Goal: Information Seeking & Learning: Learn about a topic

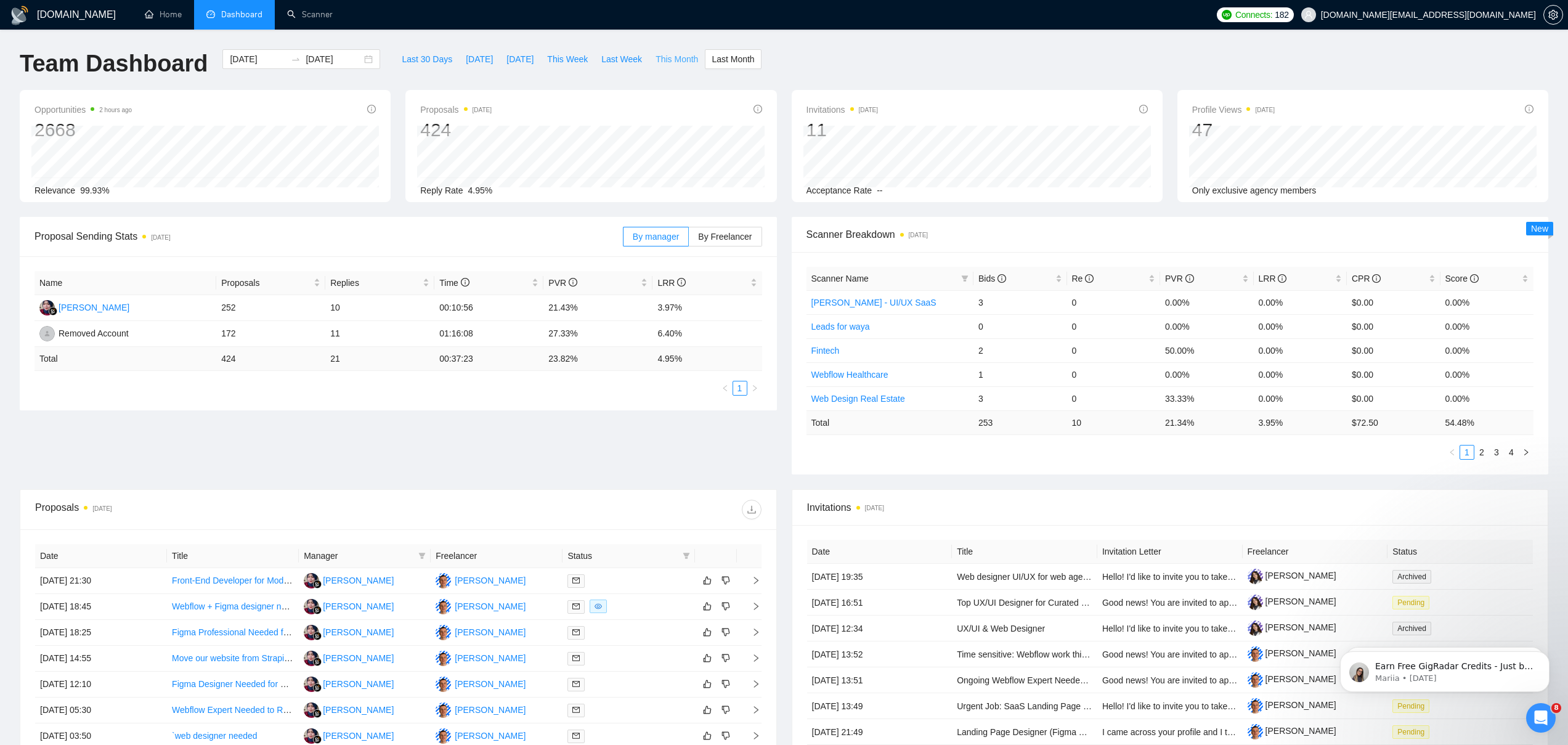
click at [670, 58] on span "This Month" at bounding box center [676, 59] width 43 height 14
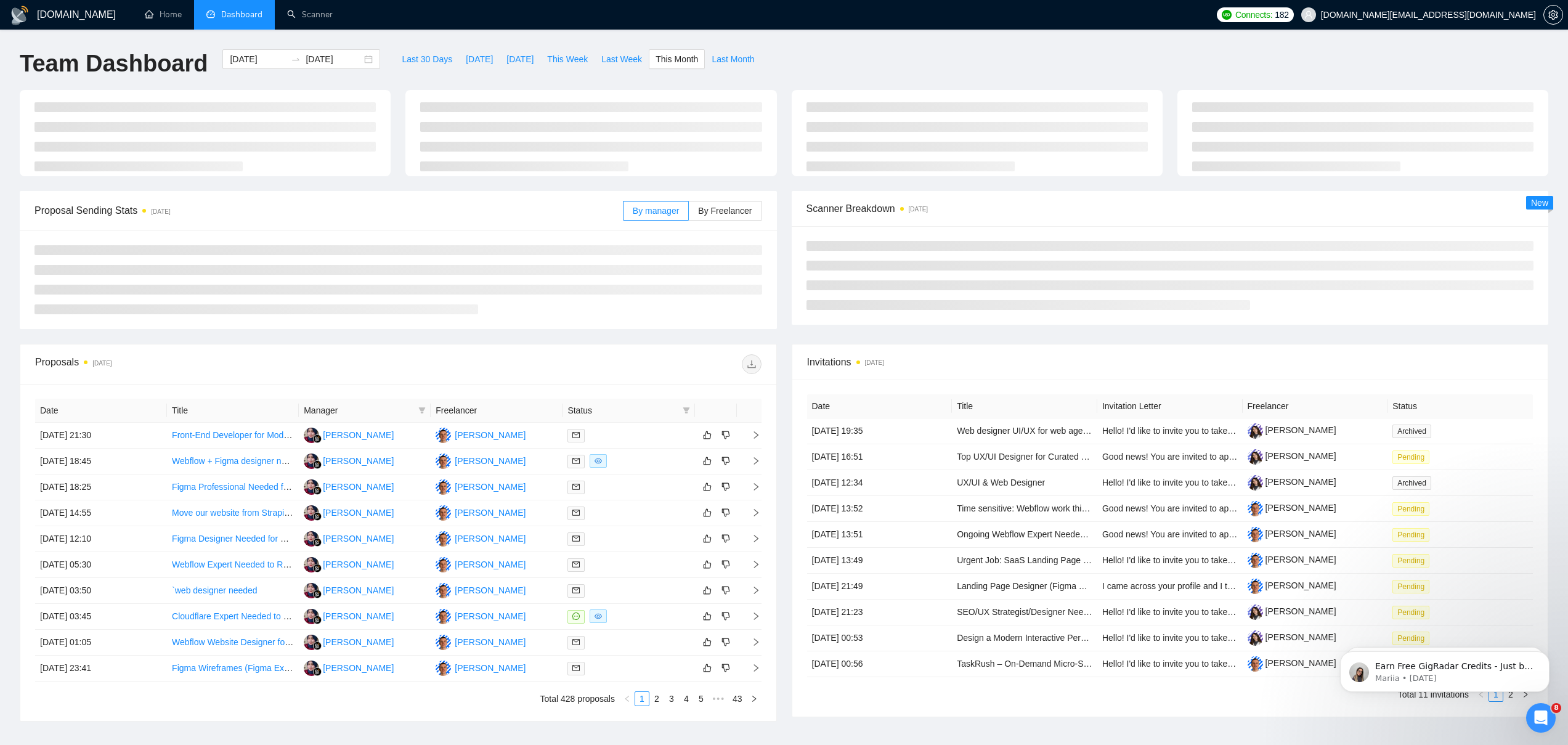
type input "[DATE]"
type input "2025-09-30"
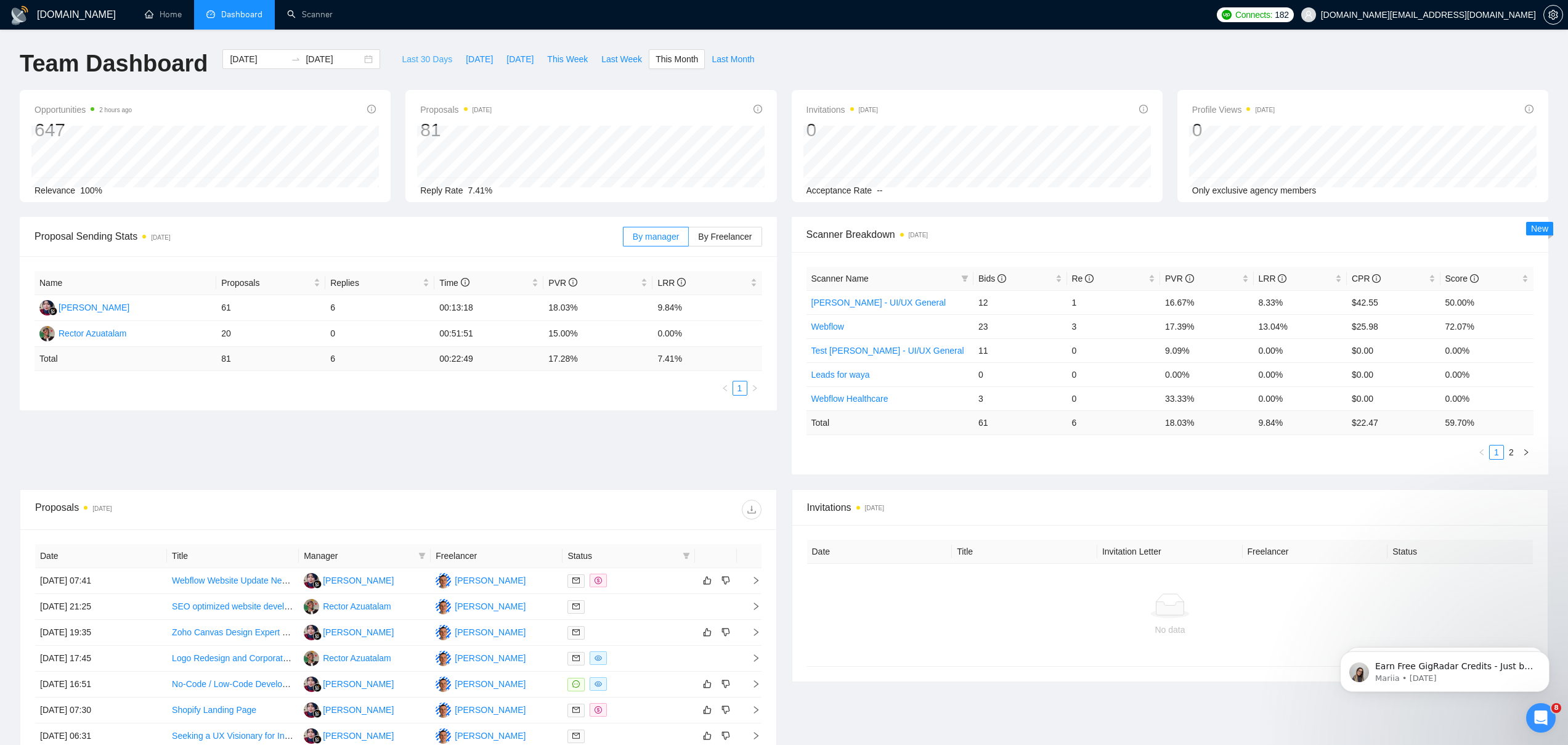
click at [404, 57] on span "Last 30 Days" at bounding box center [427, 59] width 50 height 14
type input "[DATE]"
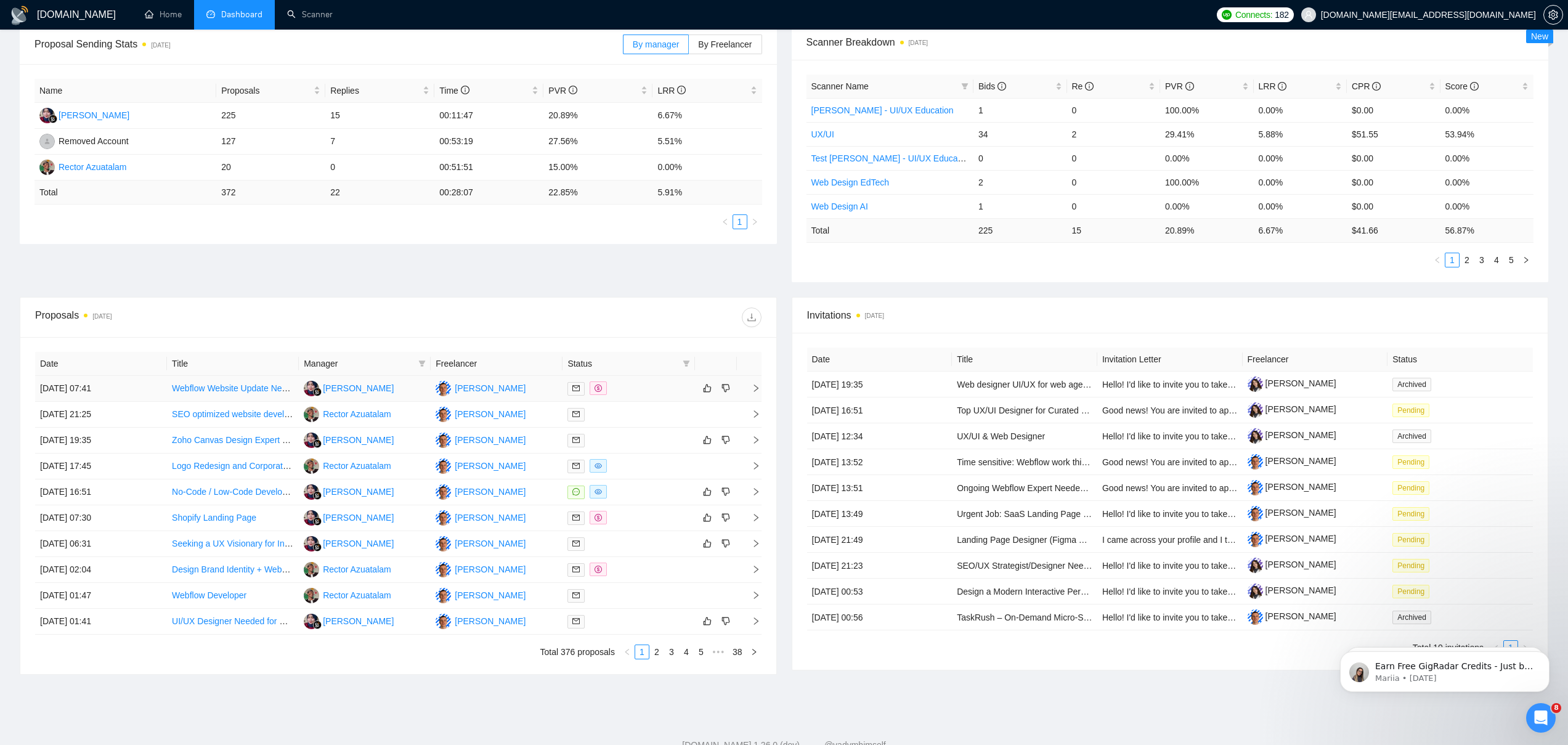
scroll to position [232, 0]
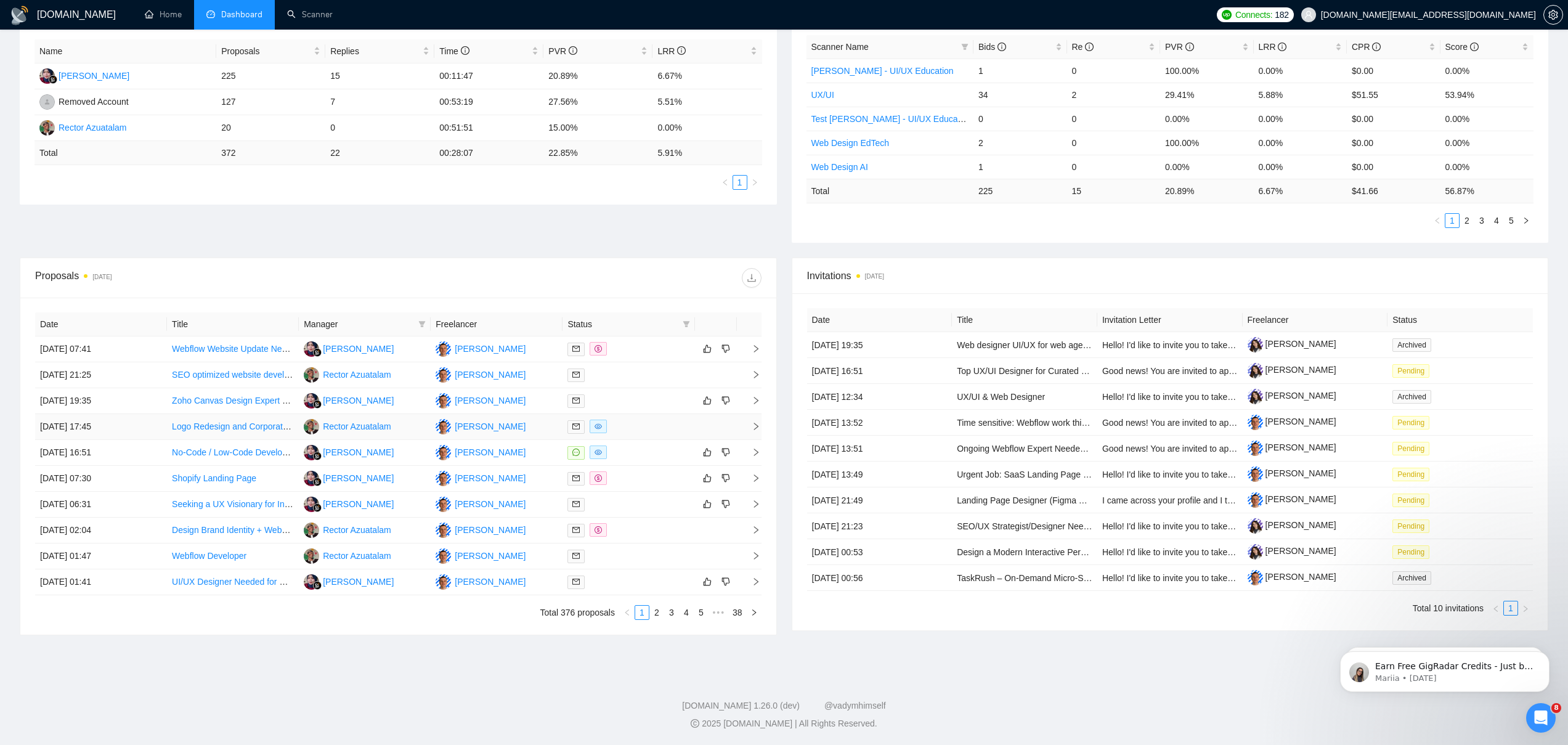
click at [221, 426] on link "Logo Redesign and Corporate Profile Design" at bounding box center [257, 426] width 172 height 10
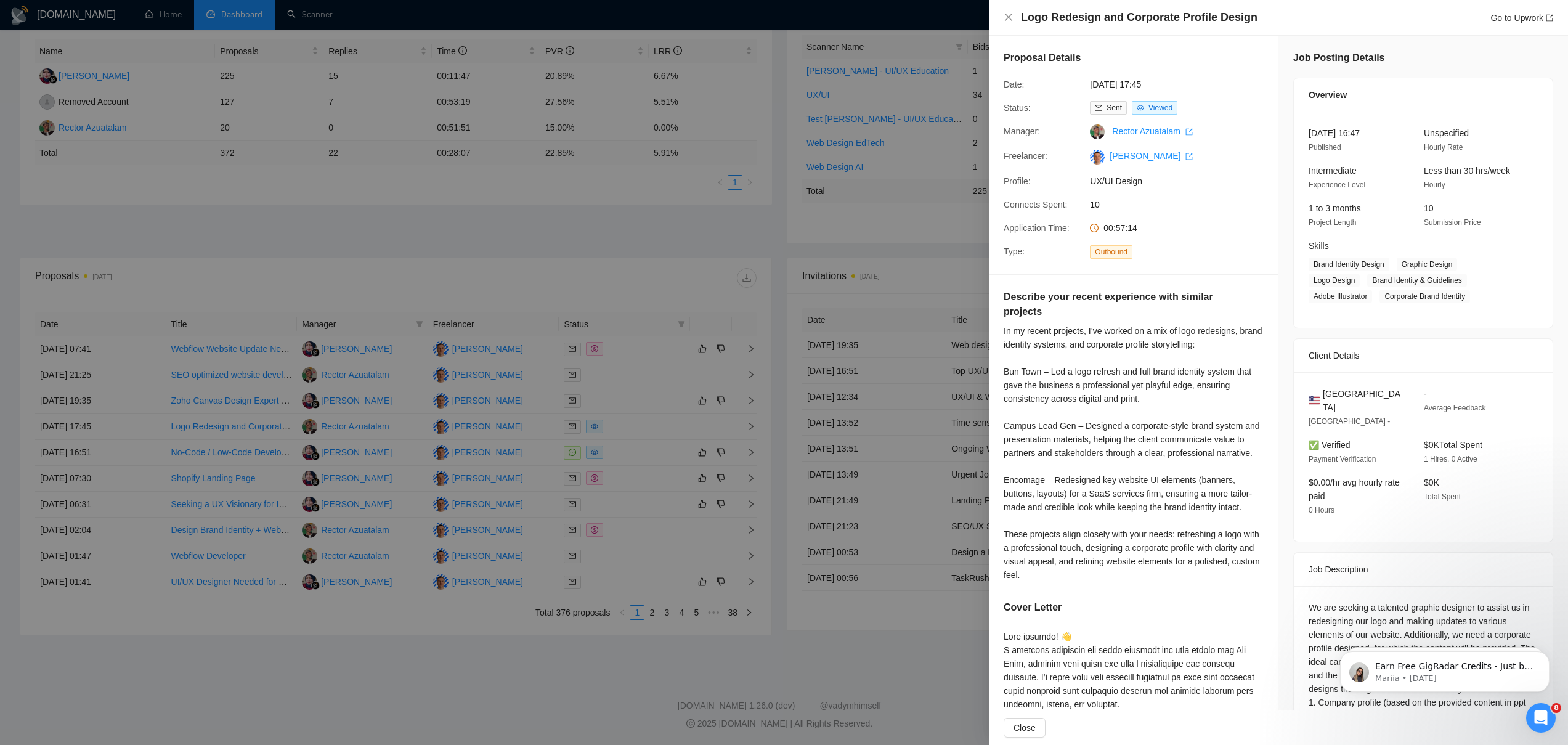
click at [316, 689] on div at bounding box center [784, 372] width 1568 height 745
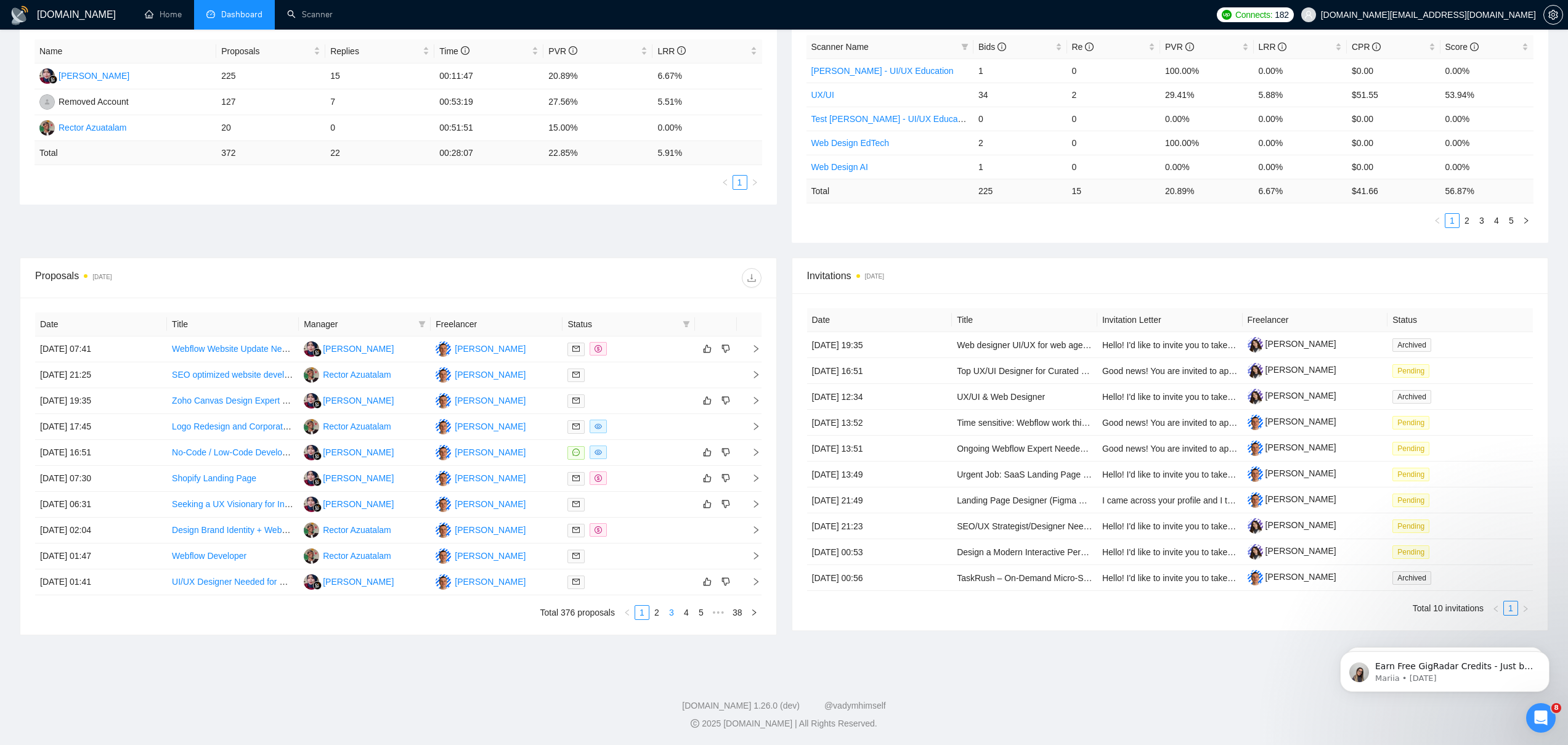
click at [665, 614] on link "3" at bounding box center [671, 612] width 14 height 14
click at [158, 529] on td "[DATE] 03:45" at bounding box center [101, 531] width 132 height 26
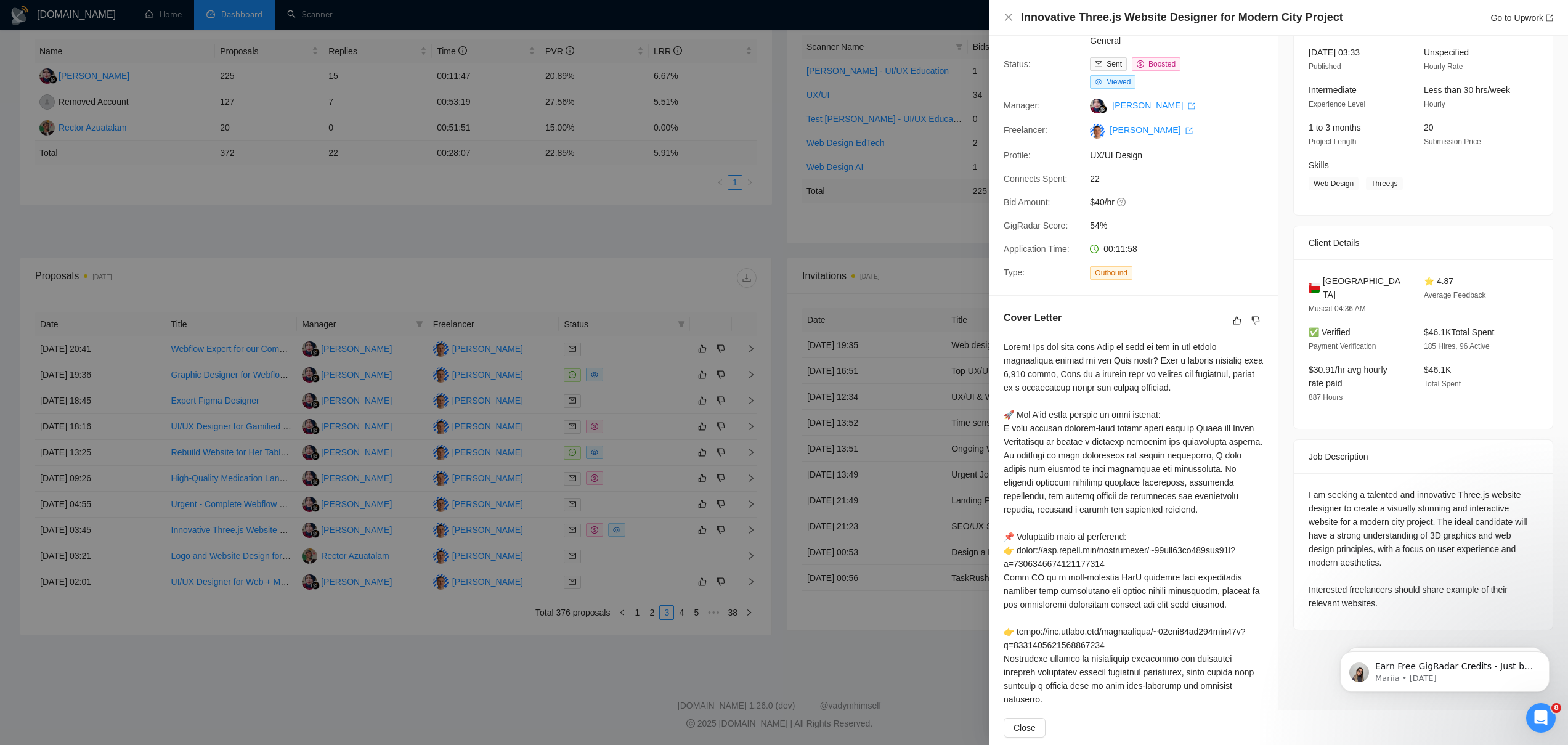
scroll to position [83, 0]
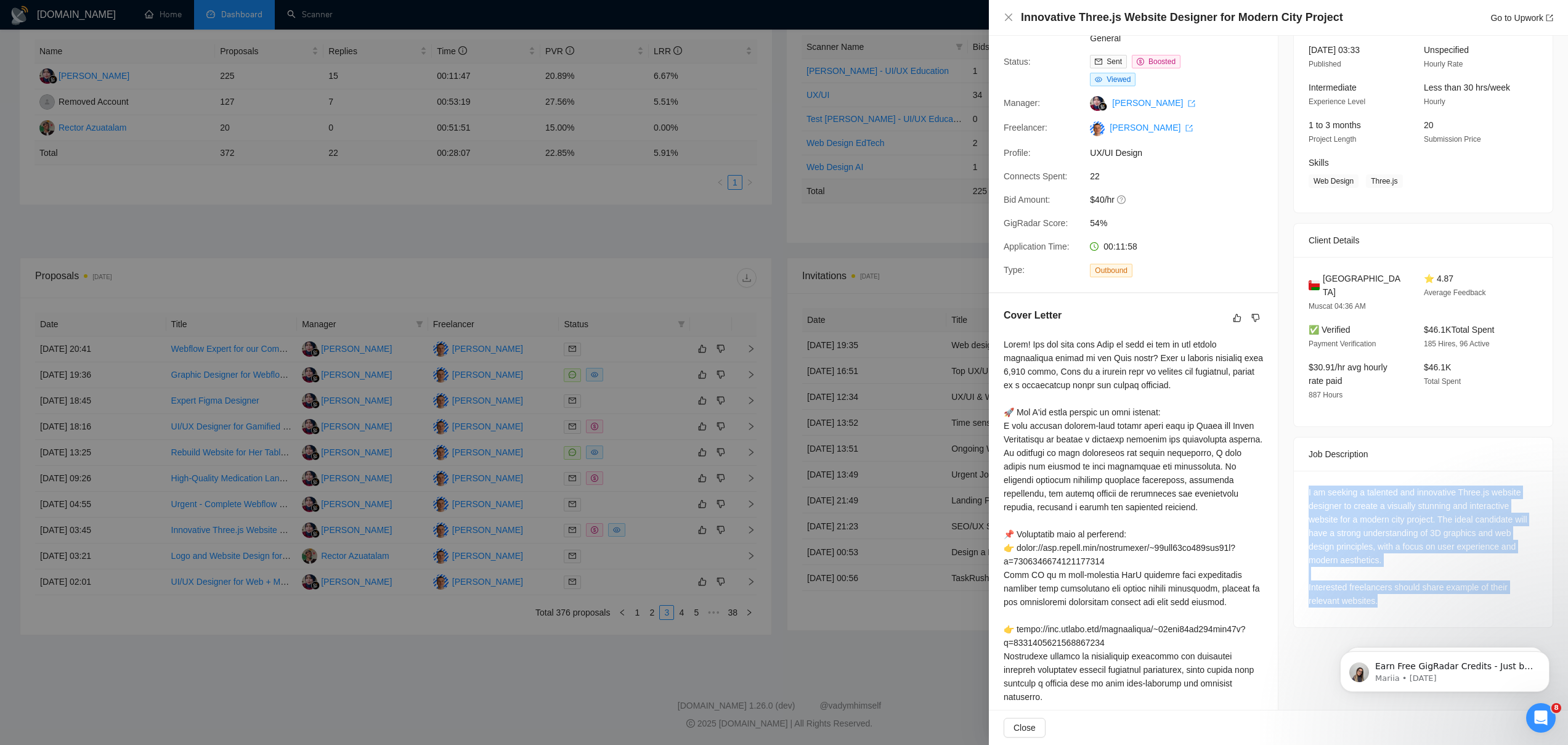
drag, startPoint x: 1383, startPoint y: 586, endPoint x: 1304, endPoint y: 474, distance: 137.1
click at [1309, 485] on div "I am seeking a talented and innovative Three.js website designer to create a vi…" at bounding box center [1424, 546] width 229 height 122
click at [1304, 452] on div at bounding box center [1304, 452] width 0 height 0
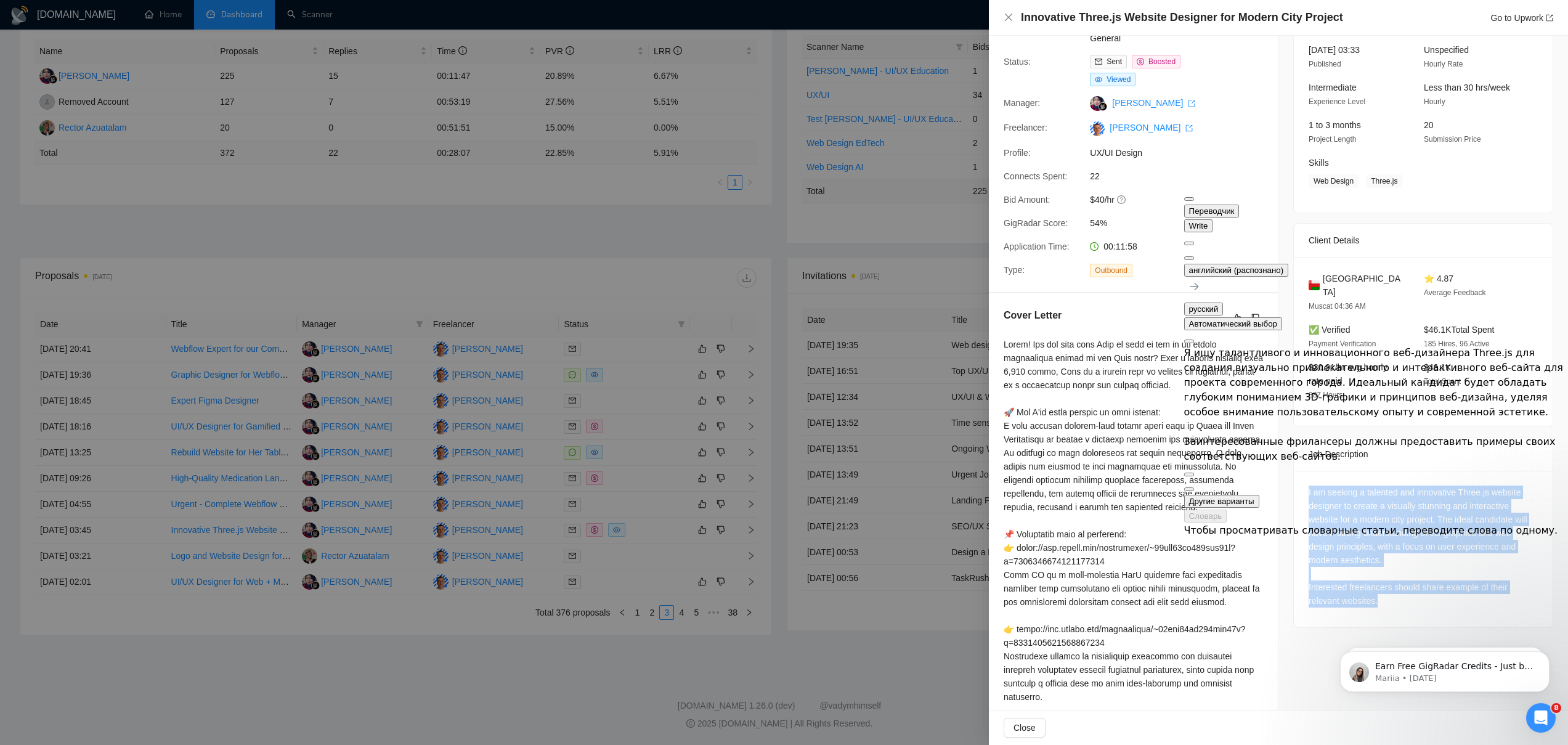
click at [1361, 523] on div "I am seeking a talented and innovative Three.js website designer to create a vi…" at bounding box center [1424, 546] width 229 height 122
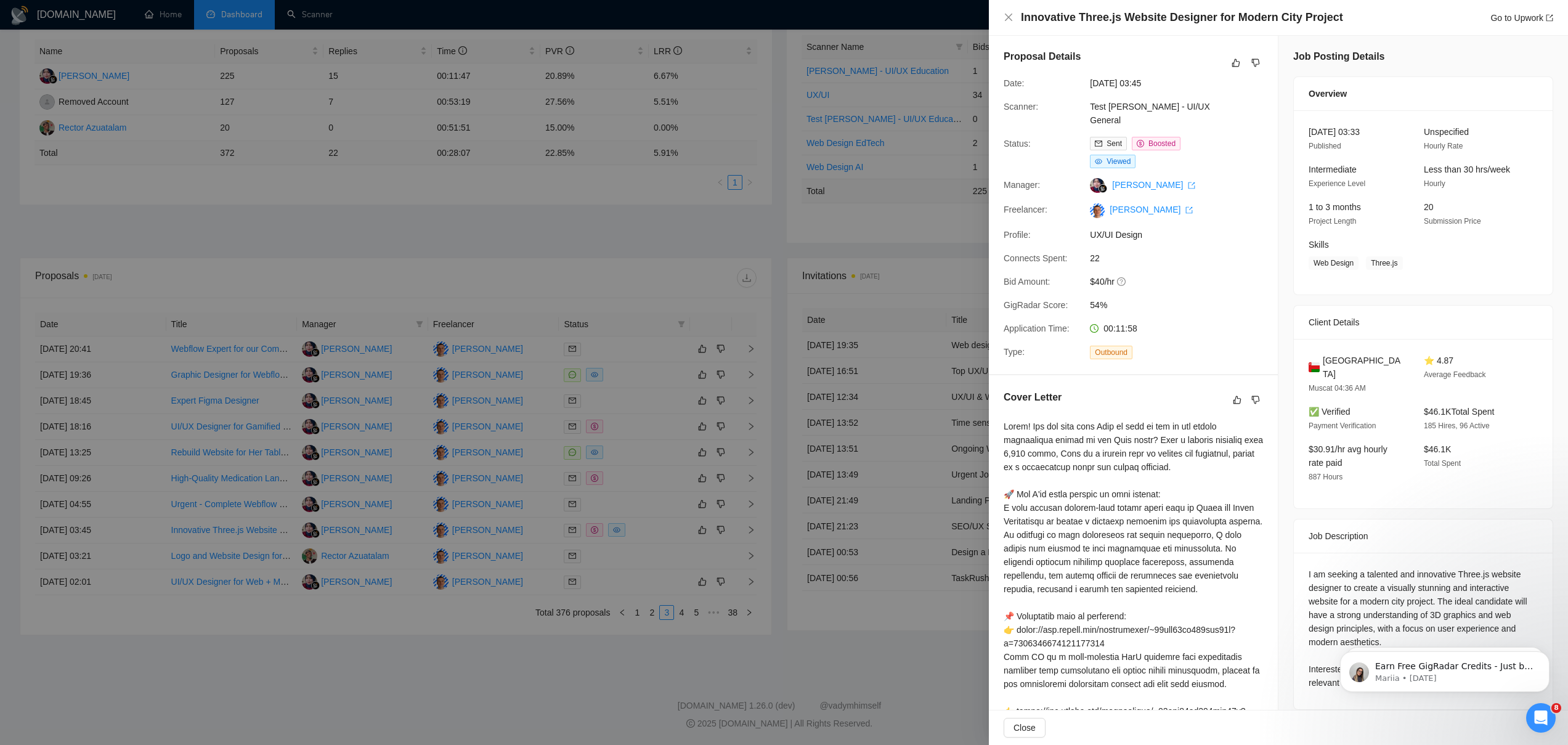
scroll to position [0, 0]
click at [216, 526] on div at bounding box center [784, 372] width 1568 height 745
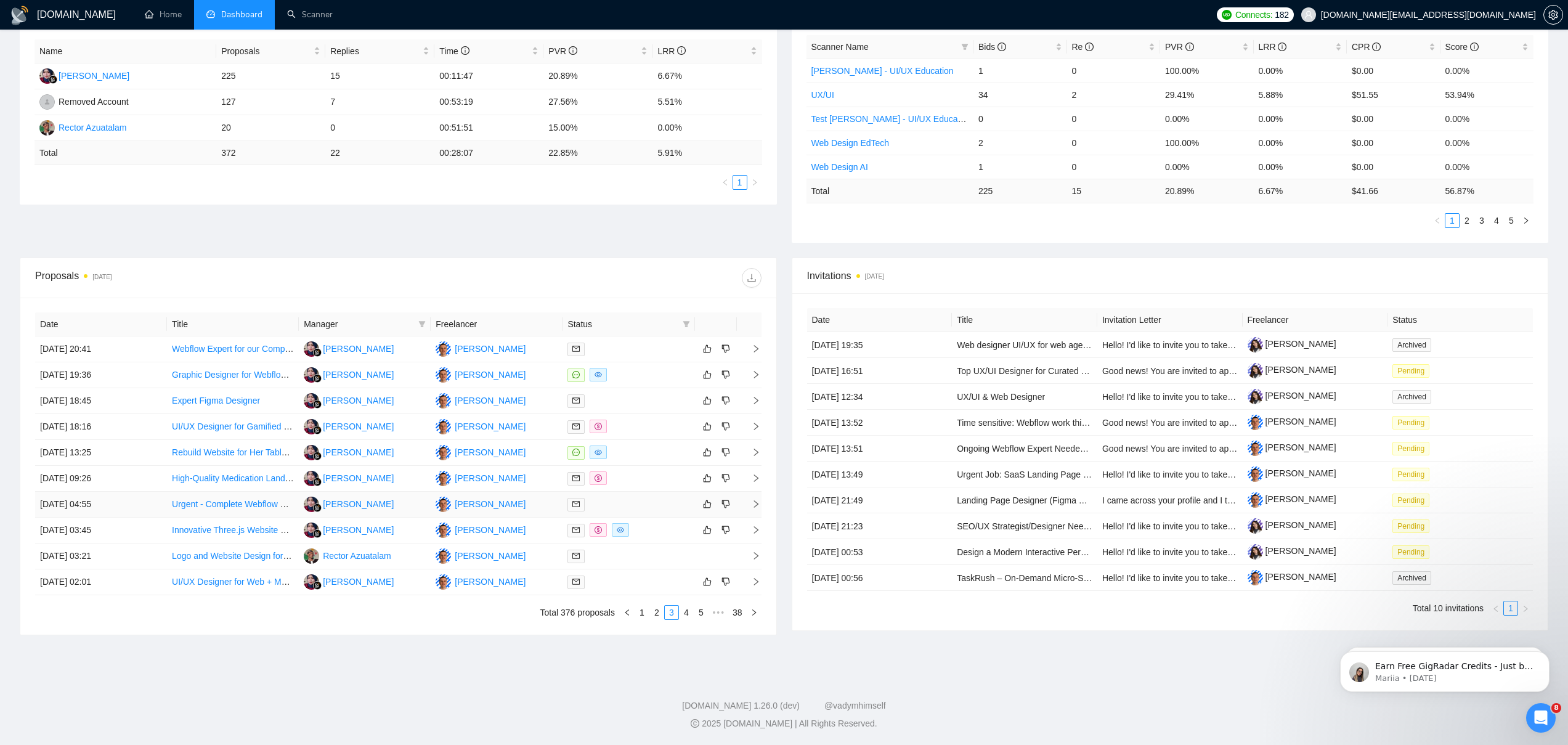
click at [229, 499] on link "Urgent - Complete Webflow website design" at bounding box center [254, 504] width 165 height 10
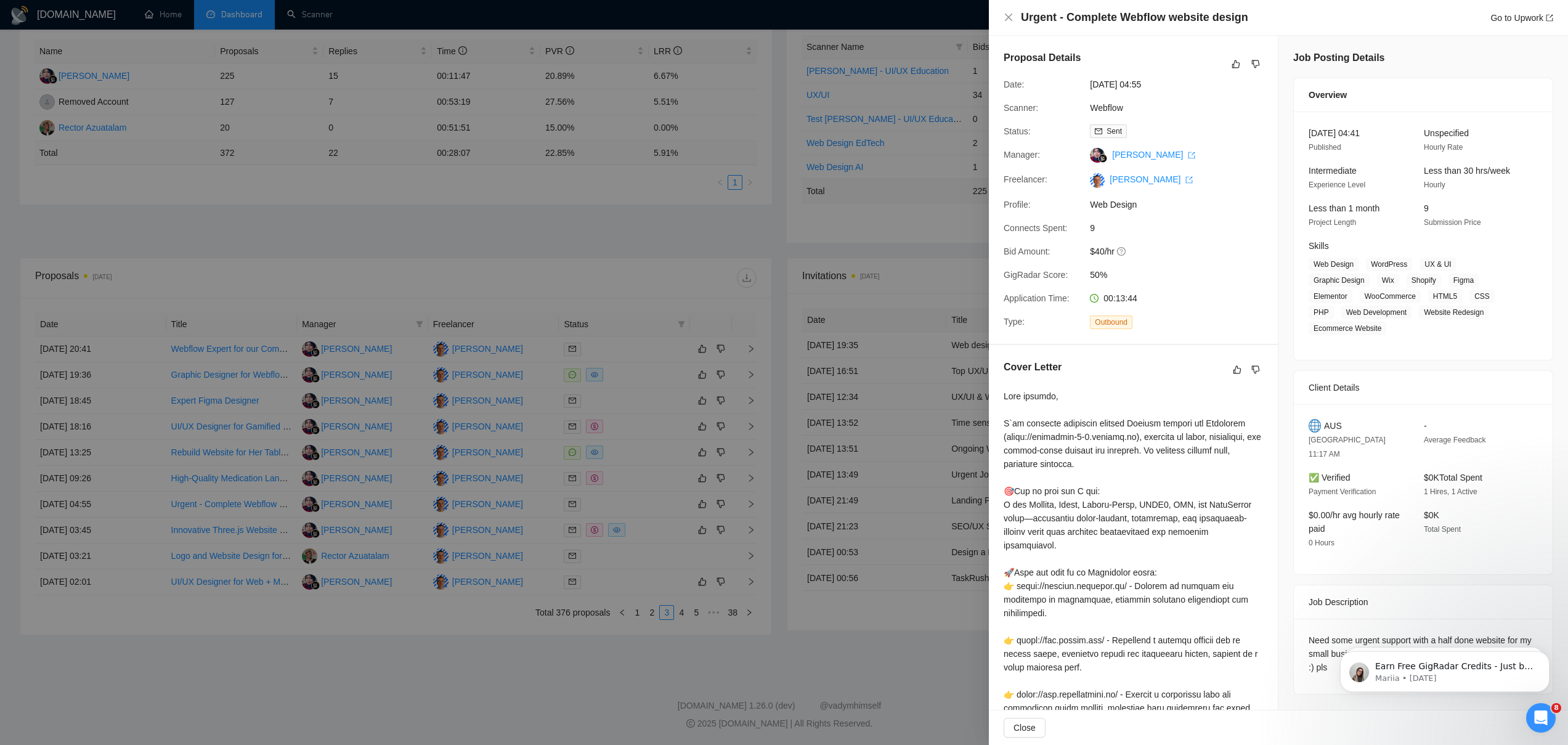
click at [242, 536] on div at bounding box center [784, 372] width 1568 height 745
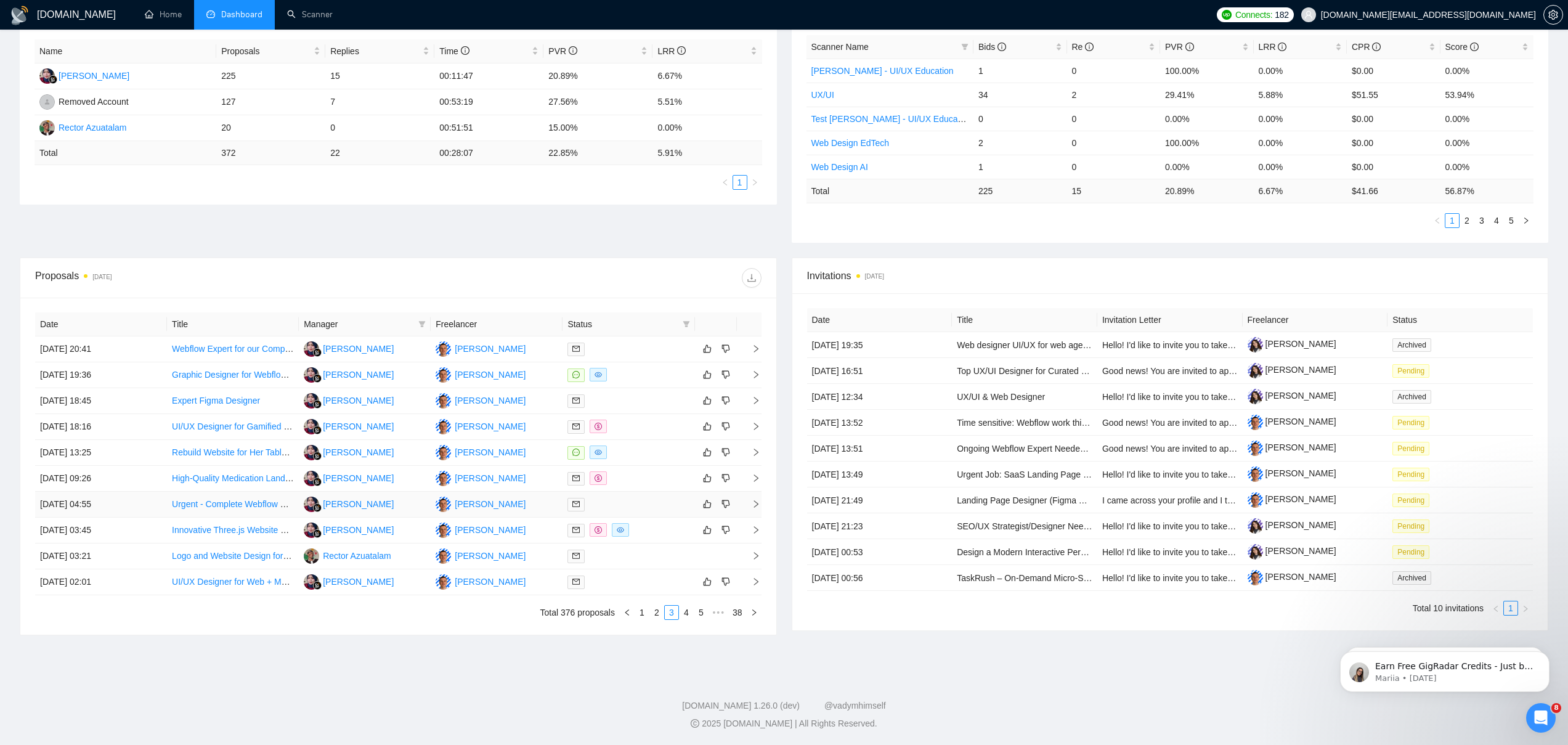
click at [396, 505] on td "[PERSON_NAME]" at bounding box center [365, 505] width 132 height 26
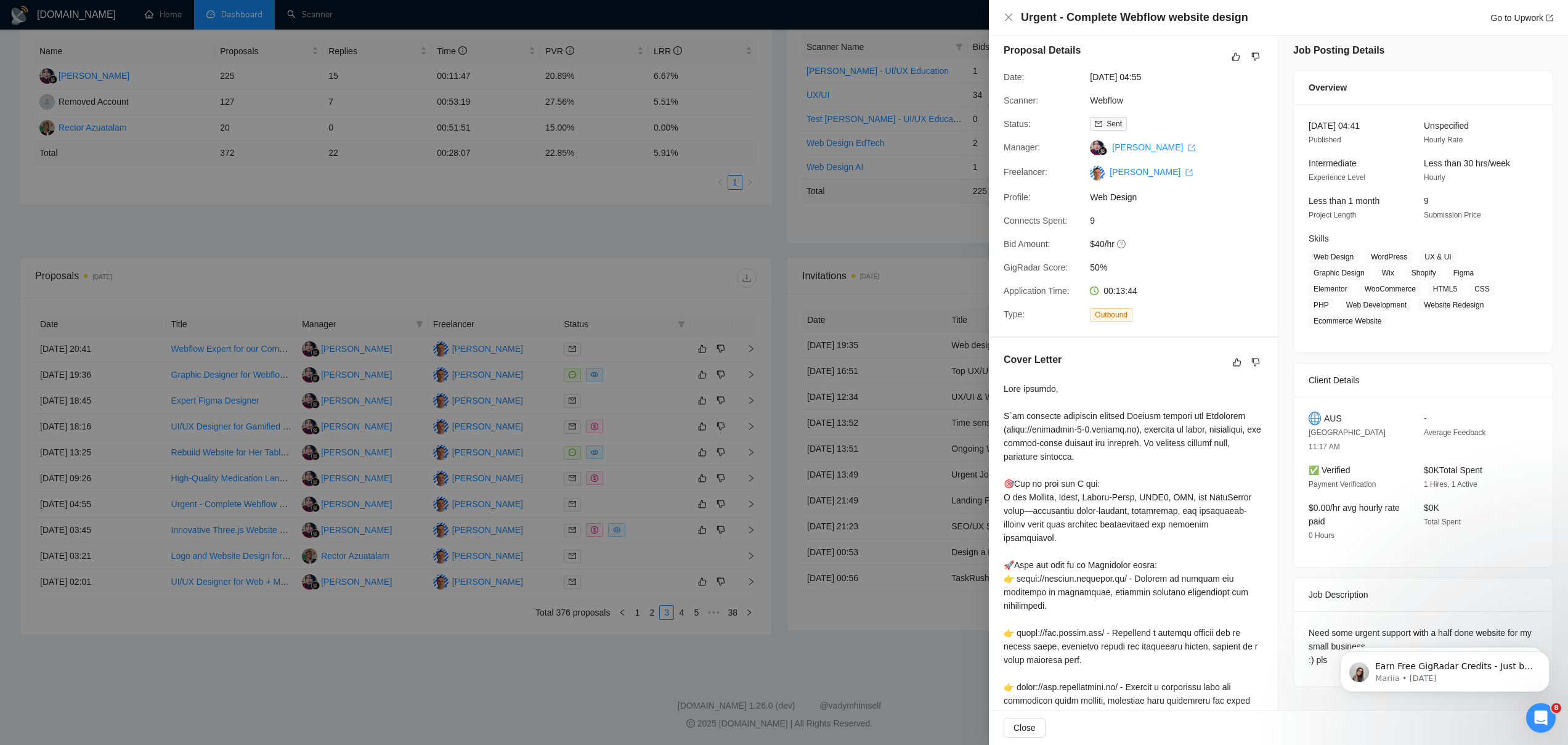
scroll to position [10, 0]
click at [412, 482] on div at bounding box center [784, 372] width 1568 height 745
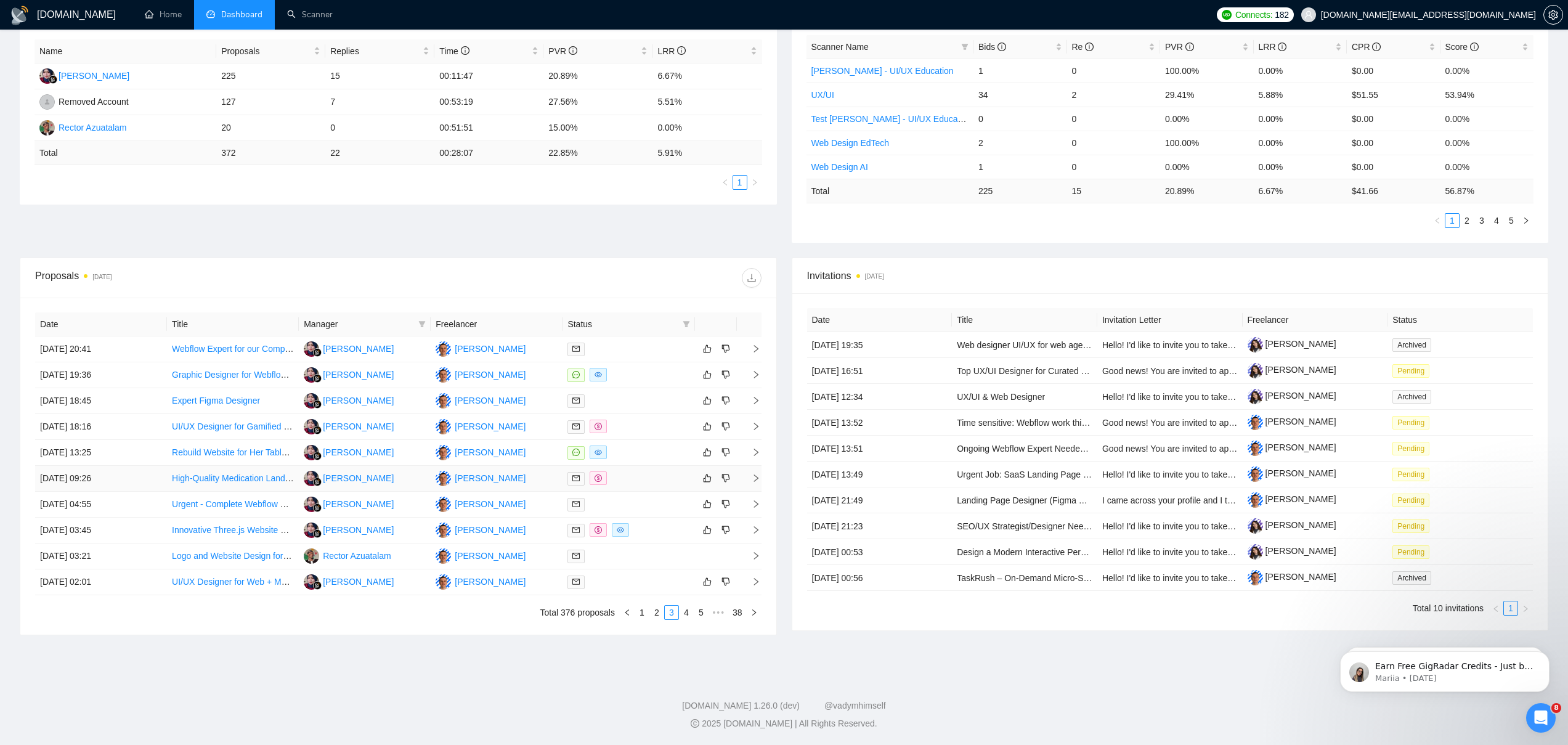
click at [405, 475] on td "[PERSON_NAME]" at bounding box center [365, 478] width 132 height 26
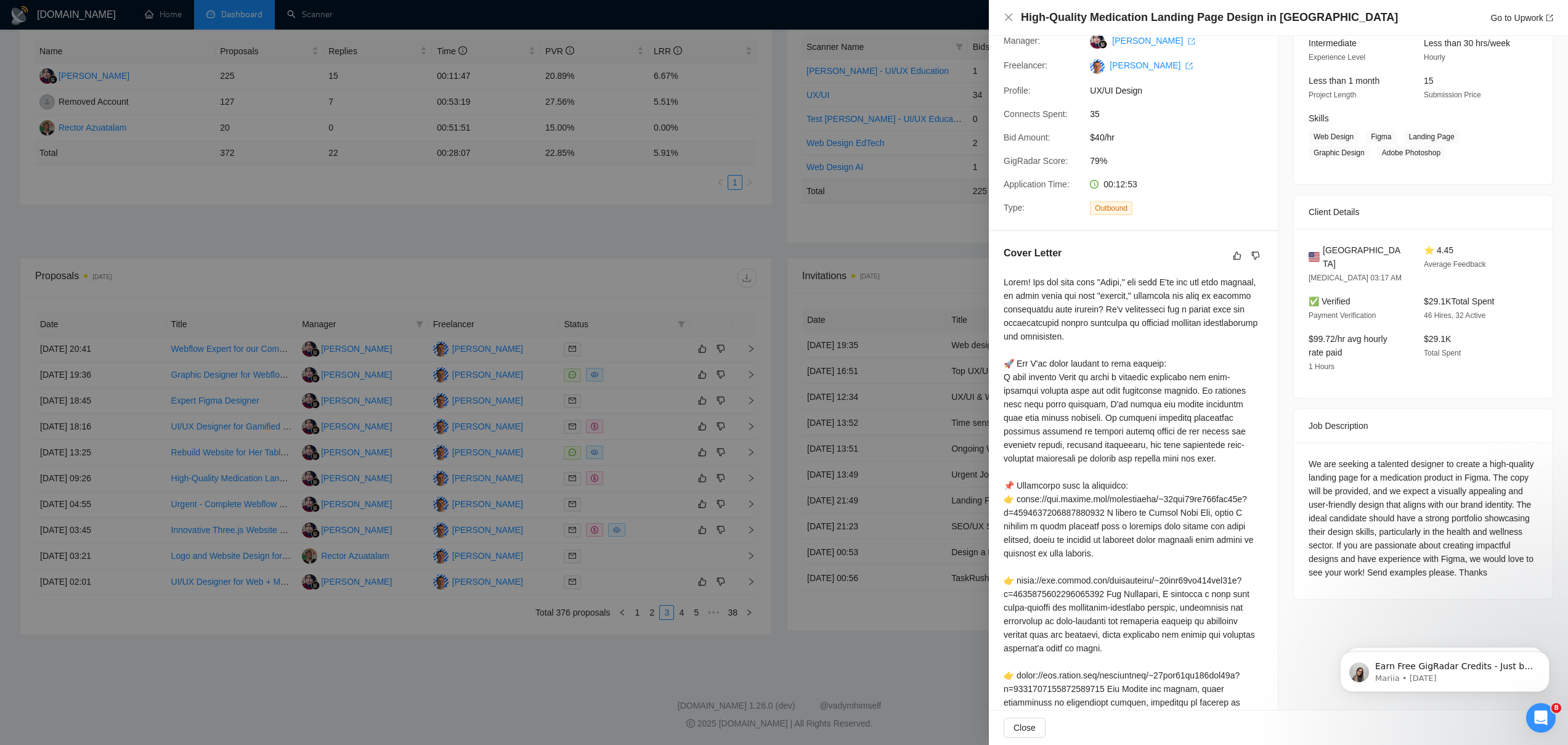
scroll to position [129, 0]
click at [439, 498] on div at bounding box center [784, 372] width 1568 height 745
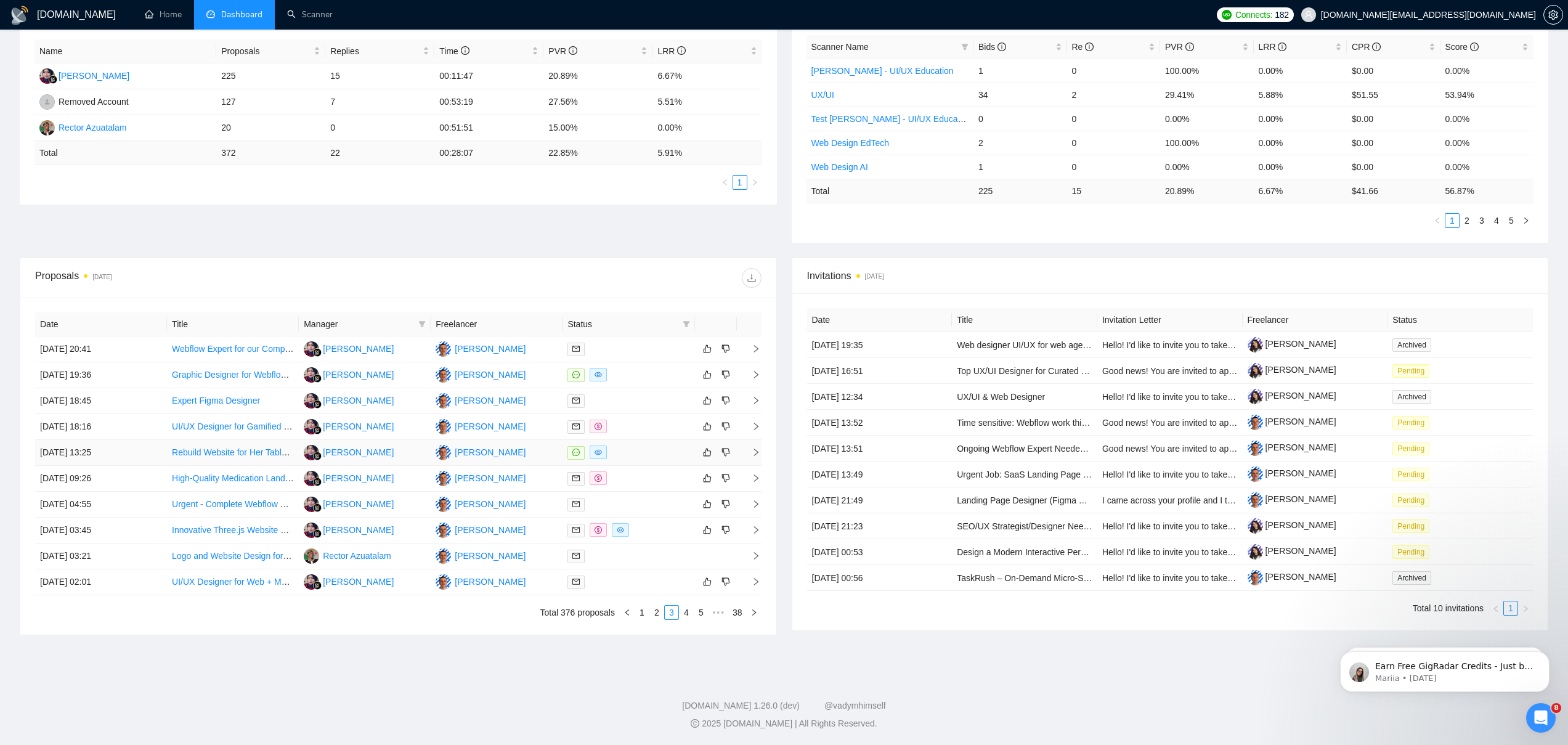
click at [417, 453] on td "[PERSON_NAME]" at bounding box center [365, 453] width 132 height 26
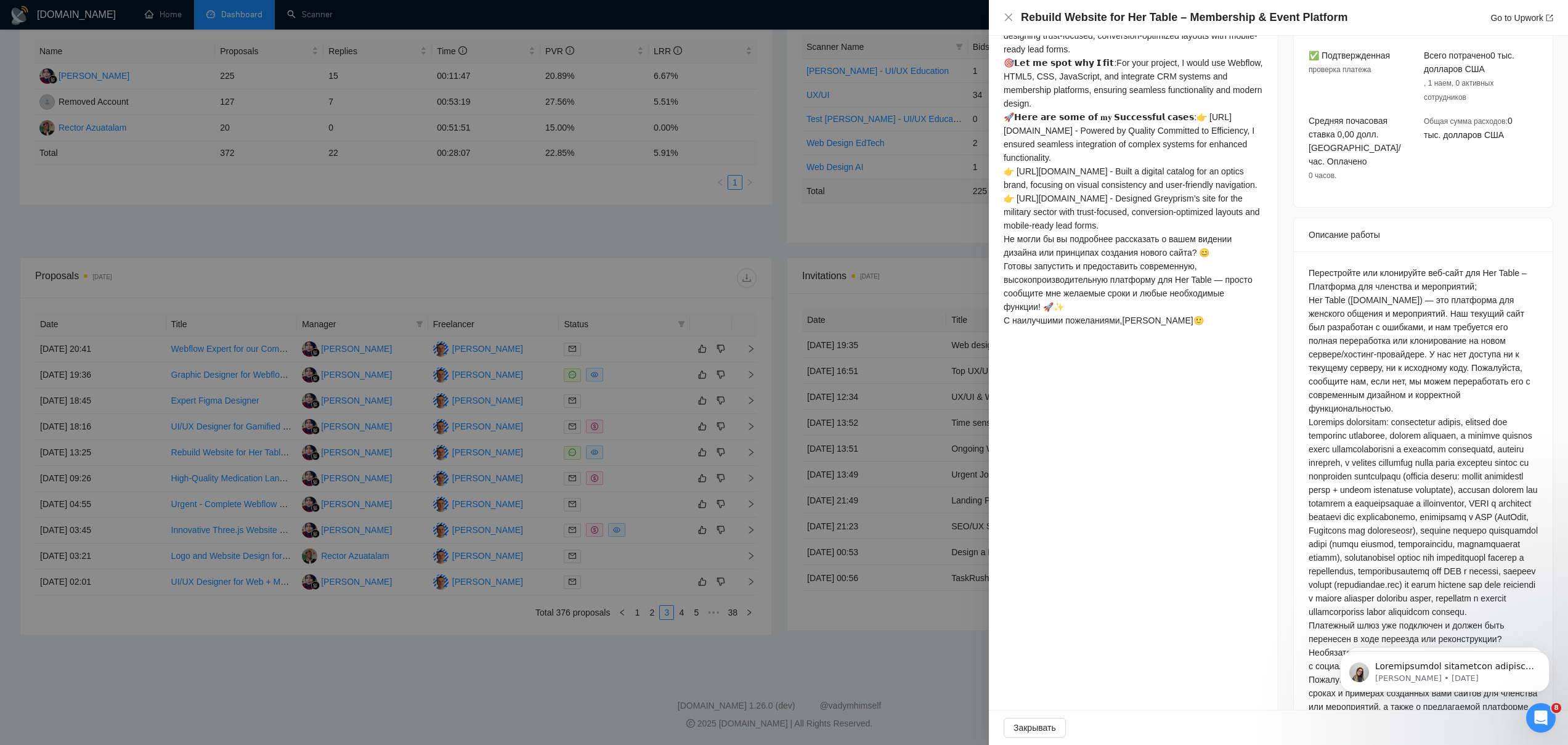
scroll to position [496, 0]
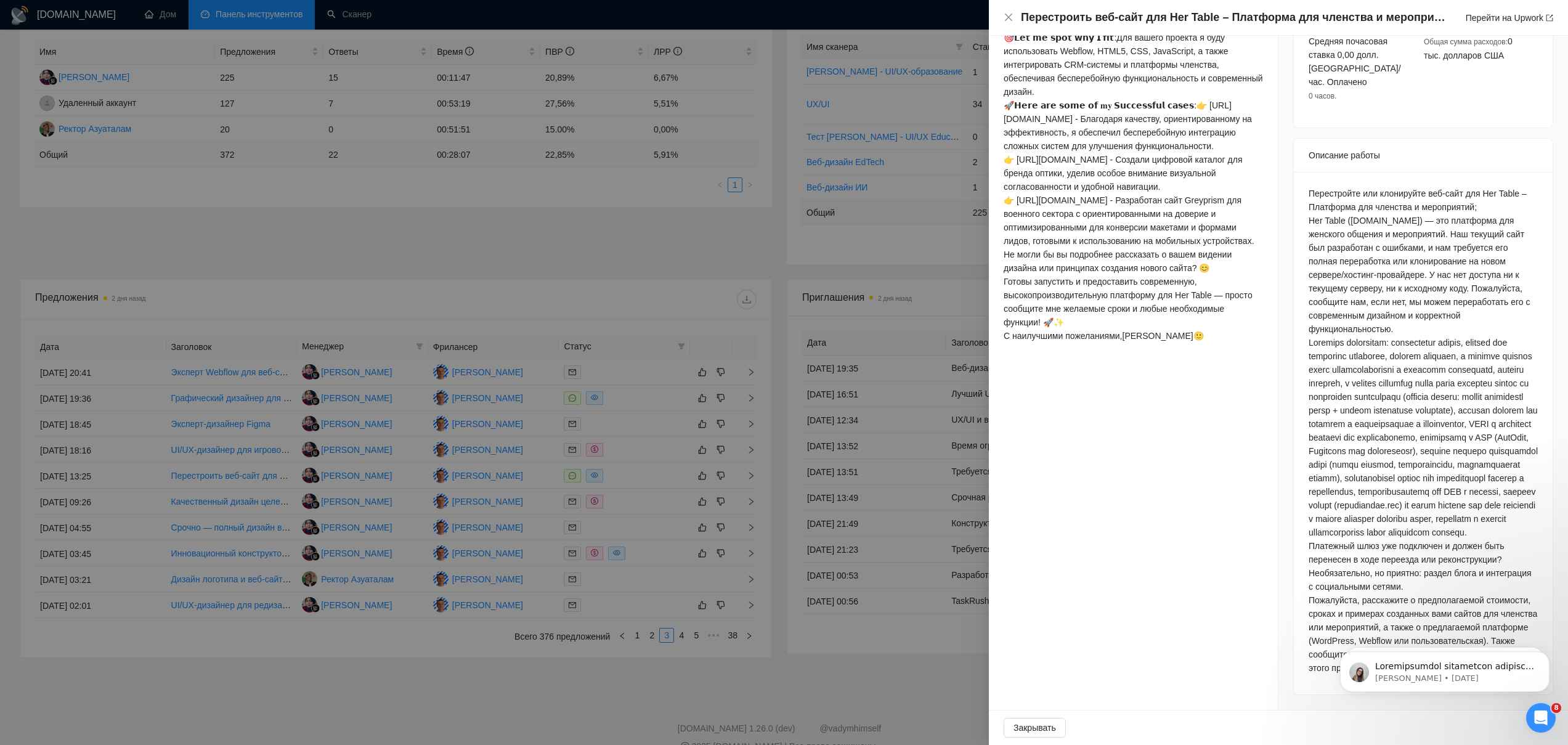
click at [526, 469] on div at bounding box center [784, 372] width 1568 height 745
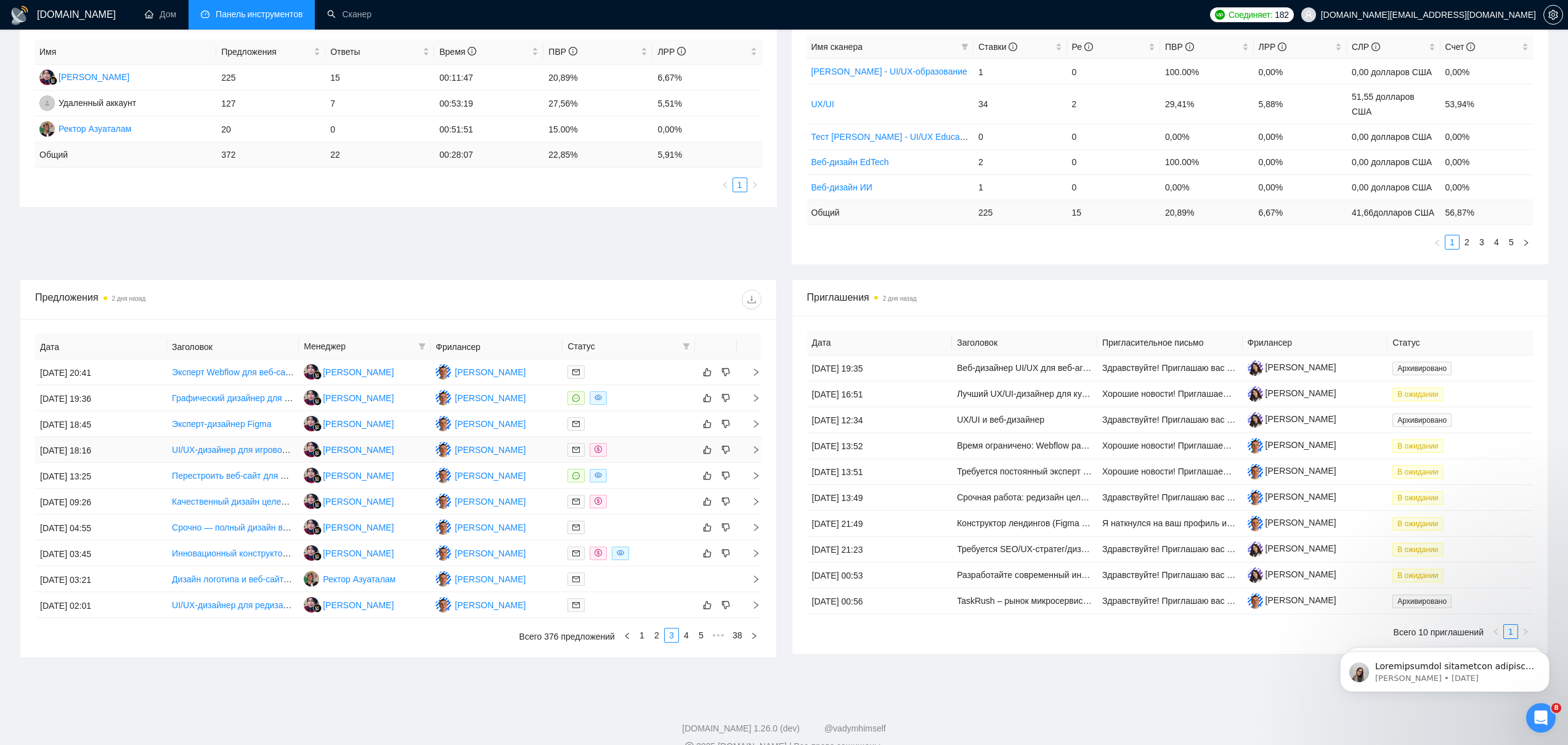
click at [547, 462] on td "Иван Жолоб" at bounding box center [497, 450] width 132 height 26
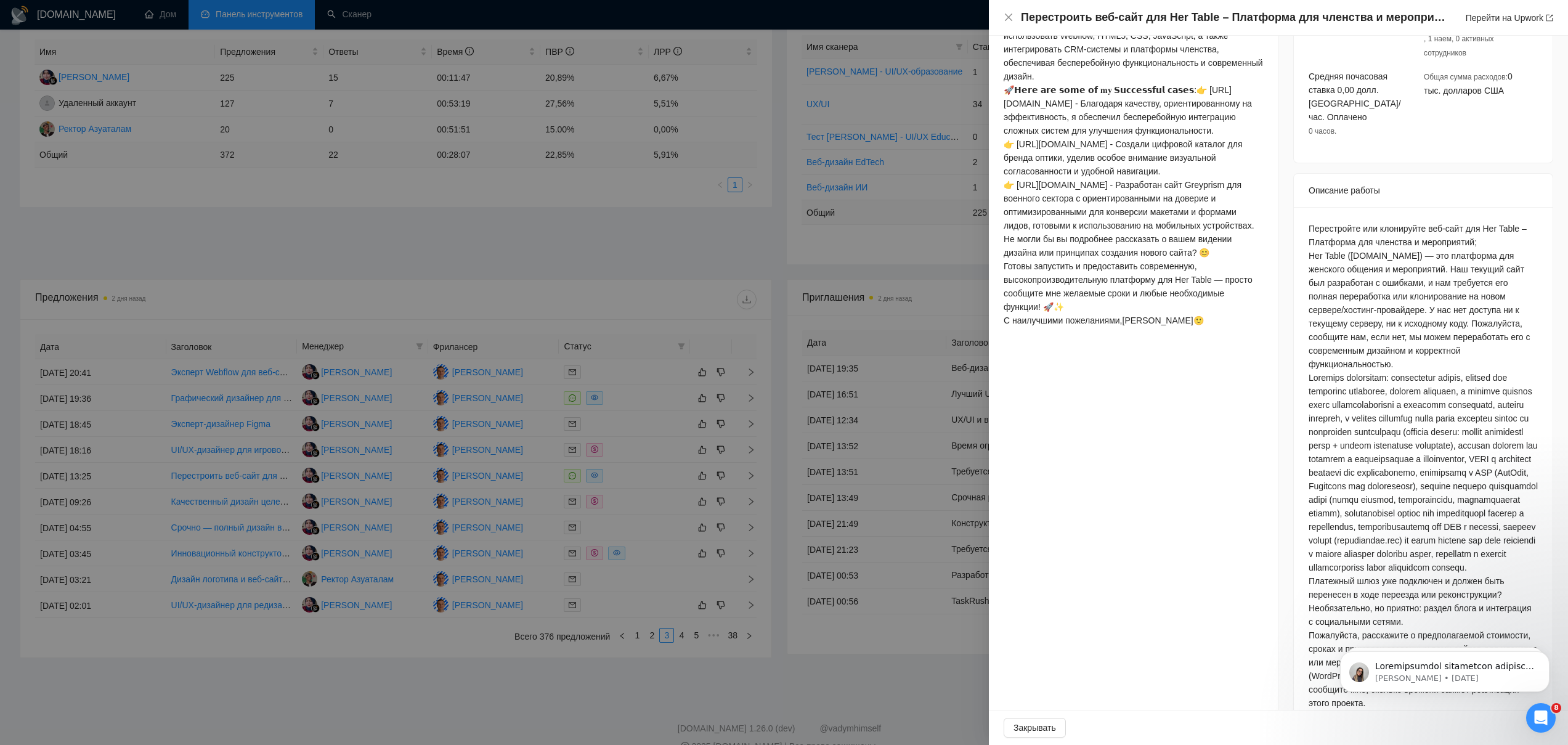
click at [461, 467] on div at bounding box center [784, 372] width 1568 height 745
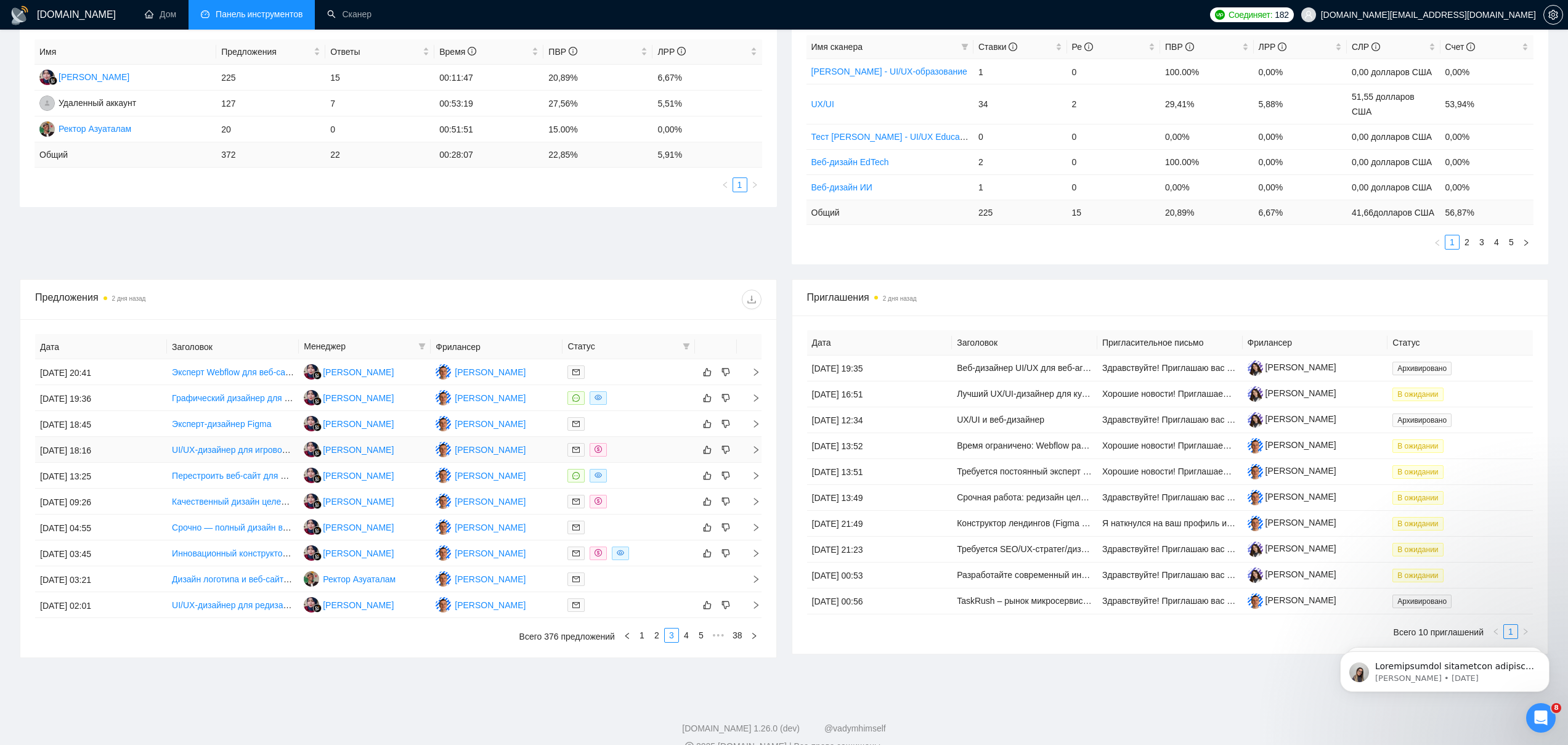
click at [400, 462] on td "Рара Ханифа" at bounding box center [365, 450] width 132 height 26
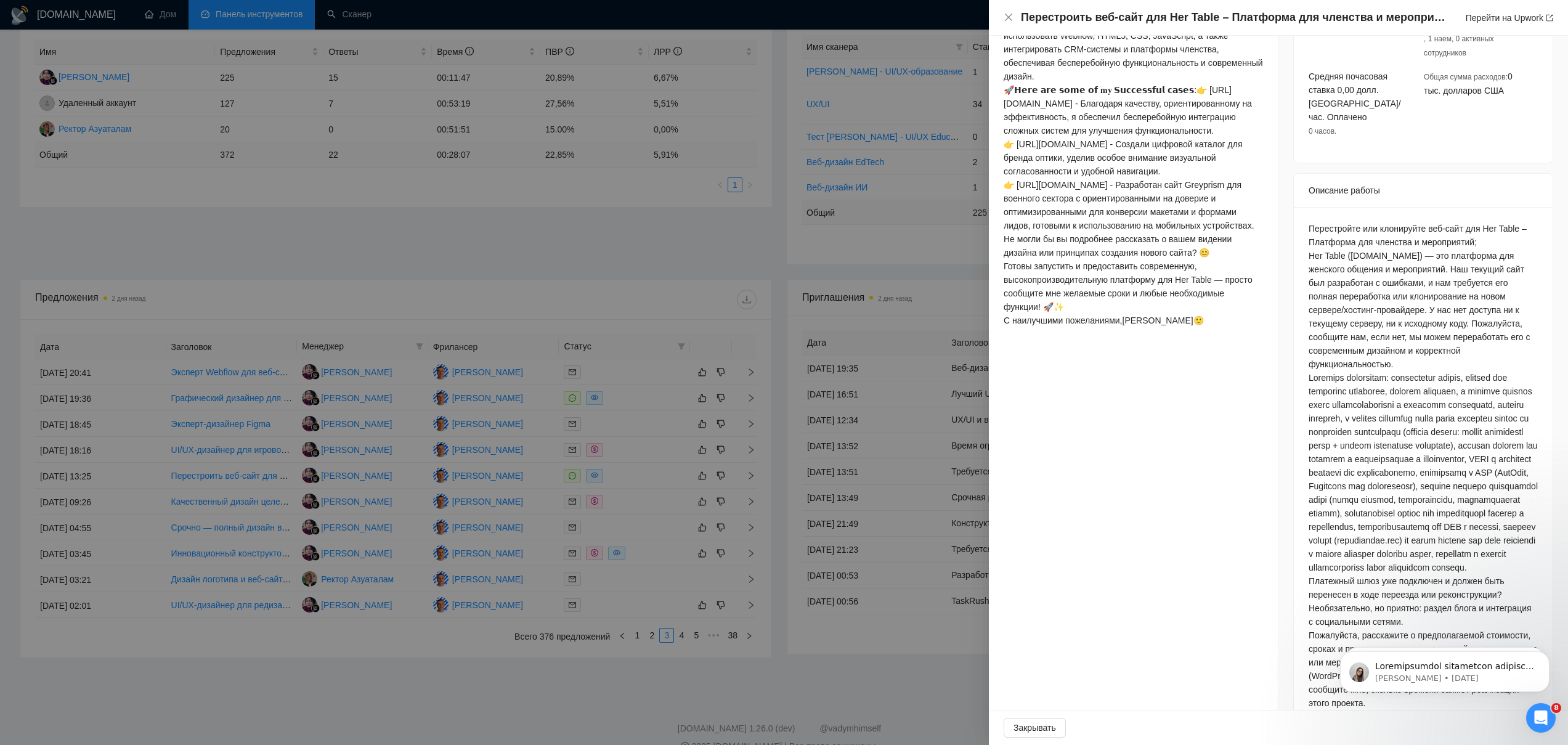
click at [400, 439] on div at bounding box center [784, 372] width 1568 height 745
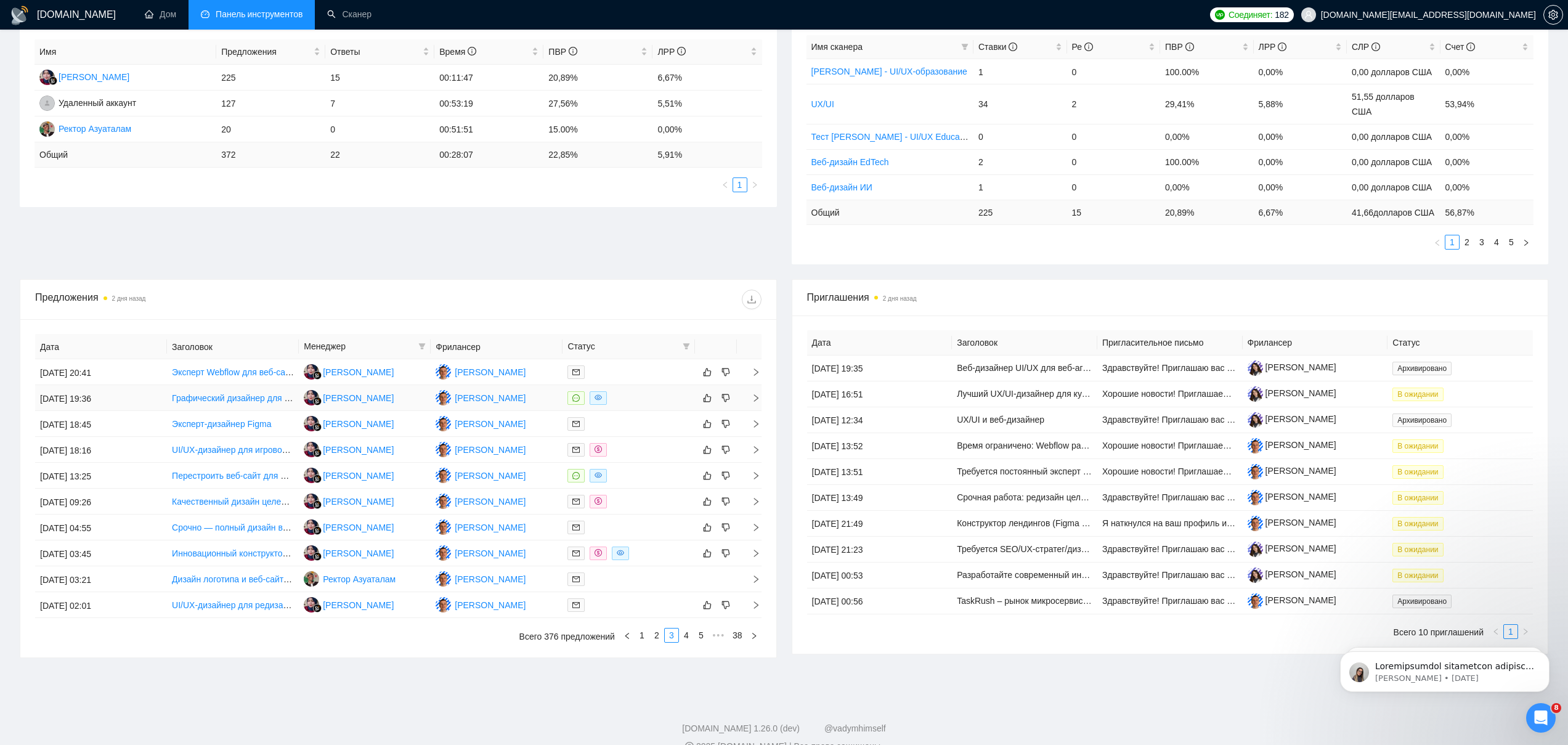
click at [391, 411] on td "Рара Ханифа" at bounding box center [365, 398] width 132 height 26
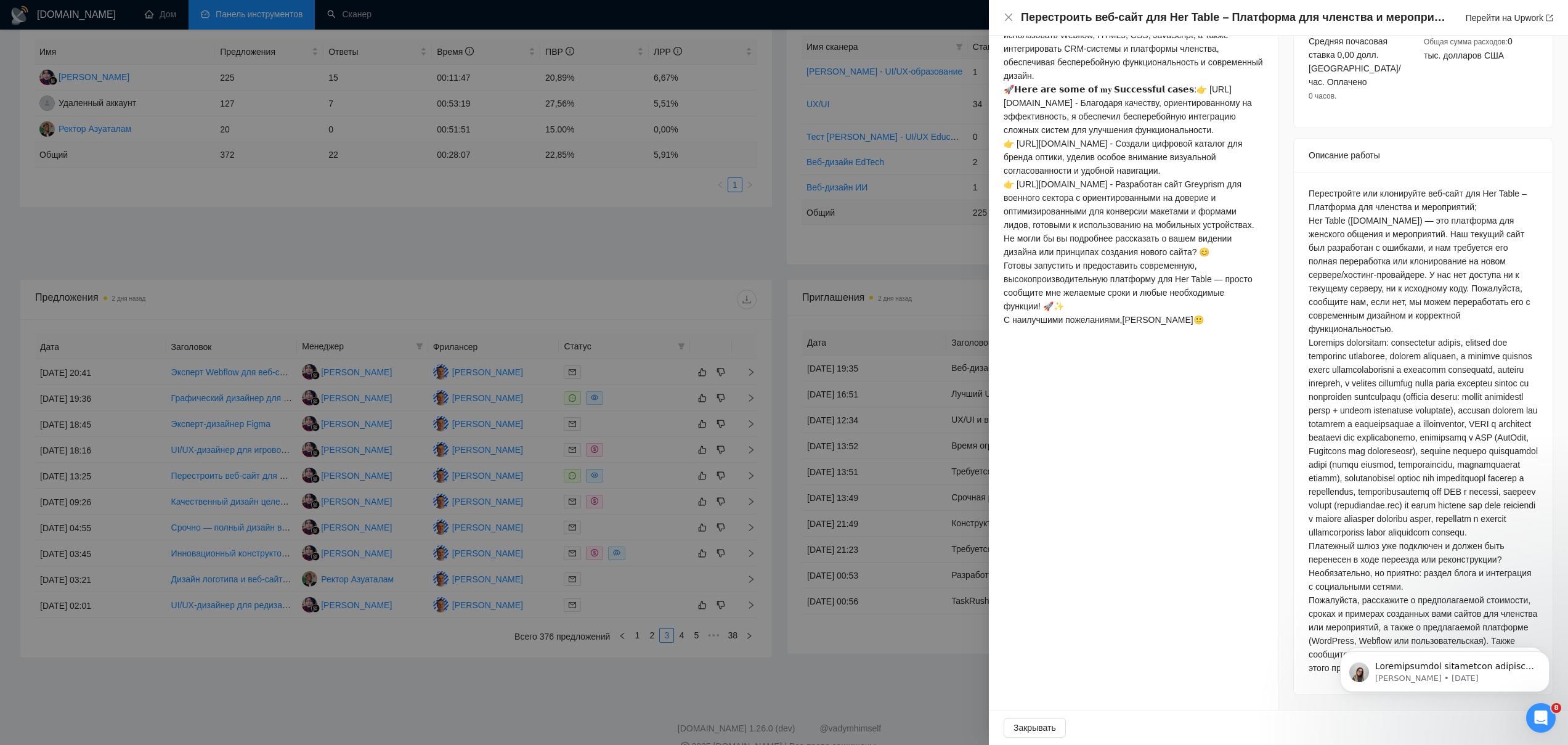
click at [396, 482] on div at bounding box center [784, 372] width 1568 height 745
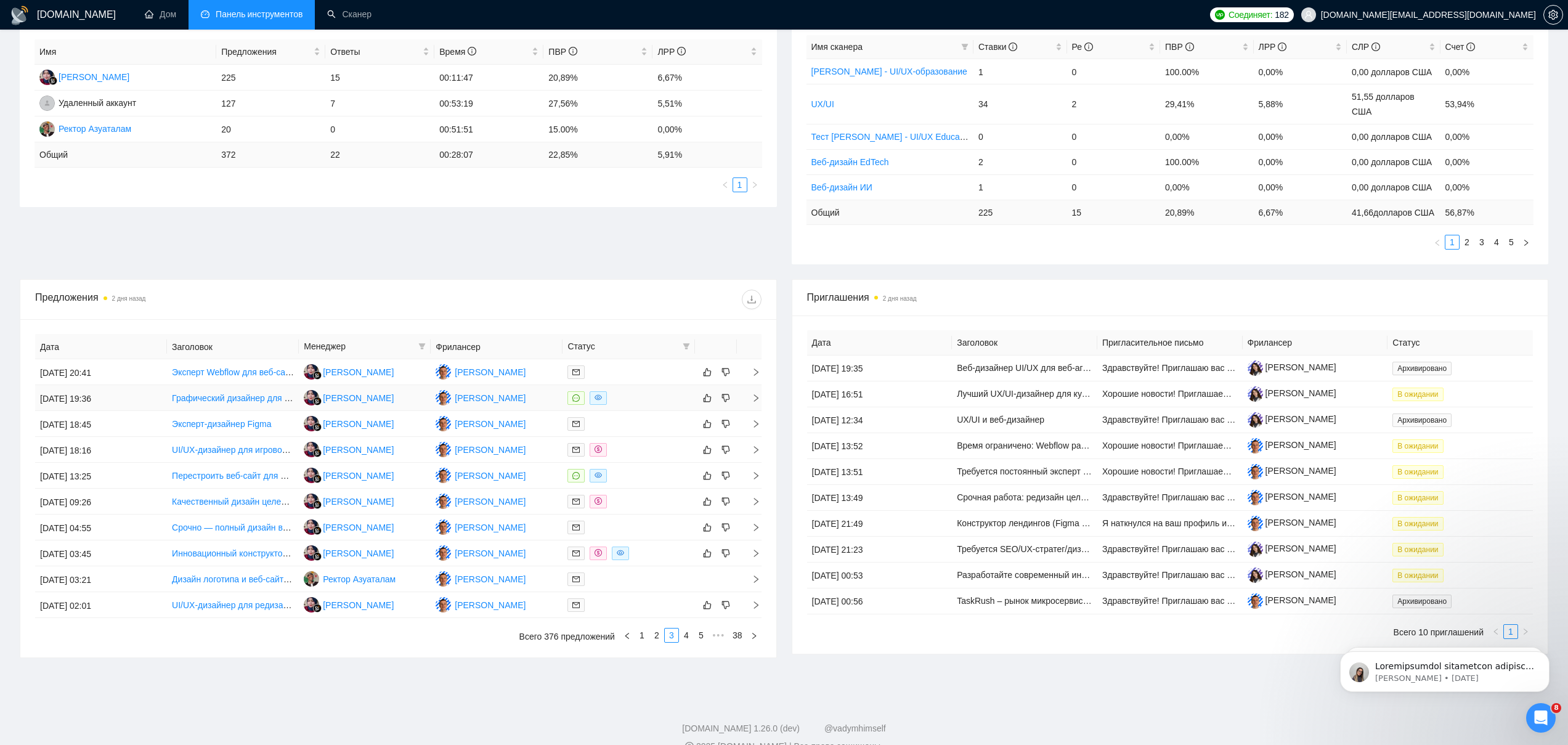
click at [223, 403] on font "Графический дизайнер для редактирования контента сайта Webflow" at bounding box center [309, 398] width 275 height 10
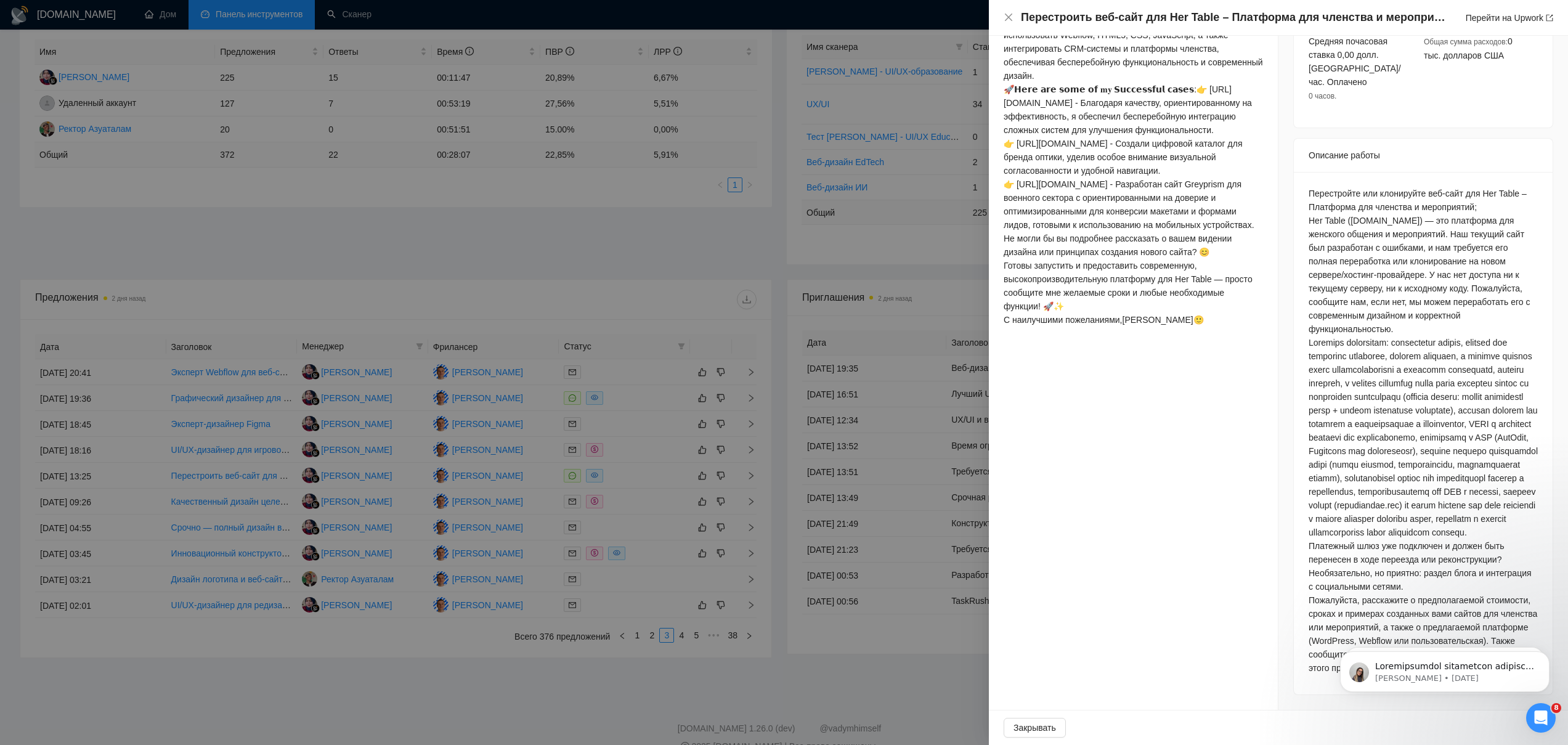
click at [366, 498] on div at bounding box center [784, 372] width 1568 height 745
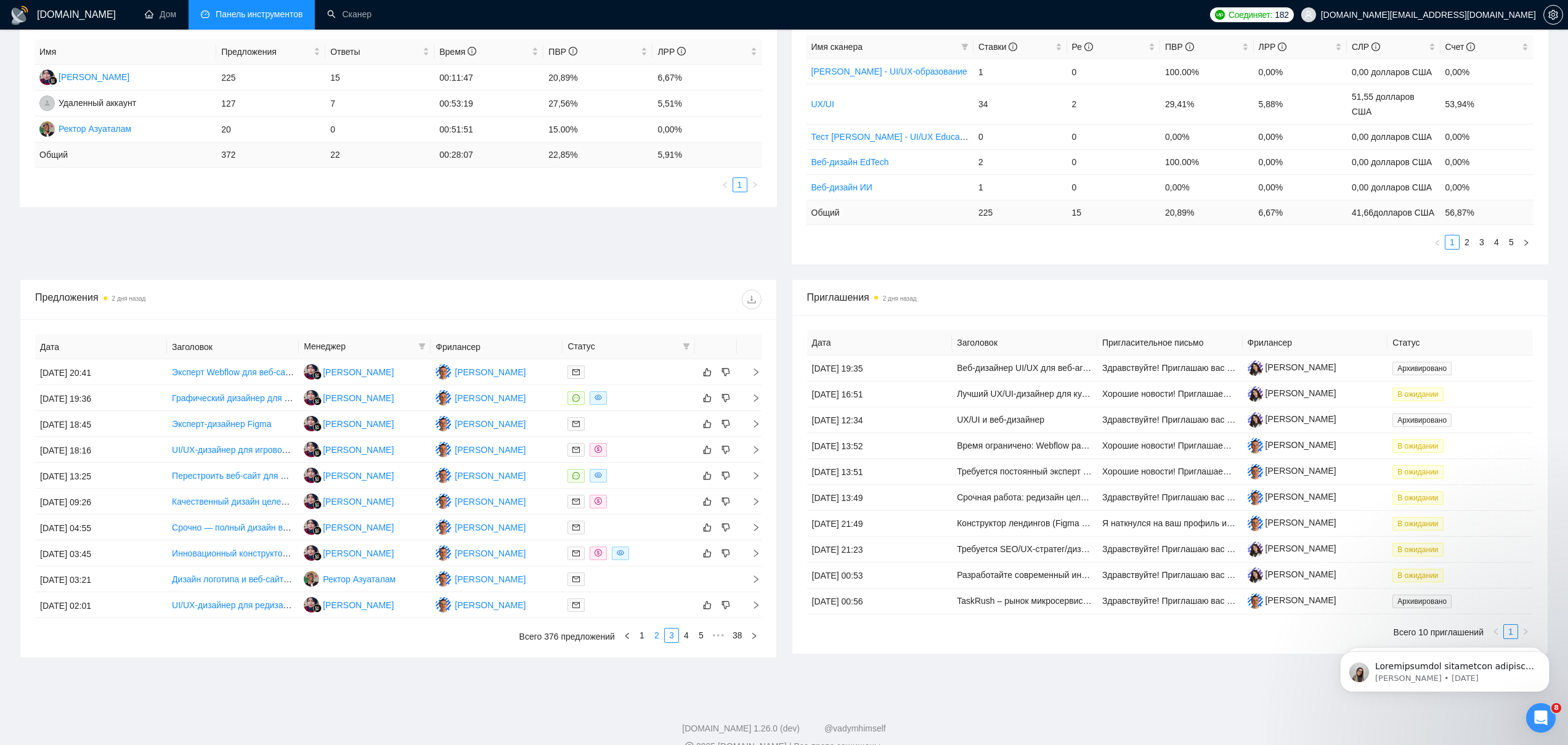
click at [658, 640] on font "2" at bounding box center [657, 635] width 5 height 10
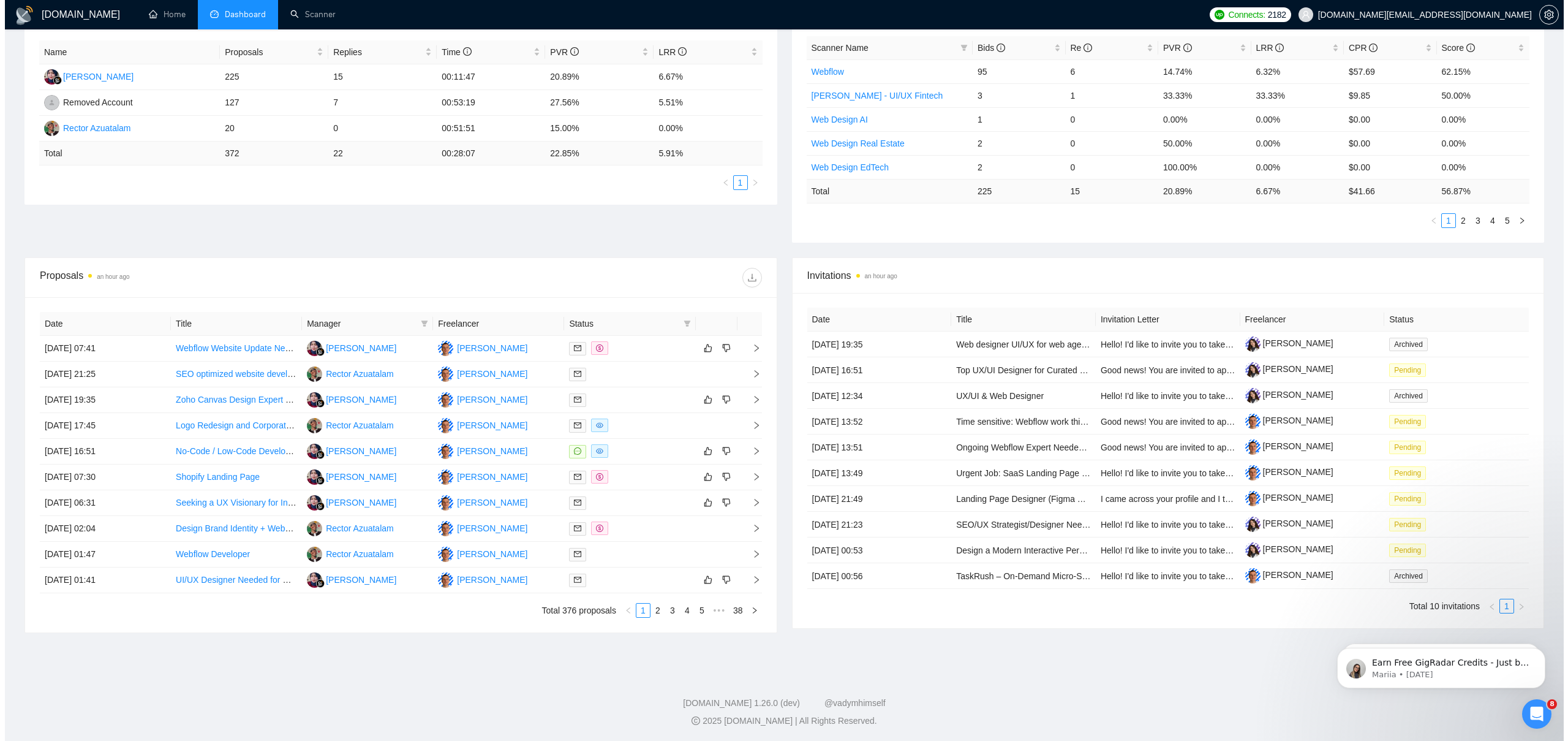
scroll to position [231, 0]
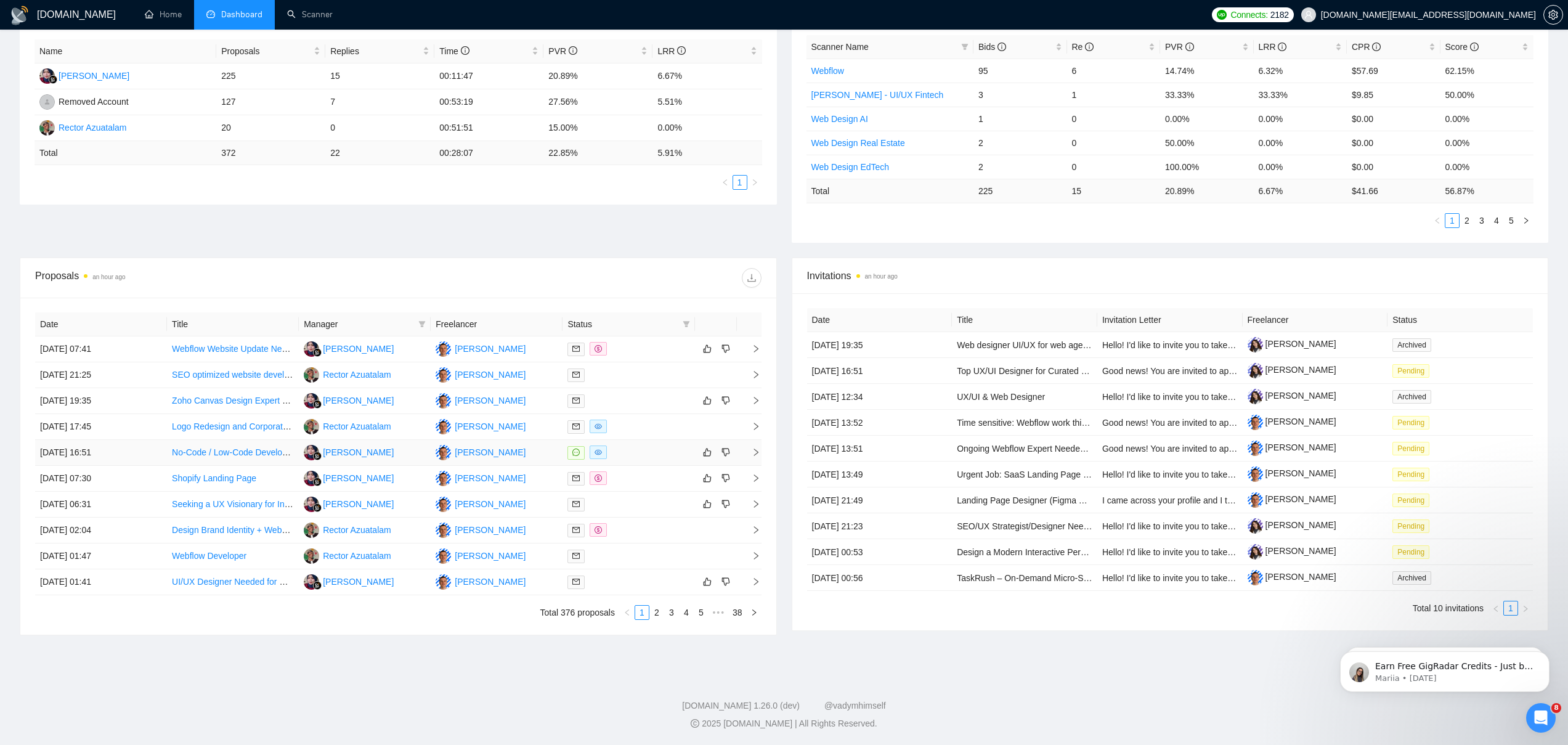
click at [403, 449] on td "[PERSON_NAME]" at bounding box center [365, 453] width 132 height 26
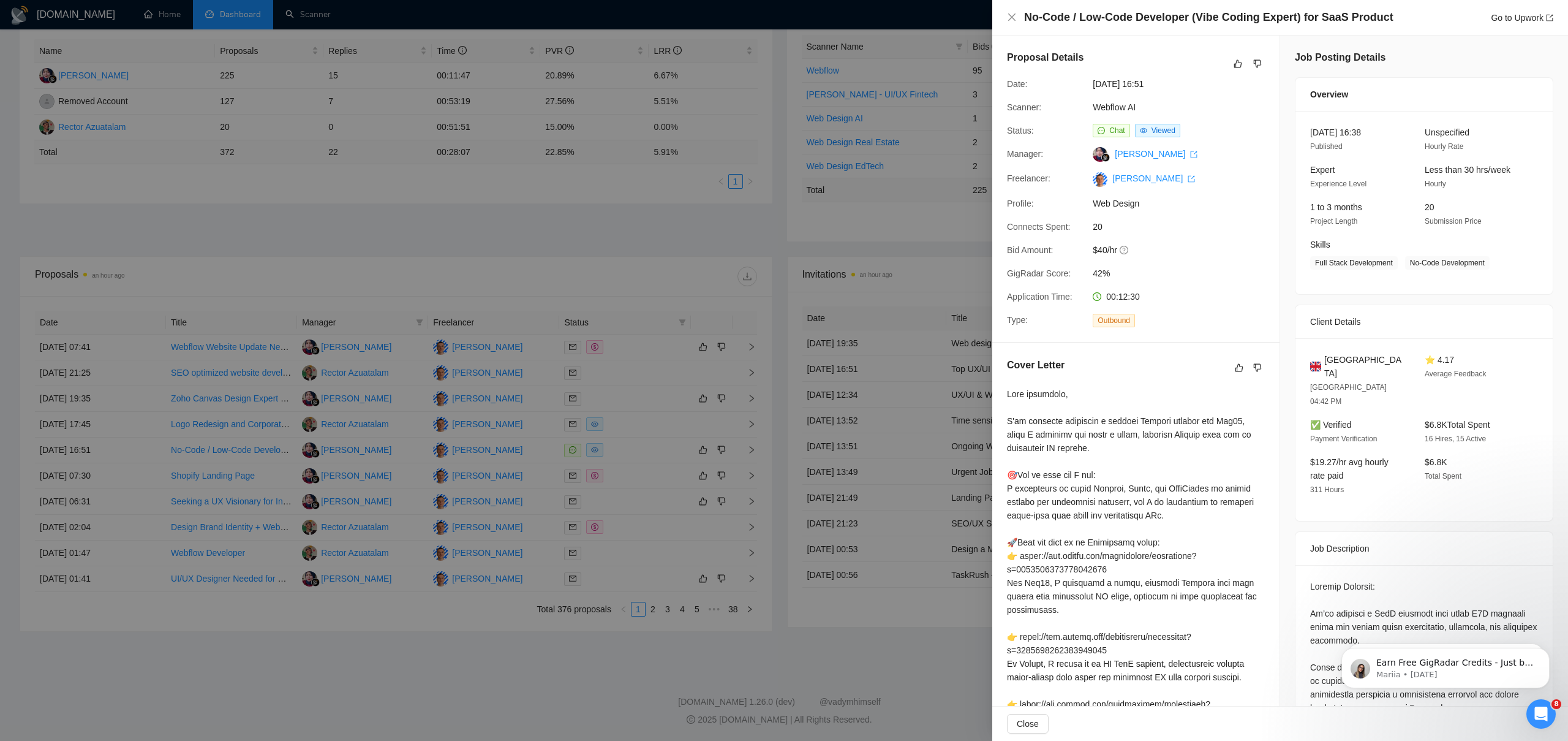
click at [151, 430] on div at bounding box center [784, 370] width 1568 height 741
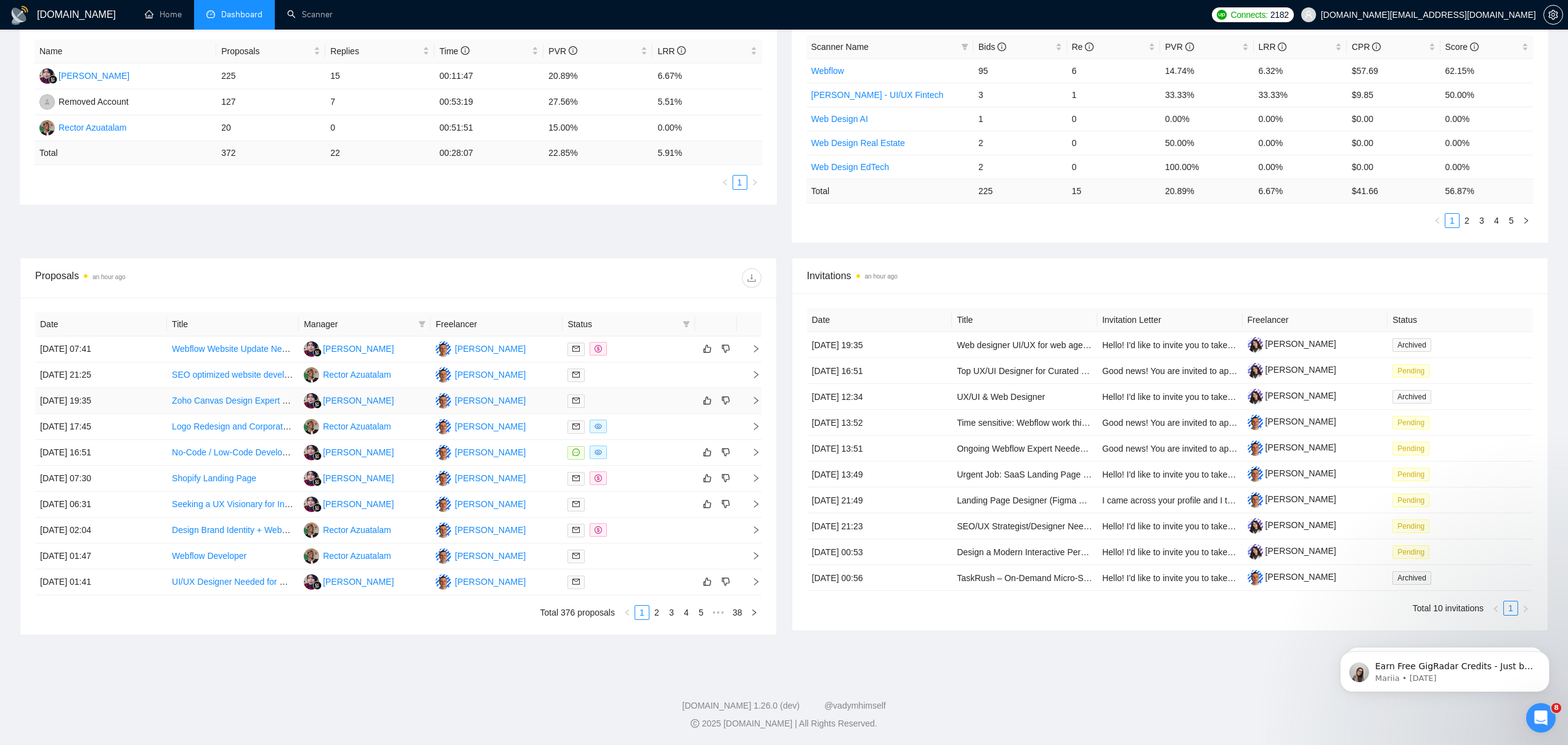
click at [148, 400] on td "[DATE] 19:35" at bounding box center [101, 401] width 132 height 26
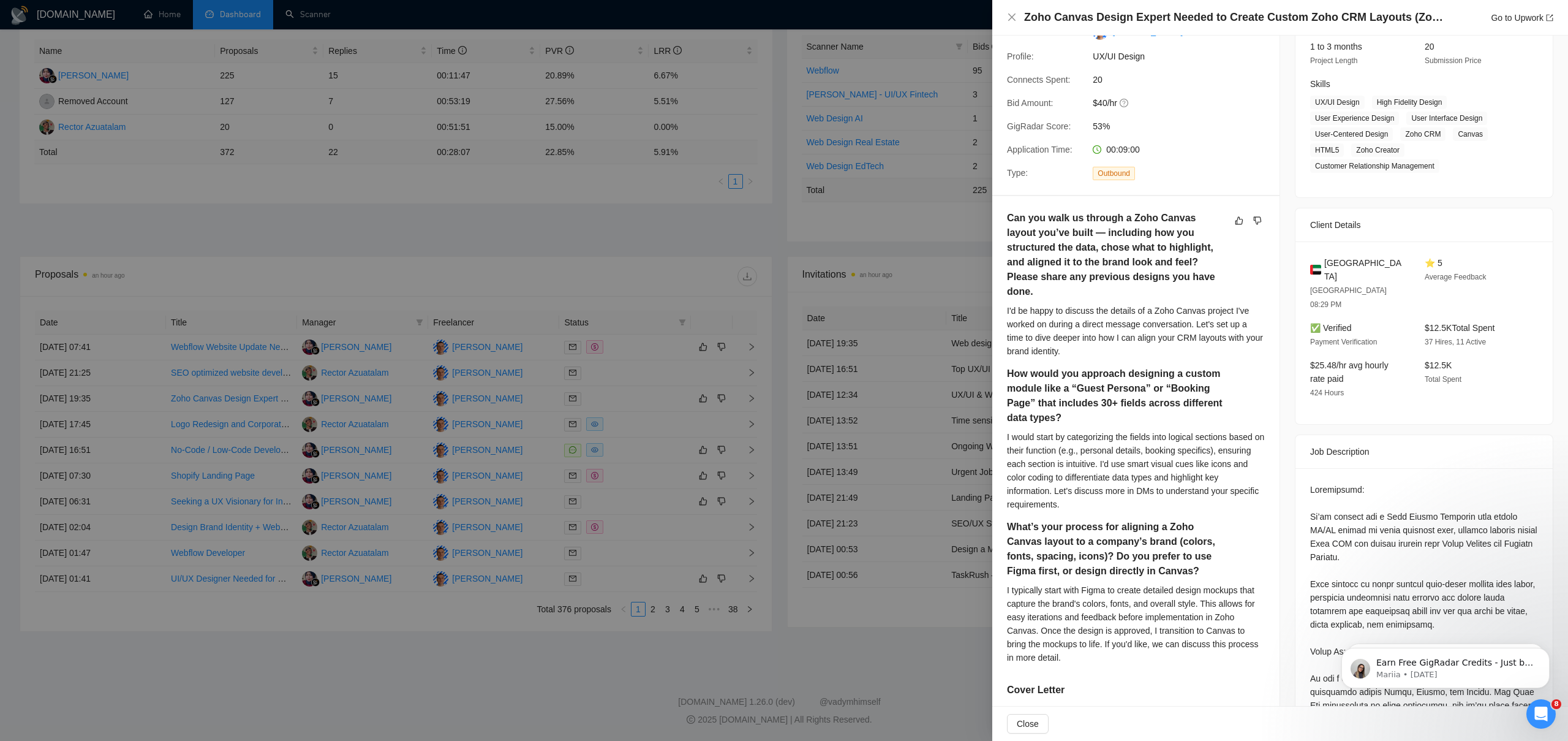
scroll to position [192, 0]
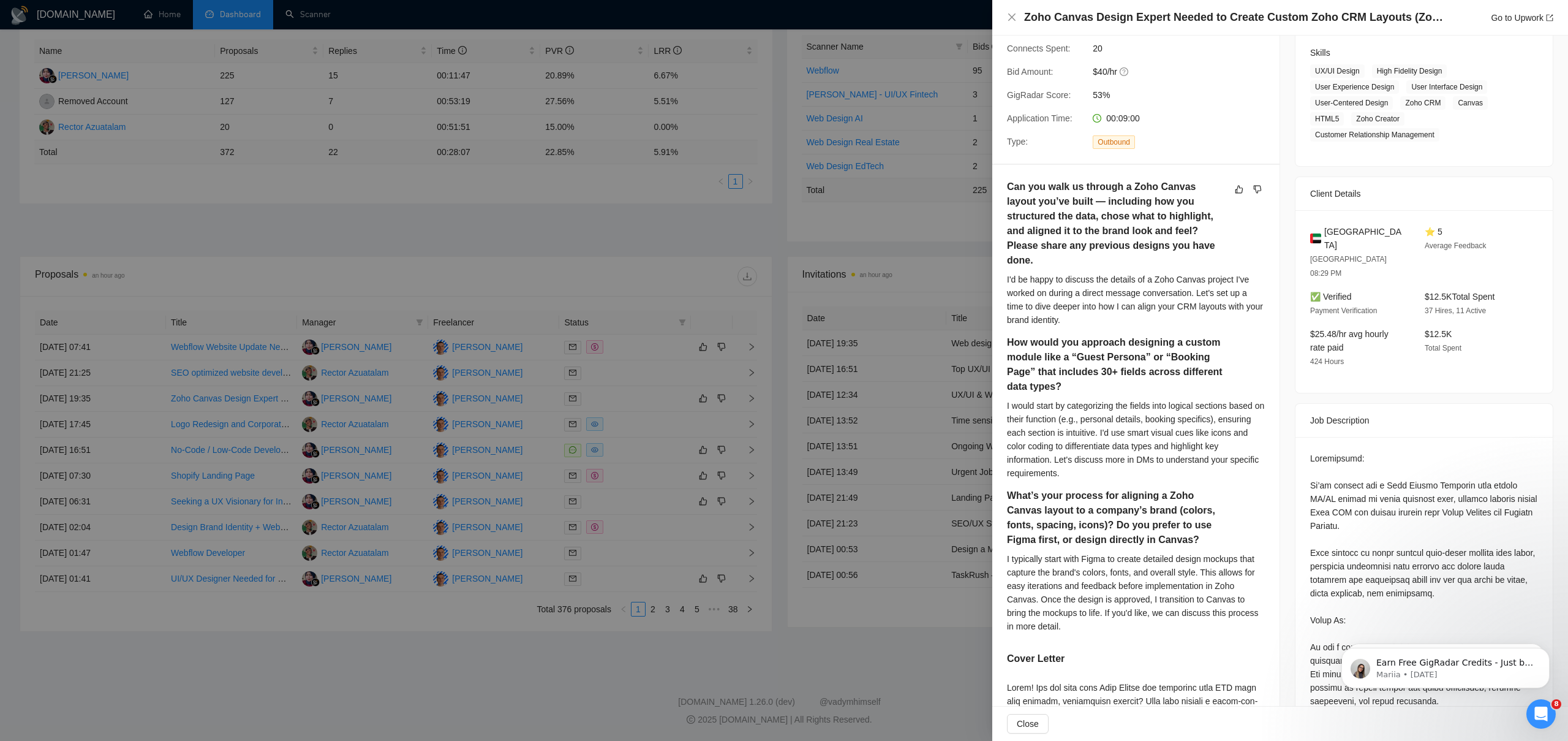
click at [128, 370] on div at bounding box center [784, 370] width 1568 height 741
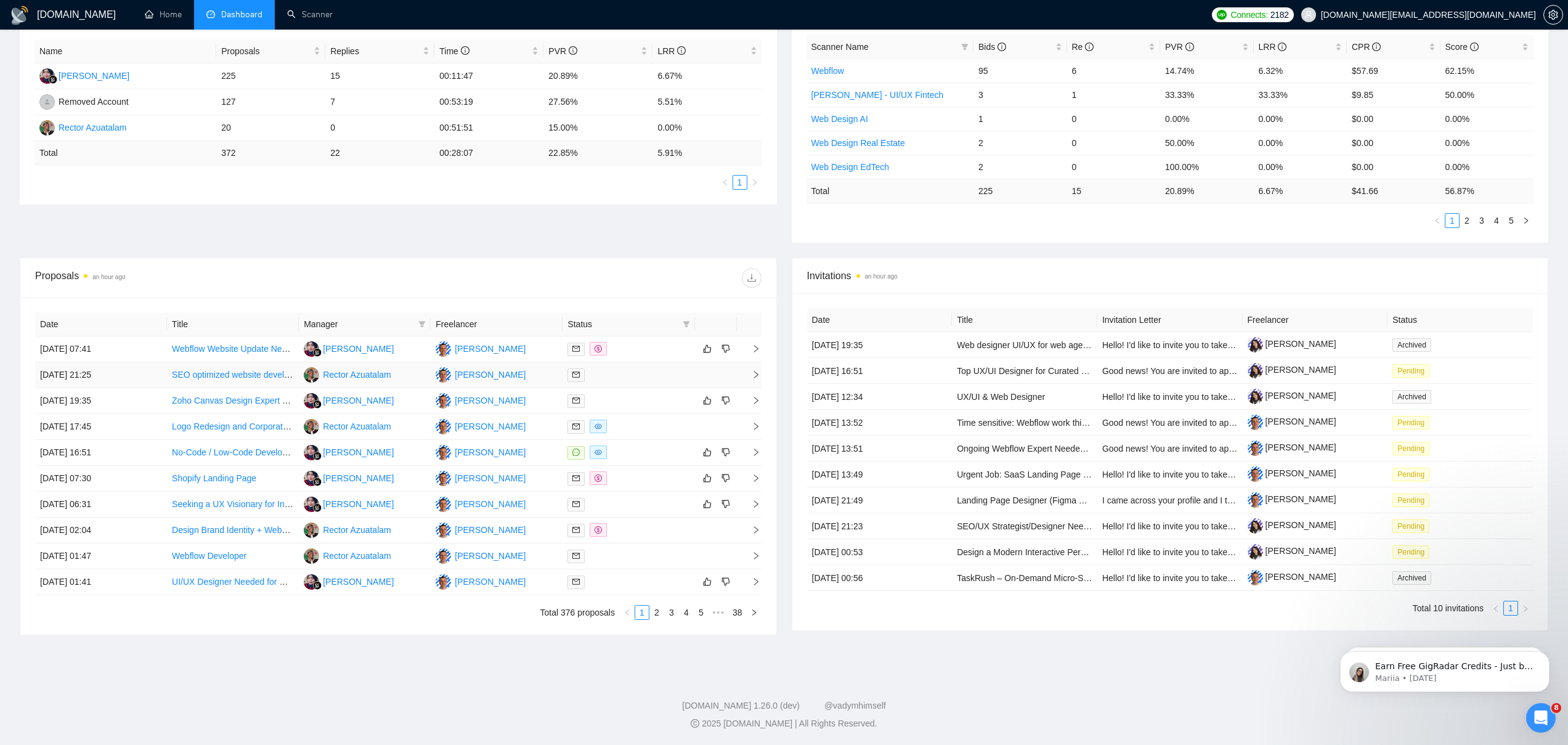
click at [144, 369] on td "[DATE] 21:25" at bounding box center [101, 375] width 132 height 26
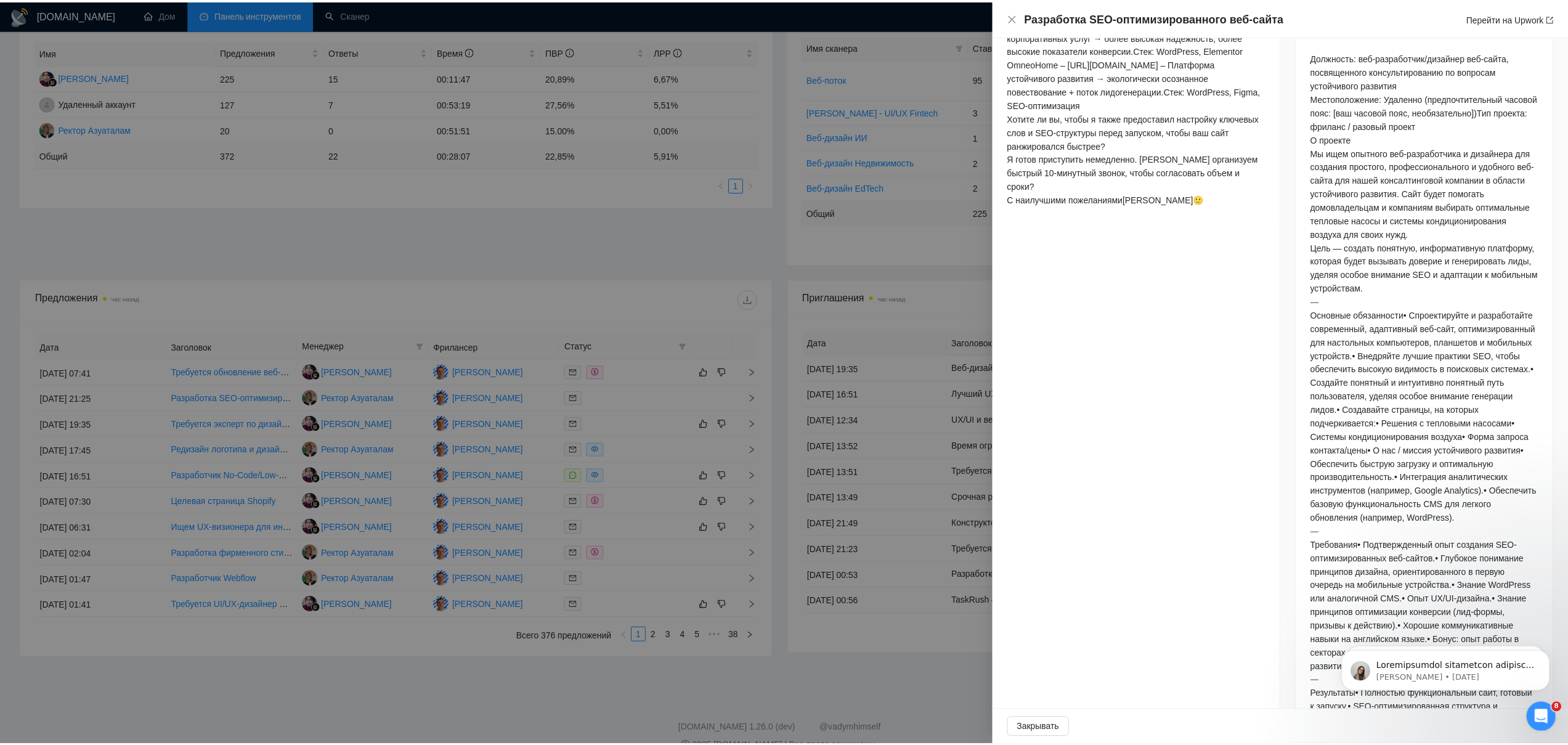
scroll to position [0, 0]
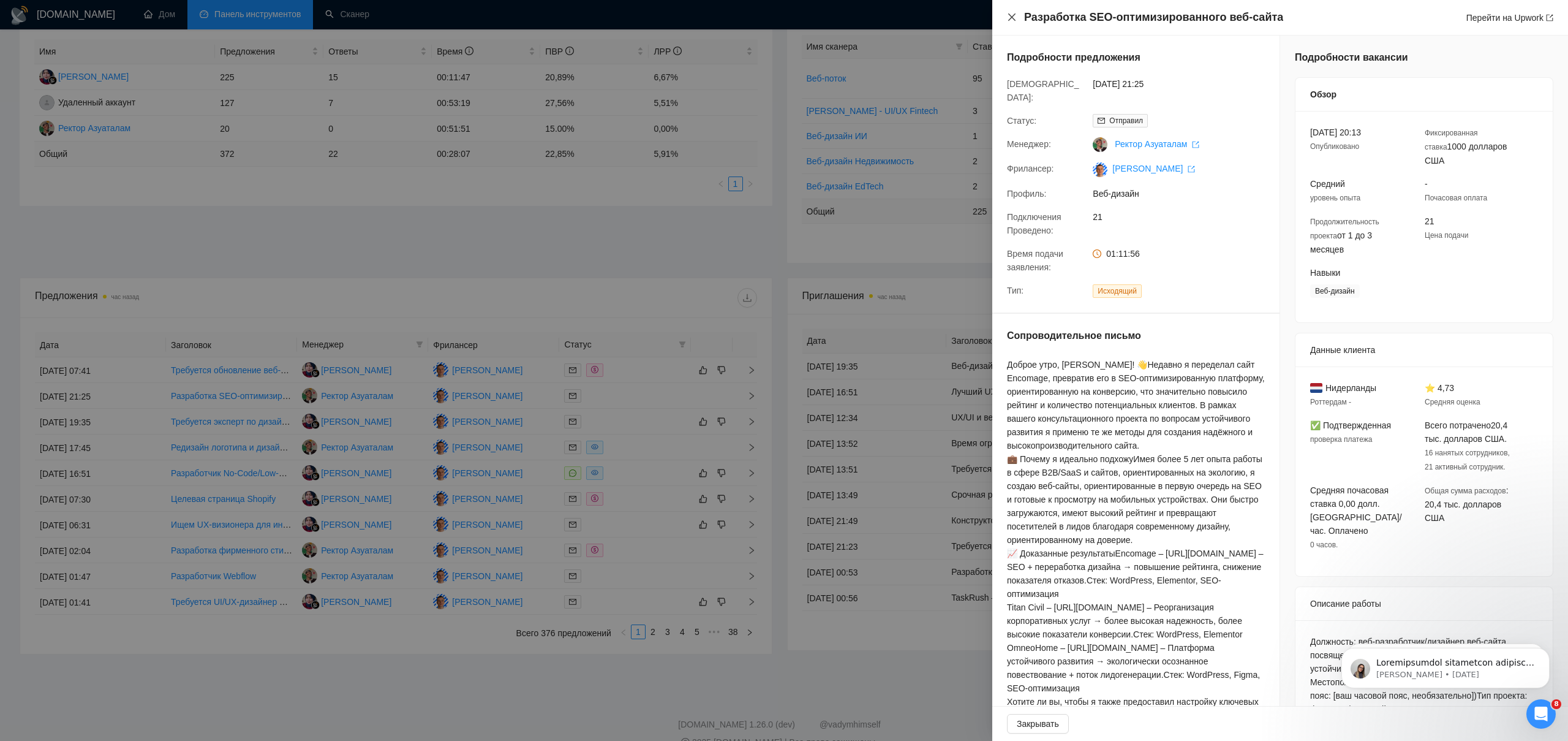
click at [1011, 17] on icon "закрывать" at bounding box center [1012, 17] width 10 height 10
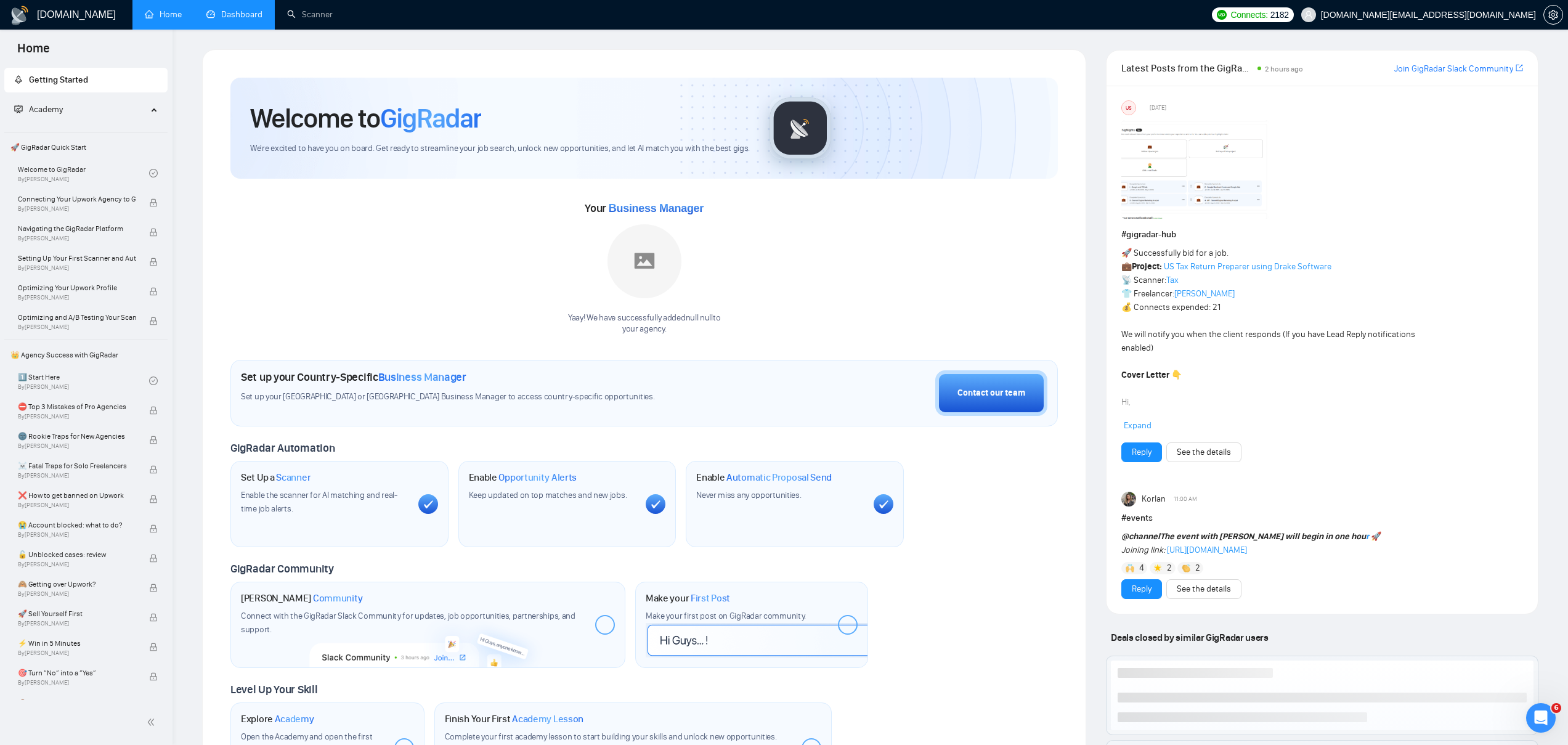
click at [221, 11] on link "Dashboard" at bounding box center [234, 14] width 56 height 11
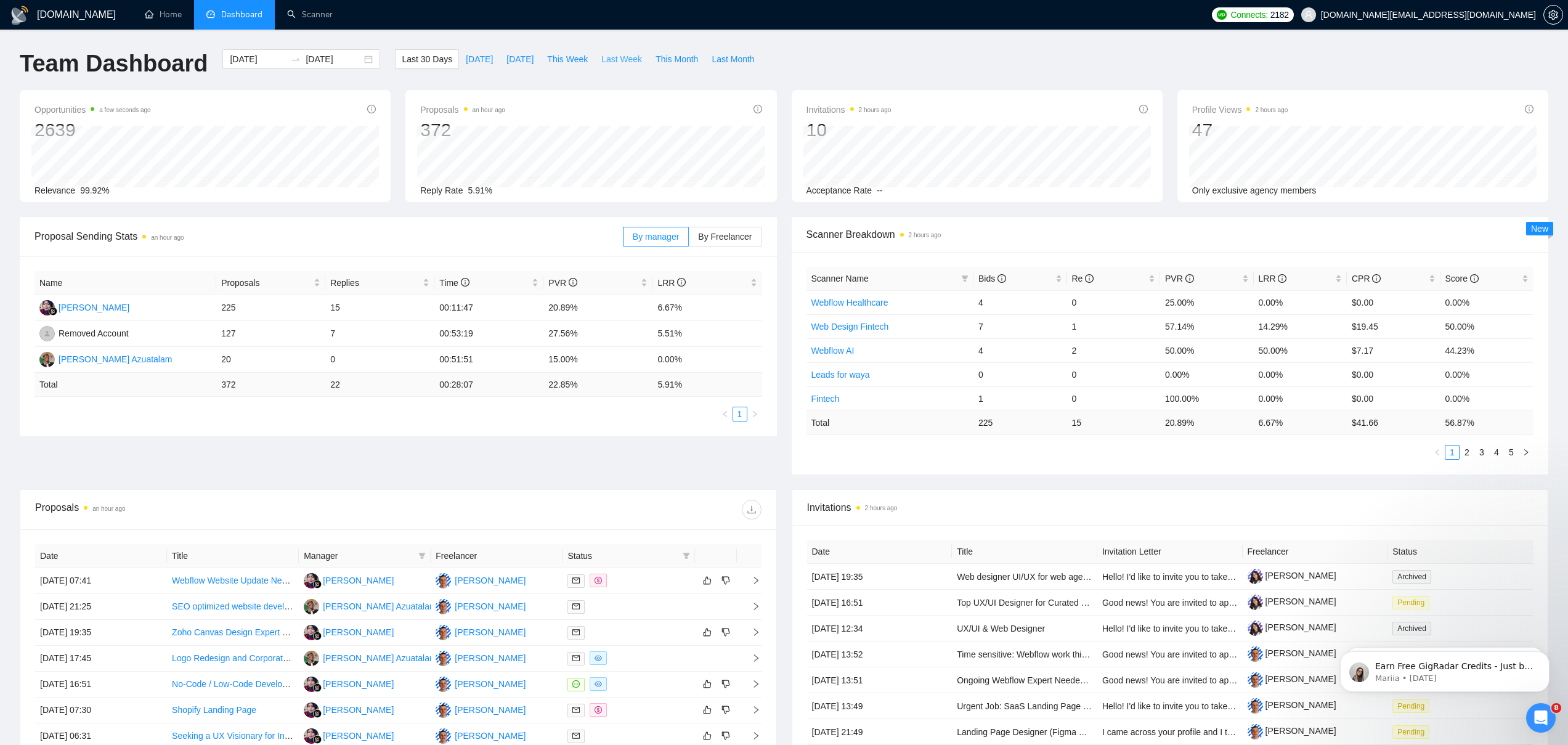
click at [628, 58] on span "Last Week" at bounding box center [622, 59] width 41 height 14
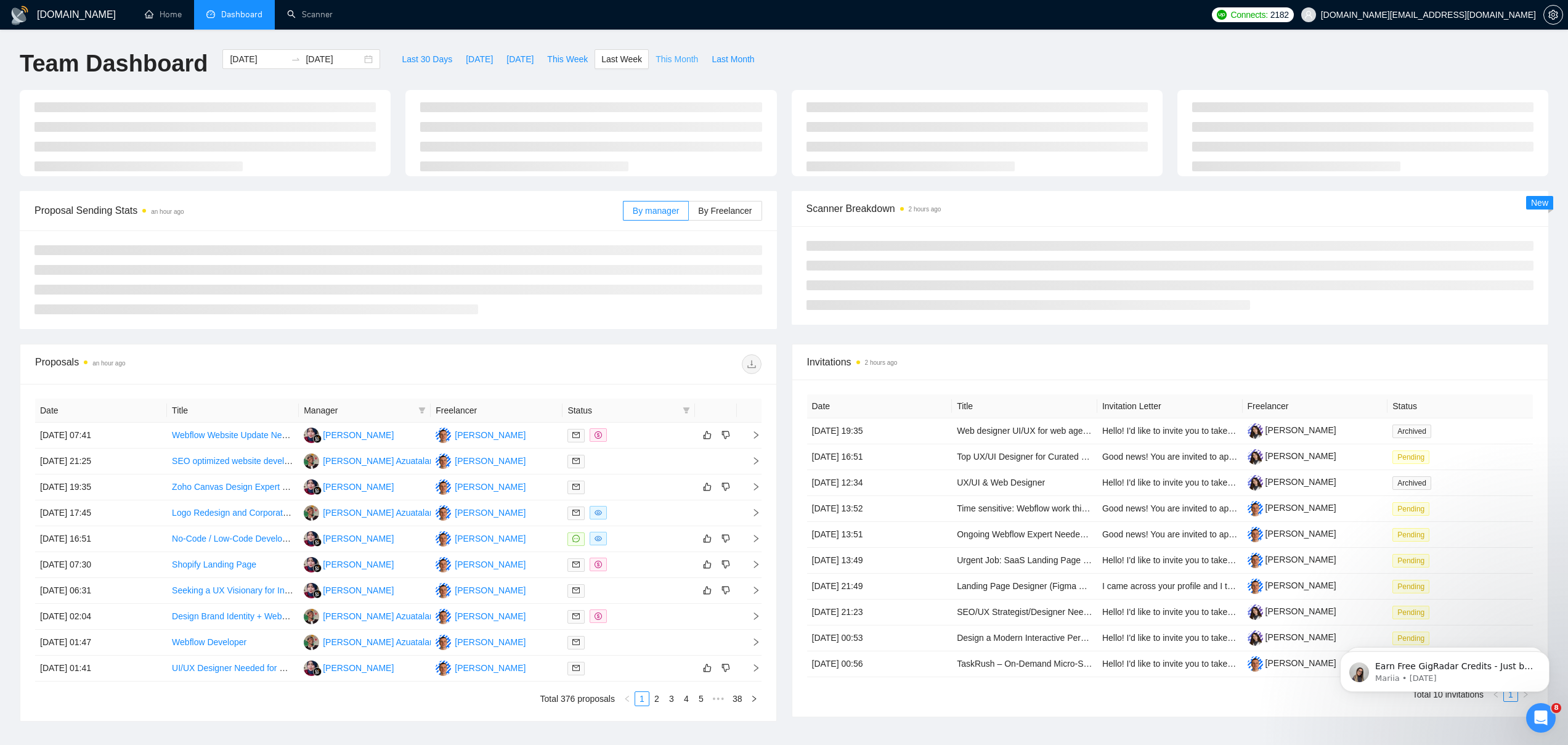
type input "[DATE]"
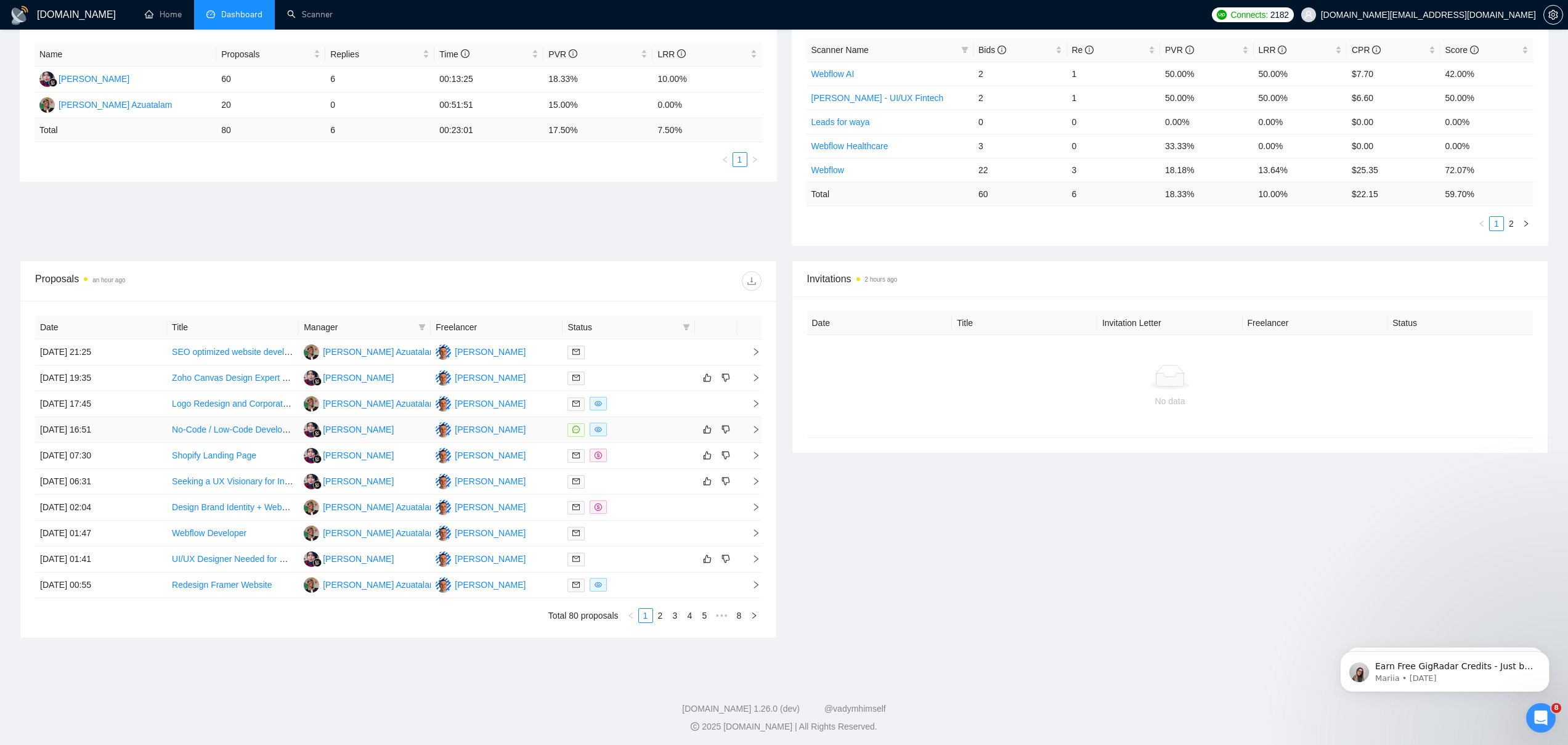
scroll to position [232, 0]
click at [661, 613] on link "2" at bounding box center [660, 612] width 14 height 14
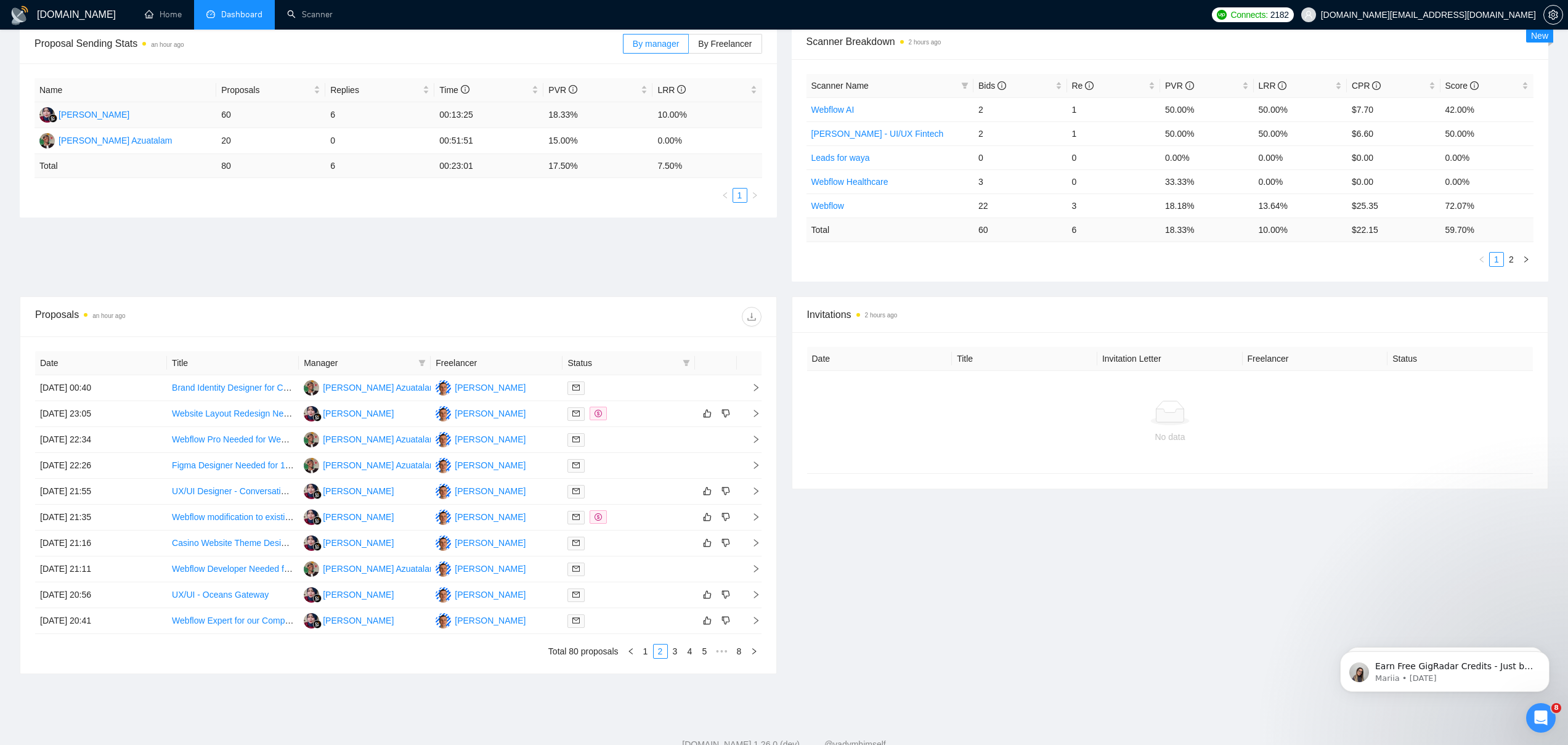
scroll to position [232, 0]
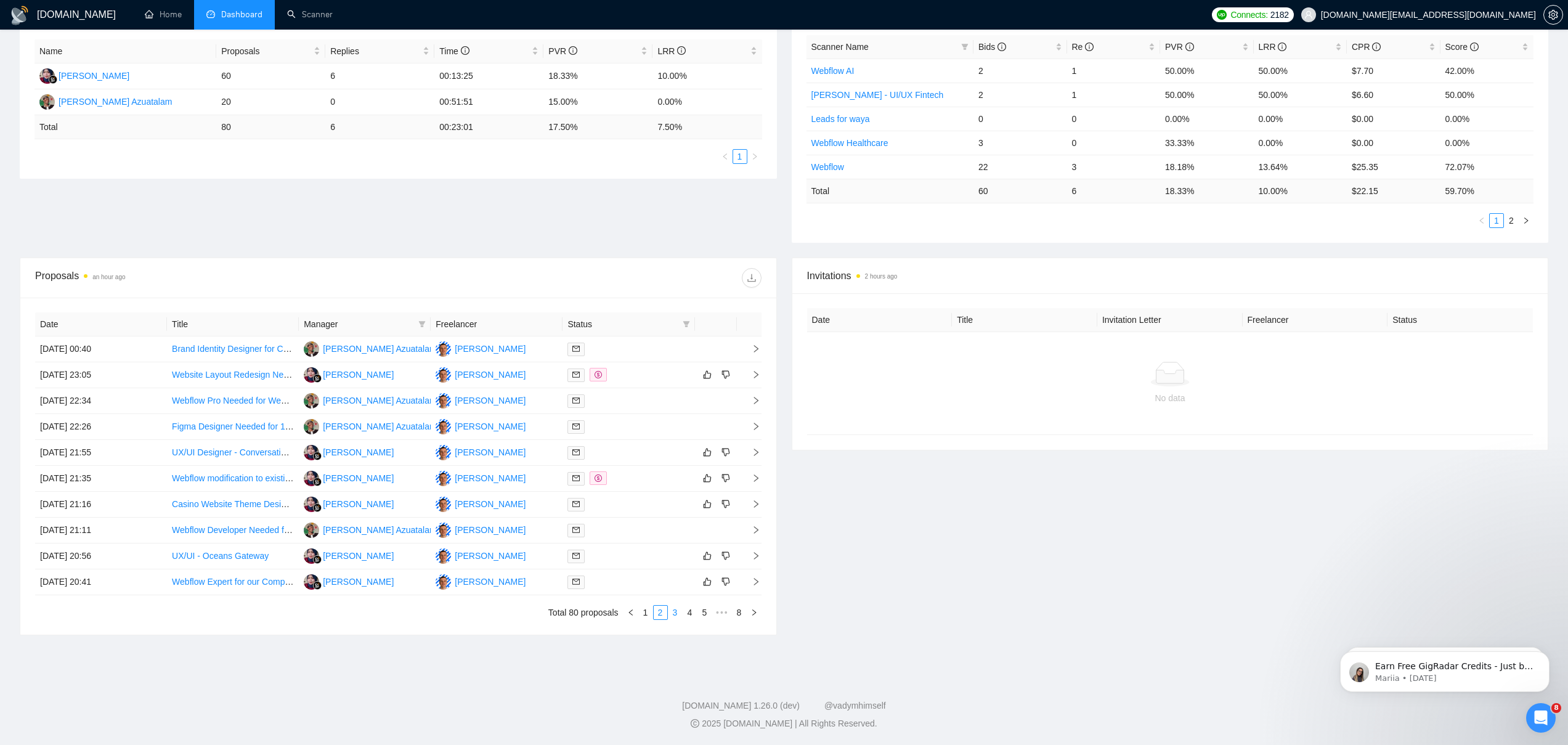
click at [676, 610] on link "3" at bounding box center [675, 612] width 14 height 14
click at [643, 348] on div at bounding box center [628, 349] width 122 height 14
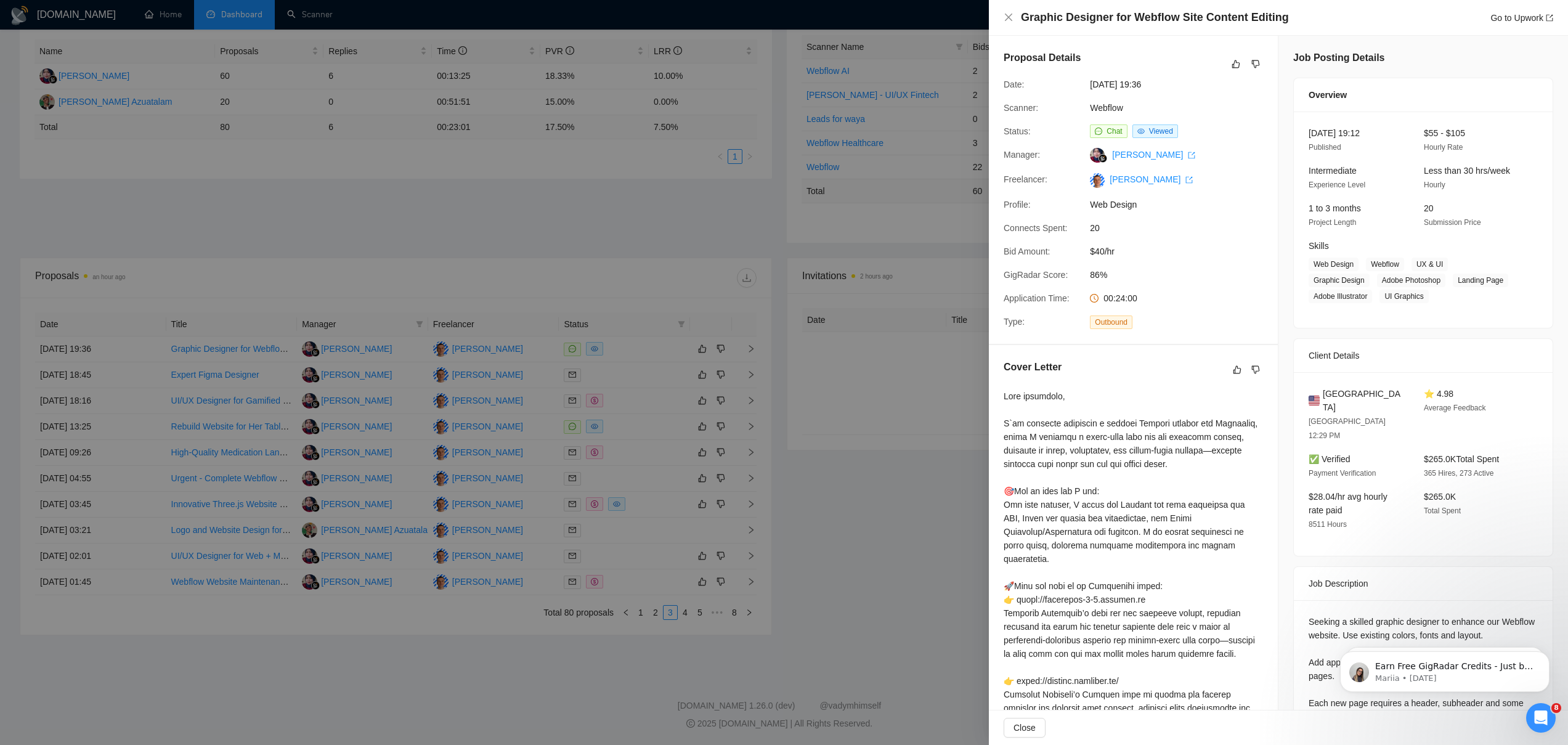
click at [609, 352] on div at bounding box center [784, 372] width 1568 height 745
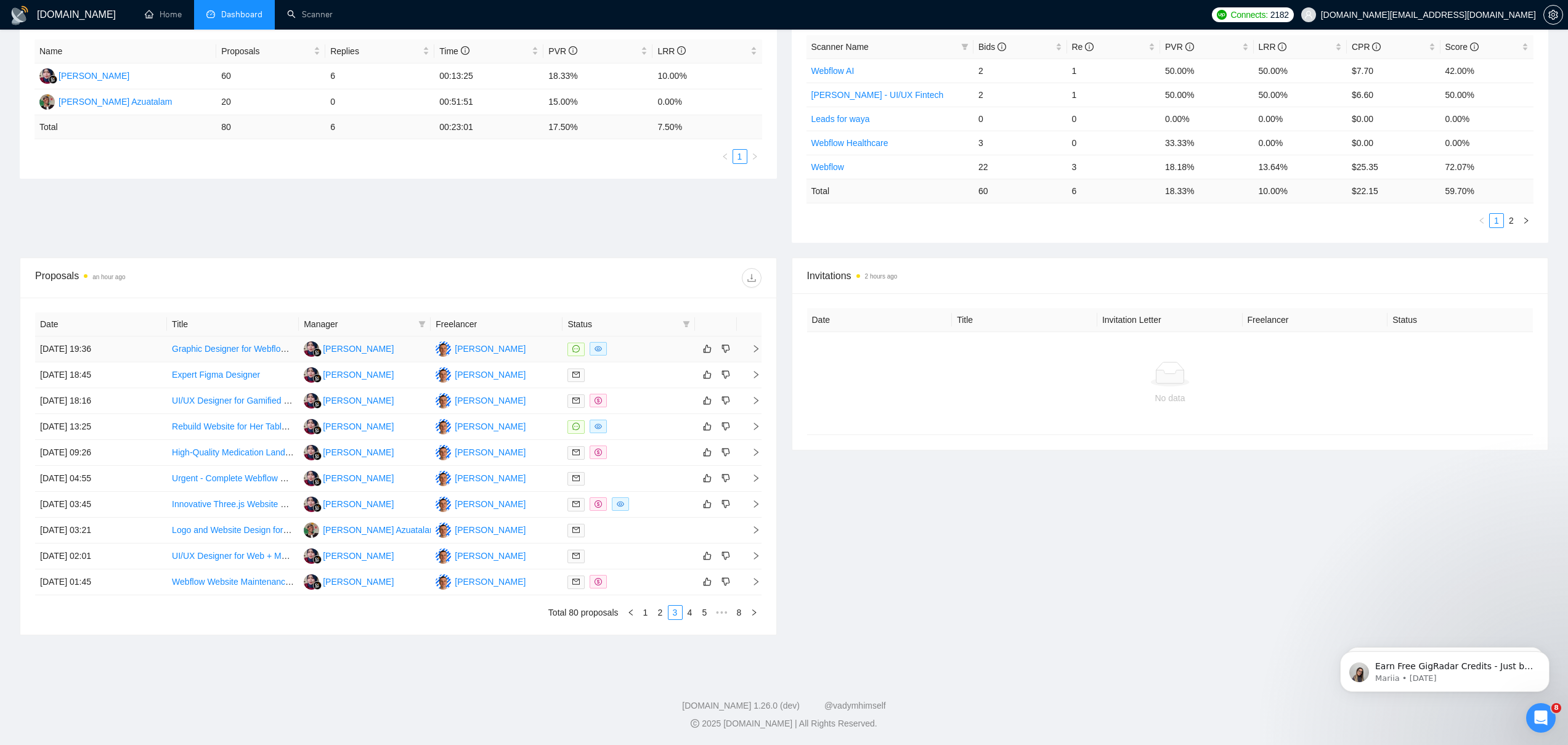
click at [196, 349] on link "Graphic Designer for Webflow Site Content Editing" at bounding box center [268, 349] width 193 height 10
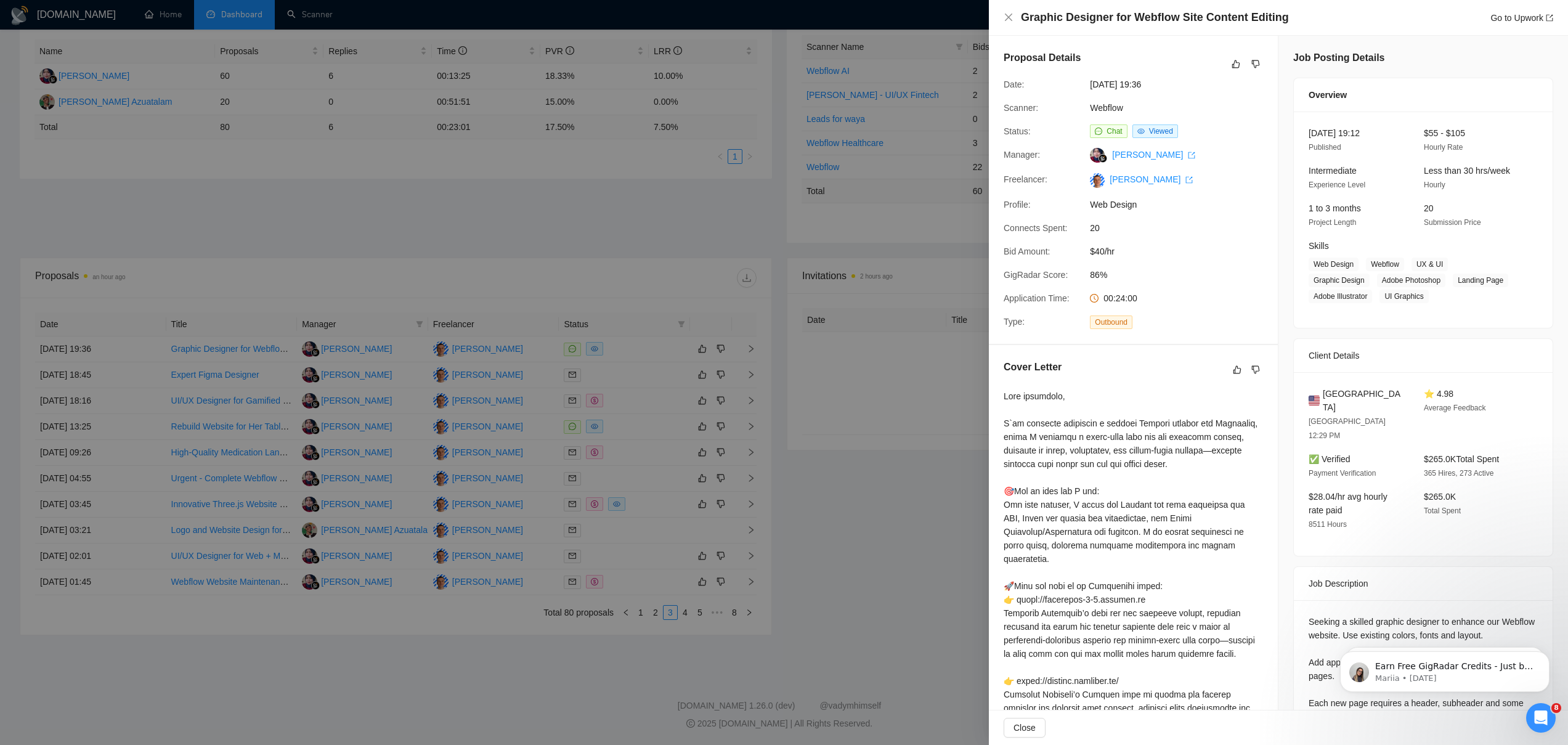
click at [640, 378] on div at bounding box center [784, 372] width 1568 height 745
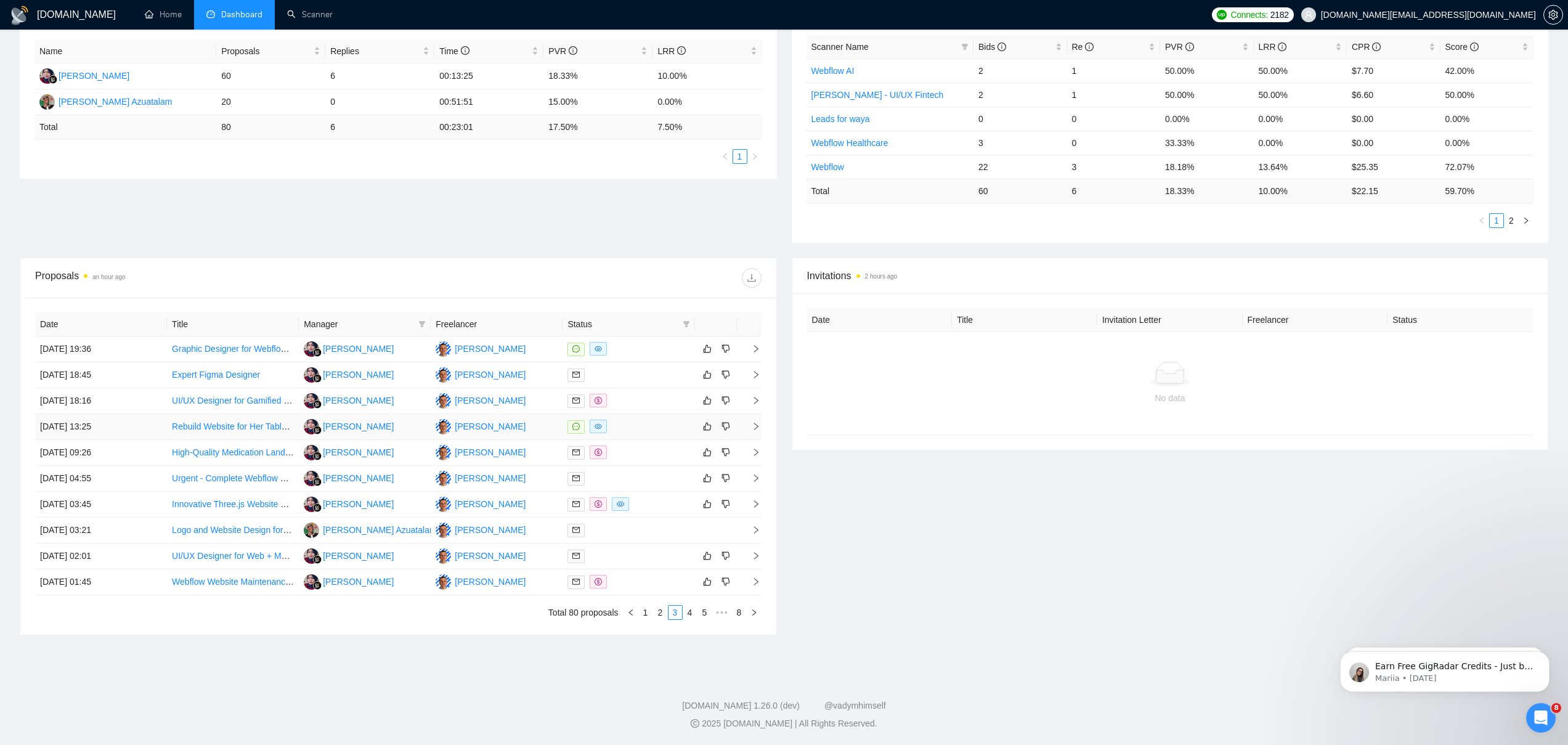
click at [224, 429] on link "Rebuild Website for Her Table – Membership & Event Platform" at bounding box center [291, 426] width 239 height 10
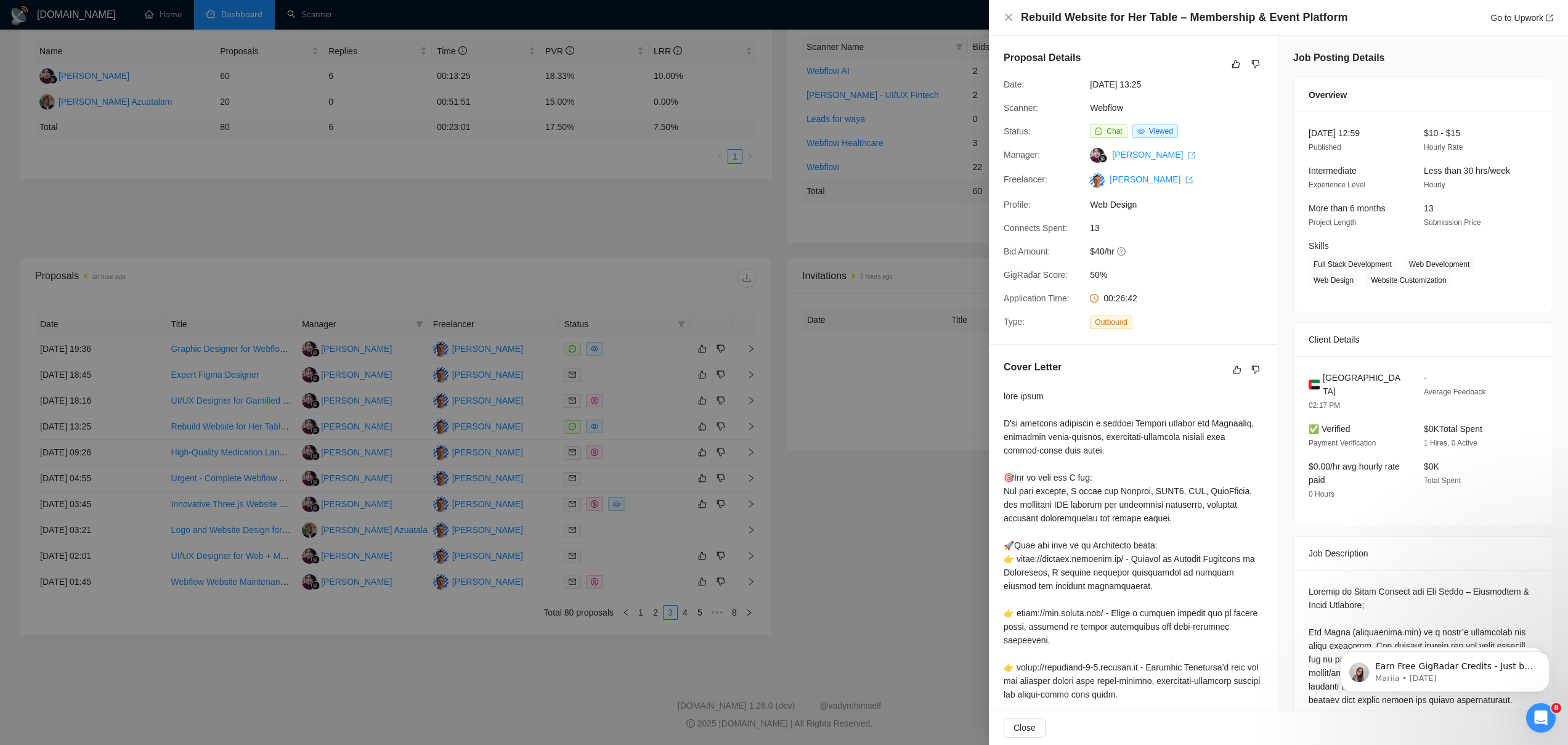
click at [618, 407] on div at bounding box center [784, 372] width 1568 height 745
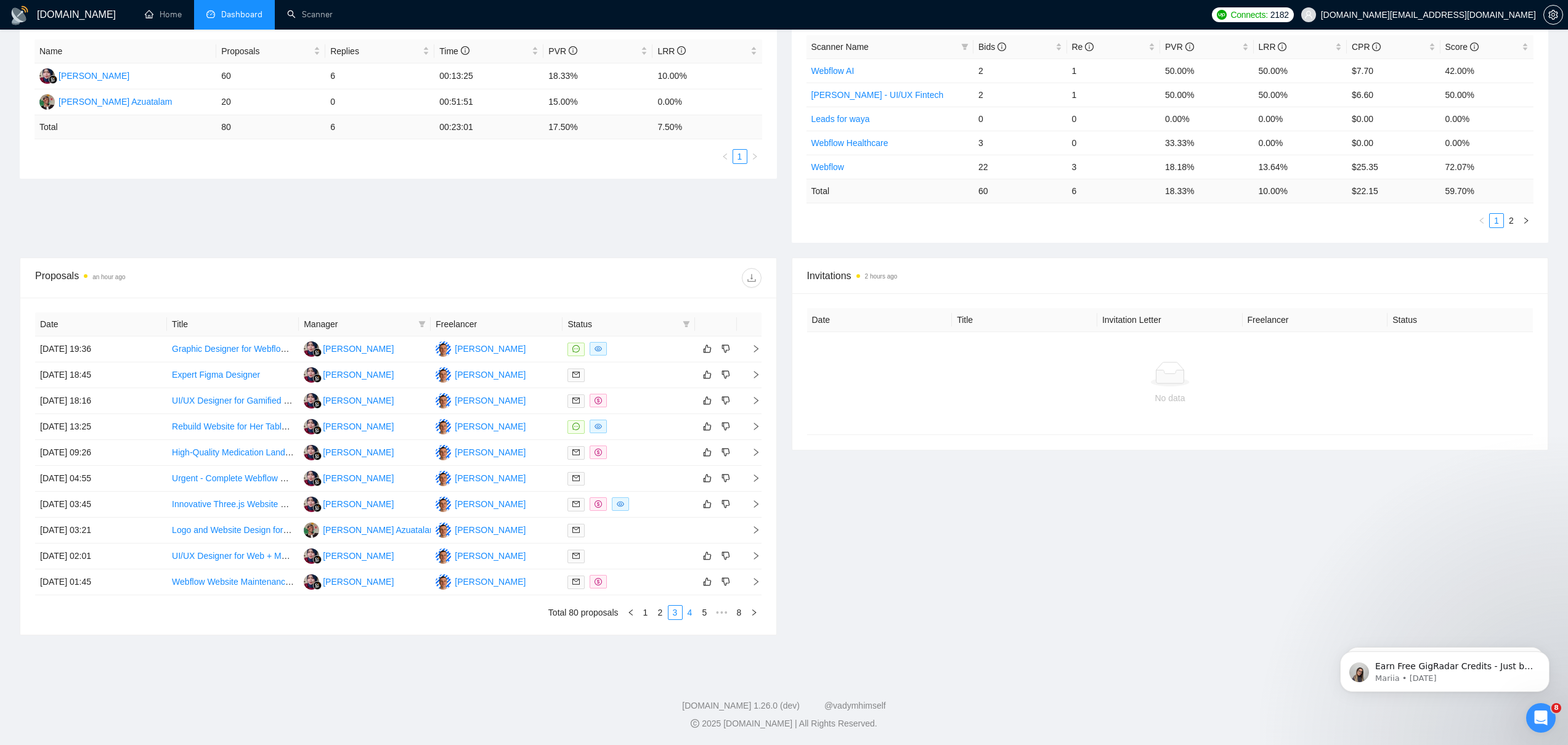
click at [691, 612] on link "4" at bounding box center [690, 612] width 14 height 14
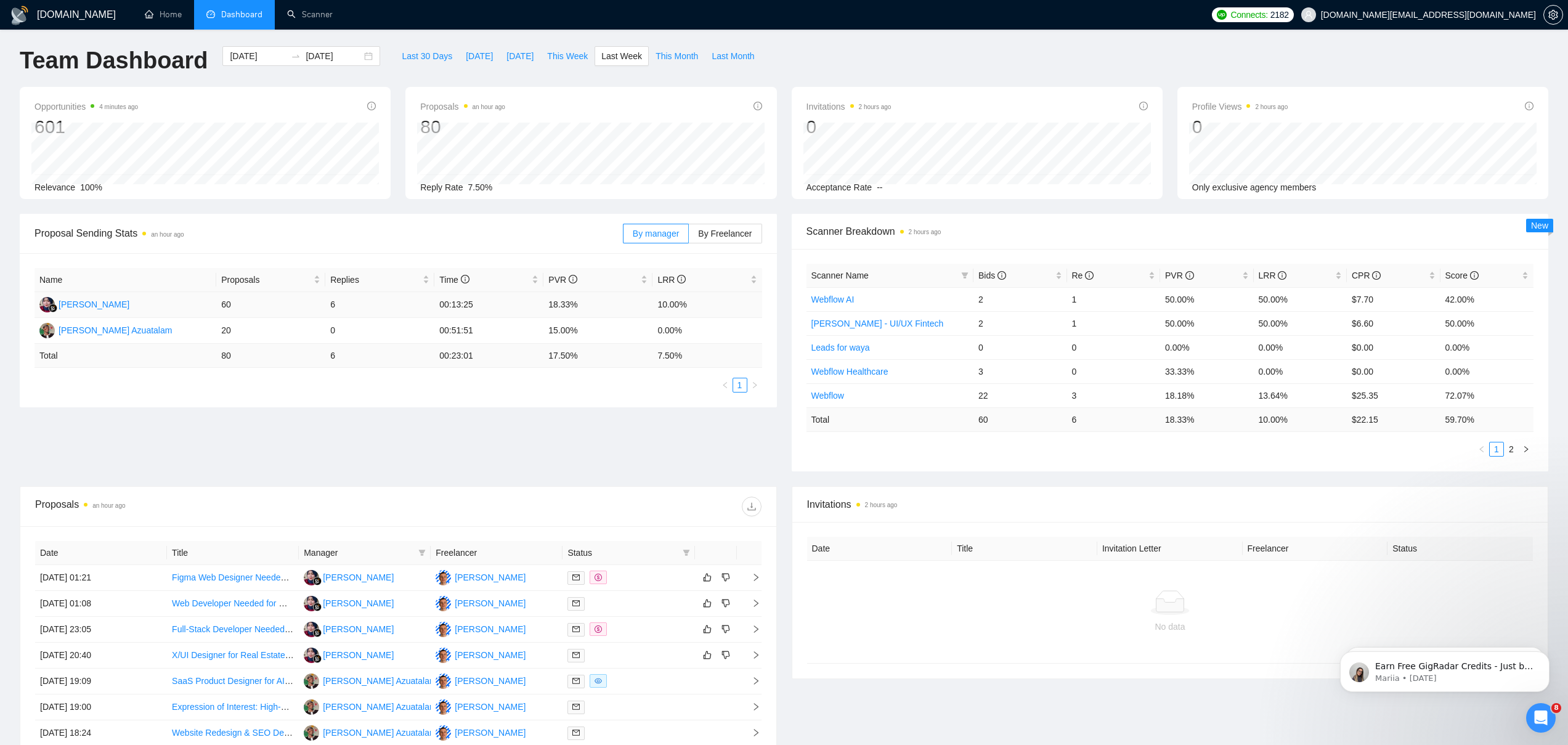
scroll to position [0, 0]
click at [351, 60] on div "[DATE] [DATE]" at bounding box center [301, 60] width 157 height 20
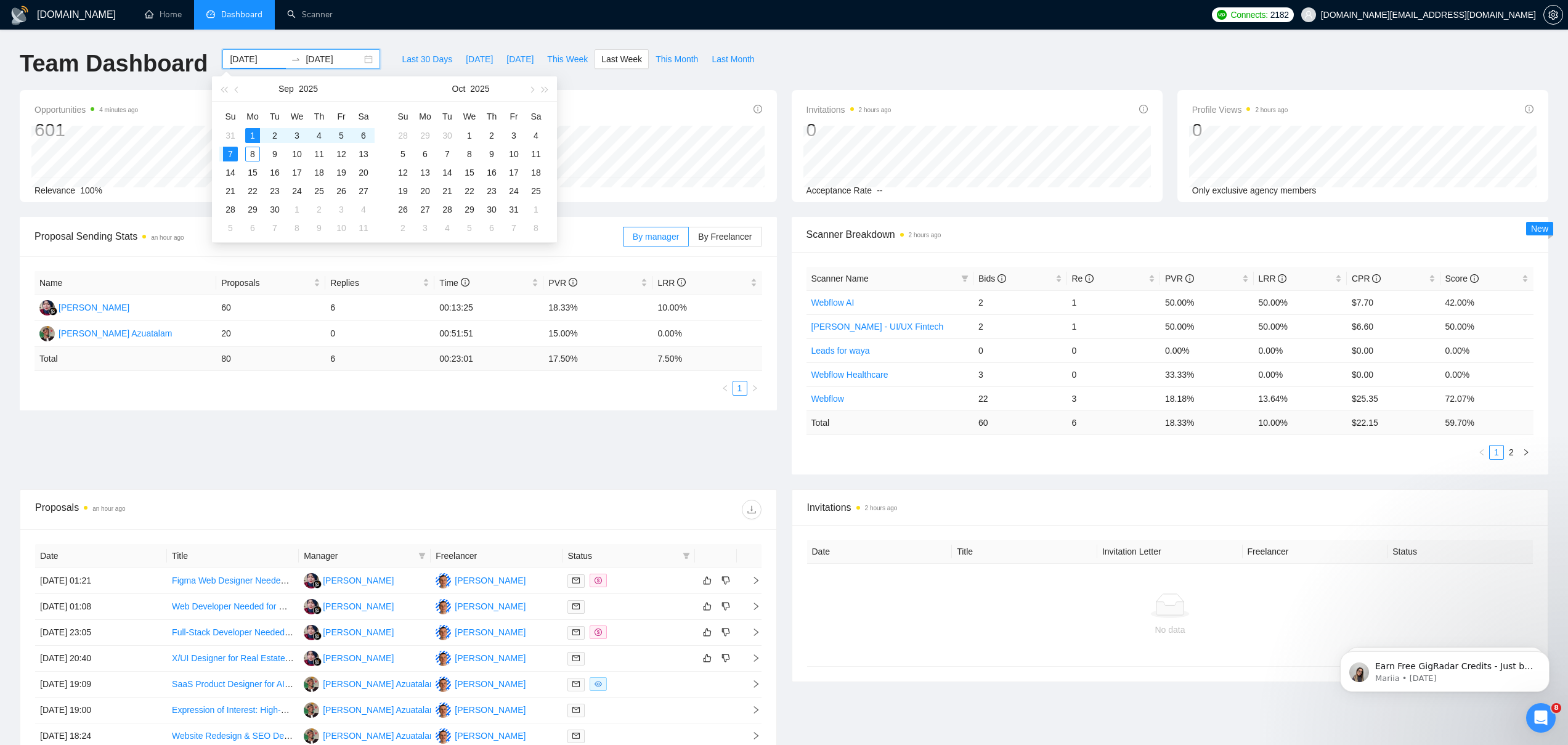
click at [386, 439] on div "Proposal Sending Stats an hour ago By manager By Freelancer Name Proposals Repl…" at bounding box center [784, 353] width 1544 height 272
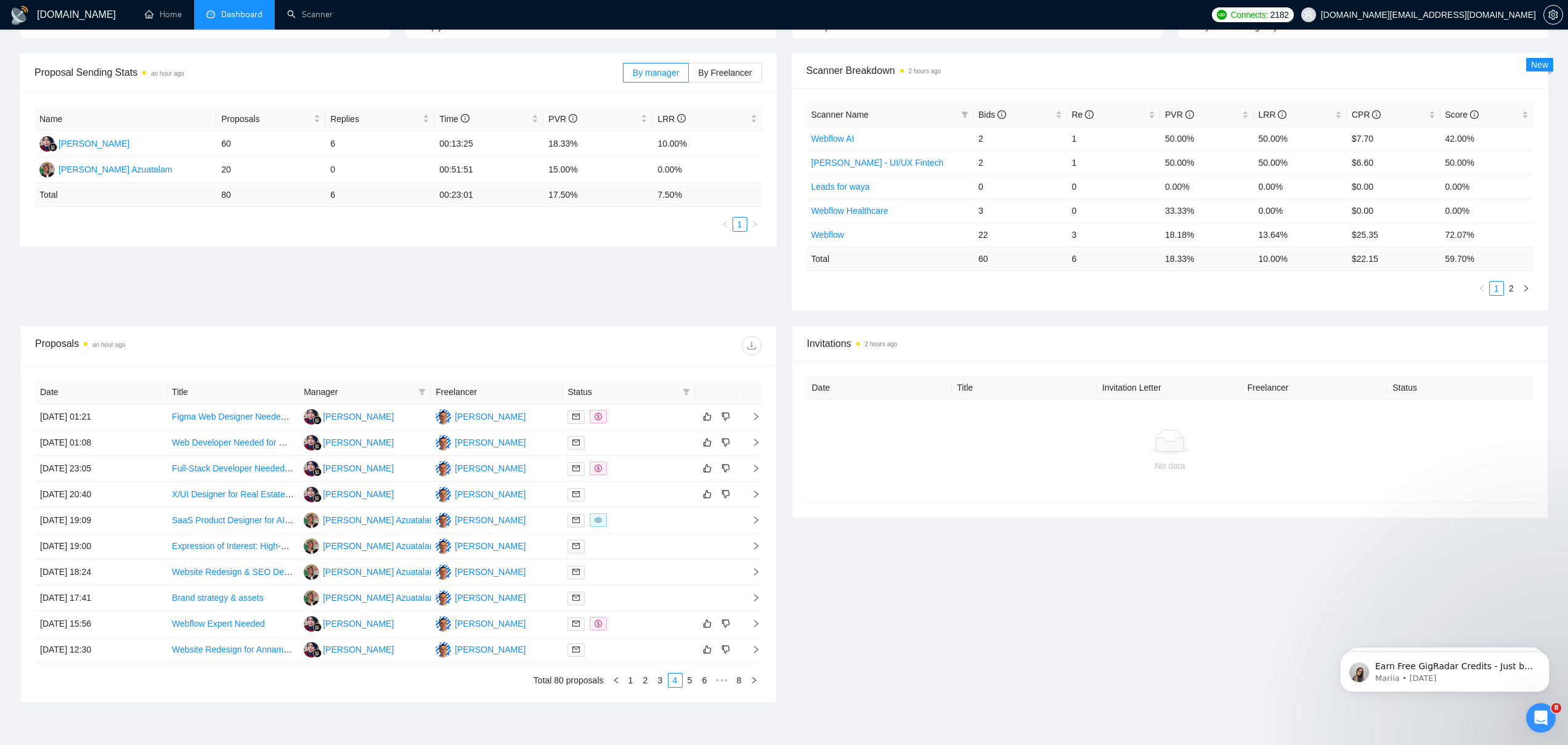
scroll to position [232, 0]
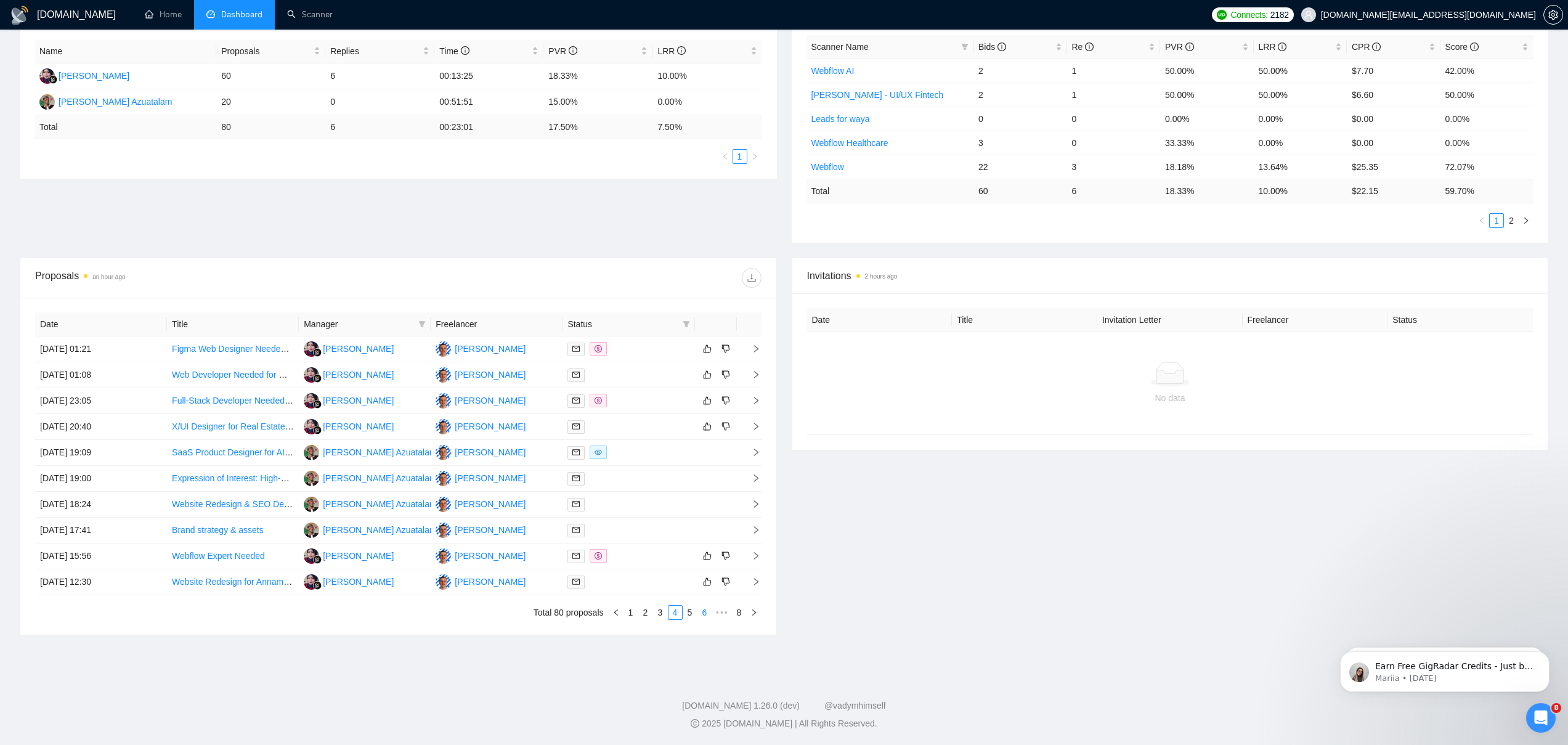
click at [702, 610] on link "6" at bounding box center [705, 612] width 14 height 14
click at [723, 611] on link "7" at bounding box center [725, 612] width 14 height 14
click at [706, 610] on link "6" at bounding box center [710, 612] width 14 height 14
click at [246, 347] on link "Landing Page Webflow Developer (Premium Agency)" at bounding box center [273, 349] width 203 height 10
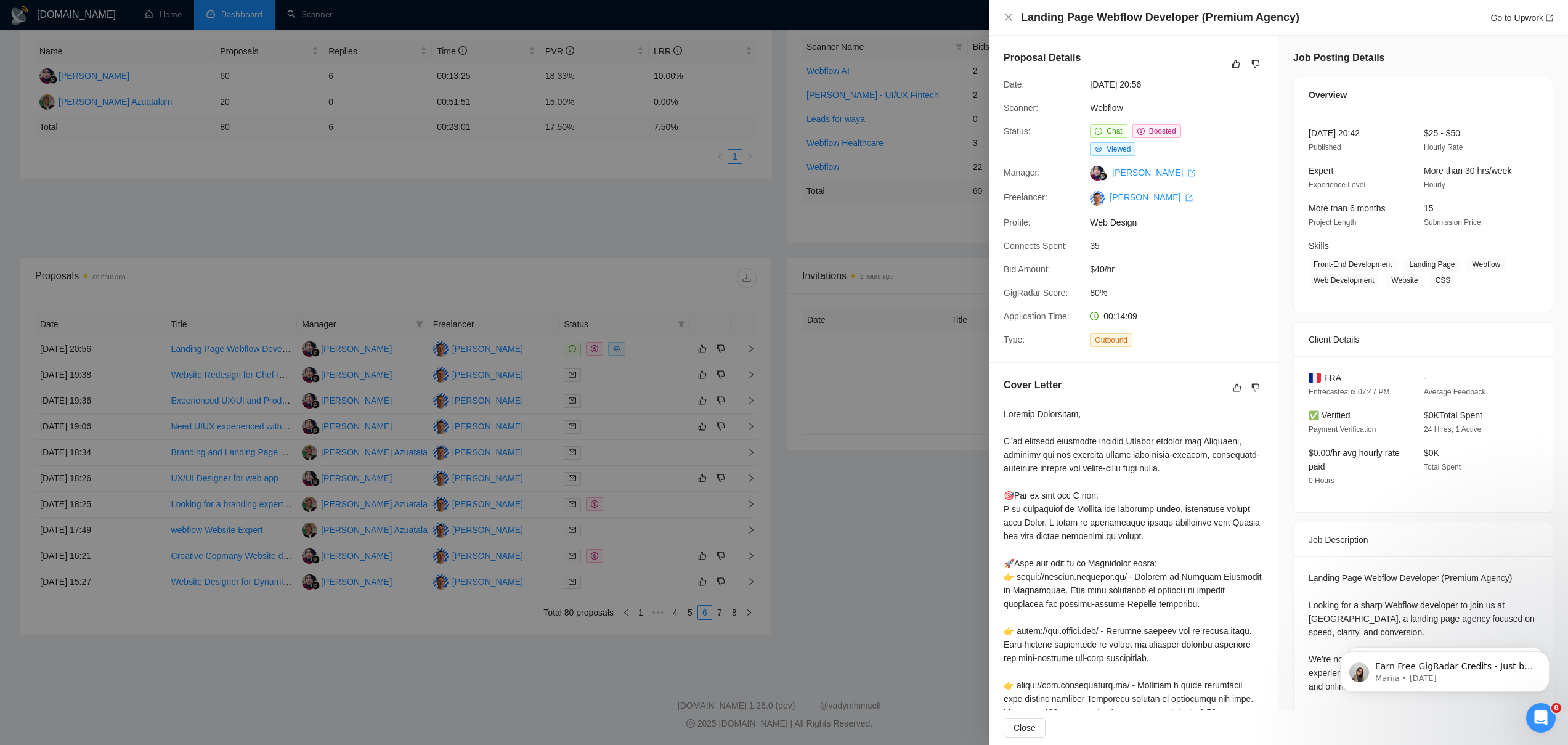
click at [843, 576] on div at bounding box center [784, 372] width 1568 height 745
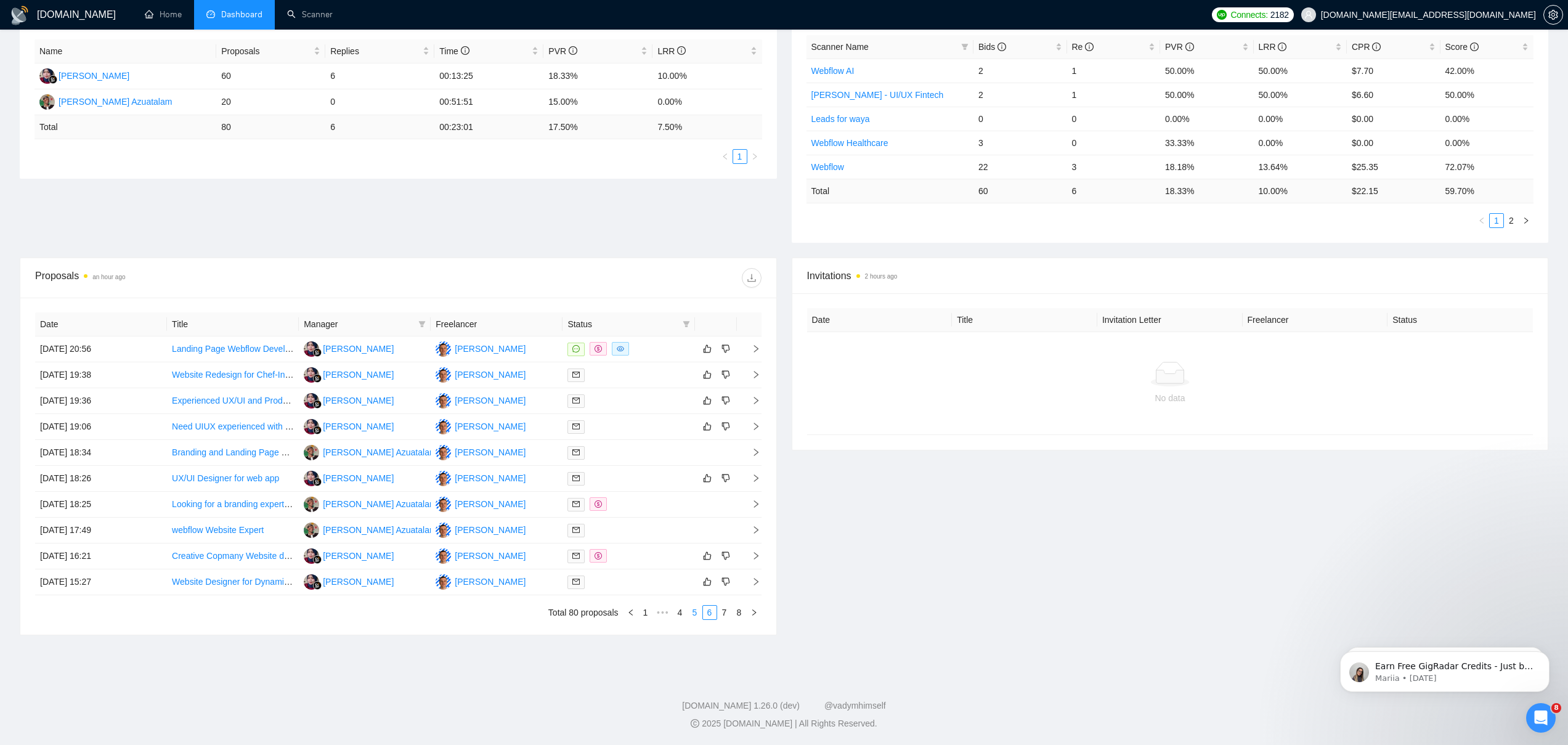
click at [689, 609] on link "5" at bounding box center [695, 612] width 14 height 14
click at [250, 453] on link "Landing Page Design for Two Products" at bounding box center [246, 452] width 149 height 10
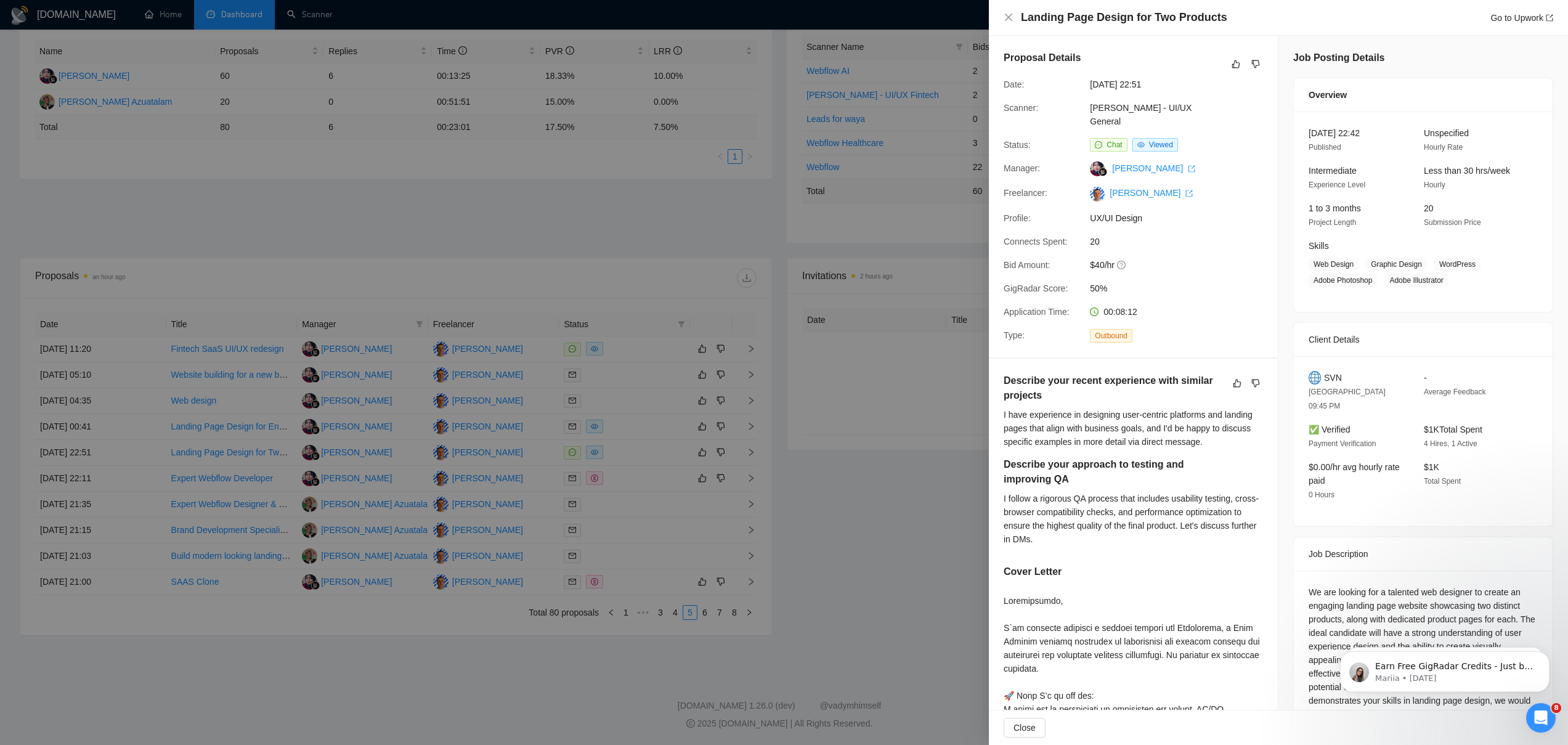
click at [897, 611] on div at bounding box center [784, 372] width 1568 height 745
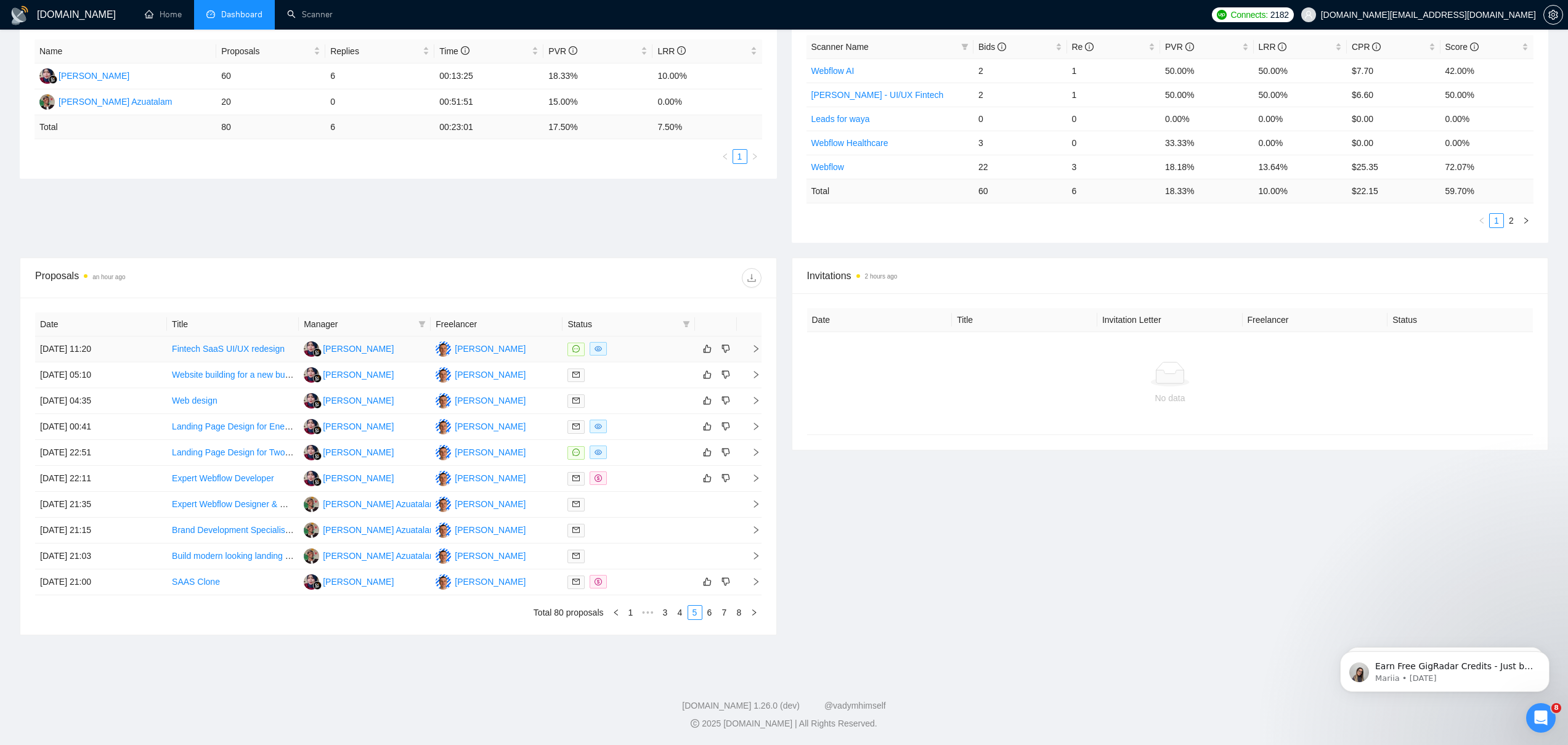
click at [212, 352] on link "Fintech SaaS UI/UX redesign" at bounding box center [228, 349] width 113 height 10
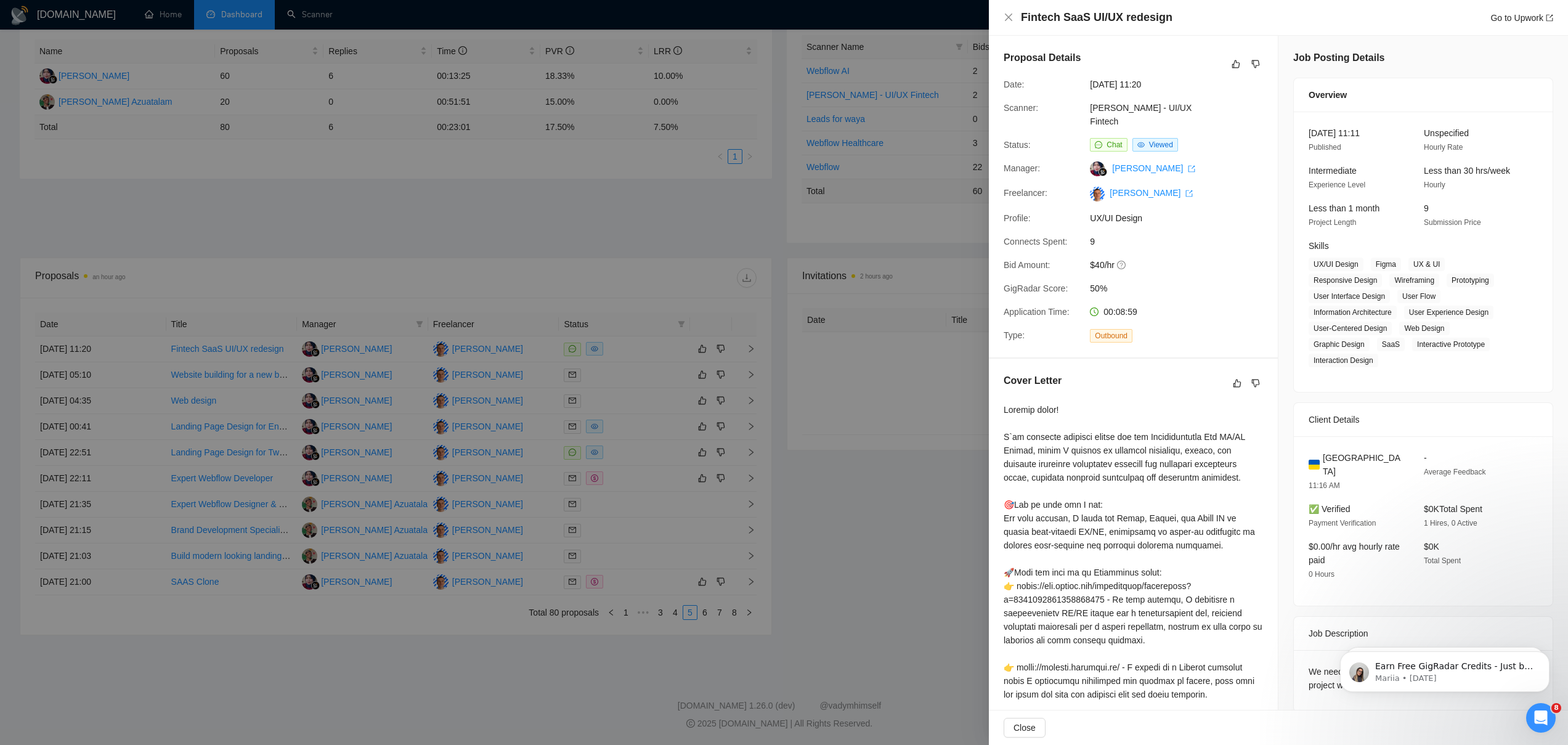
click at [813, 563] on div at bounding box center [784, 372] width 1568 height 745
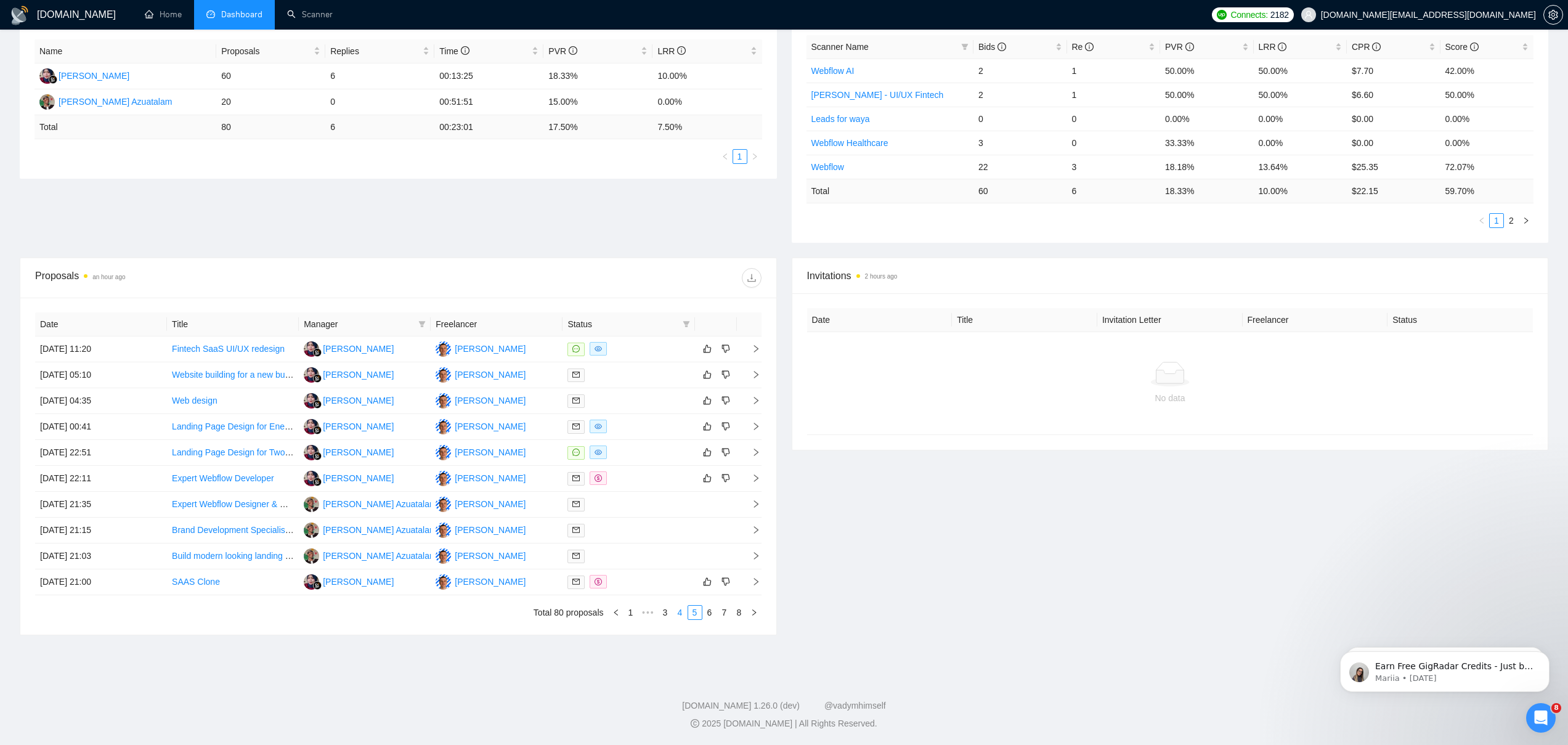
click at [678, 613] on link "4" at bounding box center [680, 612] width 14 height 14
click at [658, 611] on link "3" at bounding box center [660, 612] width 14 height 14
click at [240, 428] on link "Rebuild Website for Her Table – Membership & Event Platform" at bounding box center [291, 426] width 239 height 10
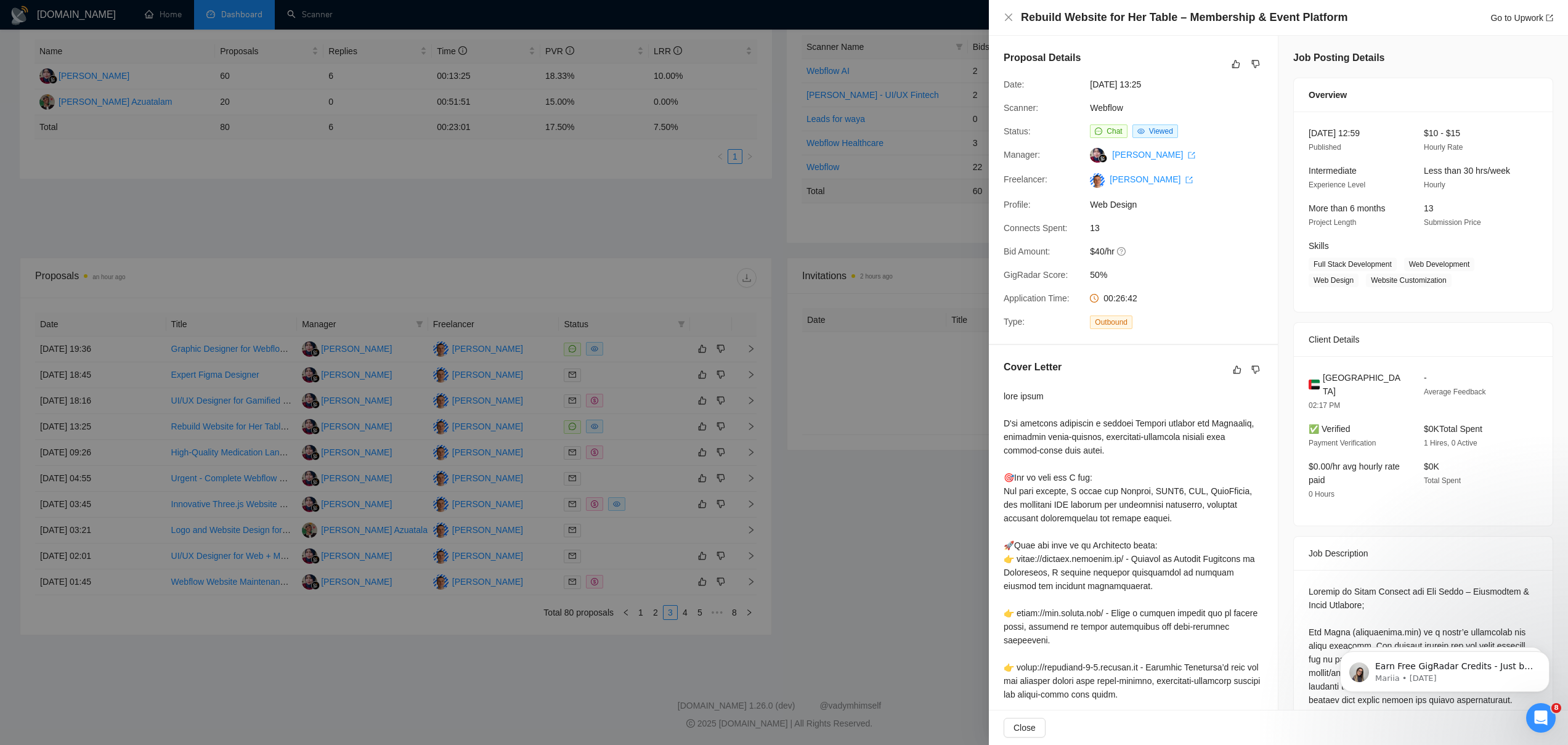
click at [543, 496] on div at bounding box center [784, 372] width 1568 height 745
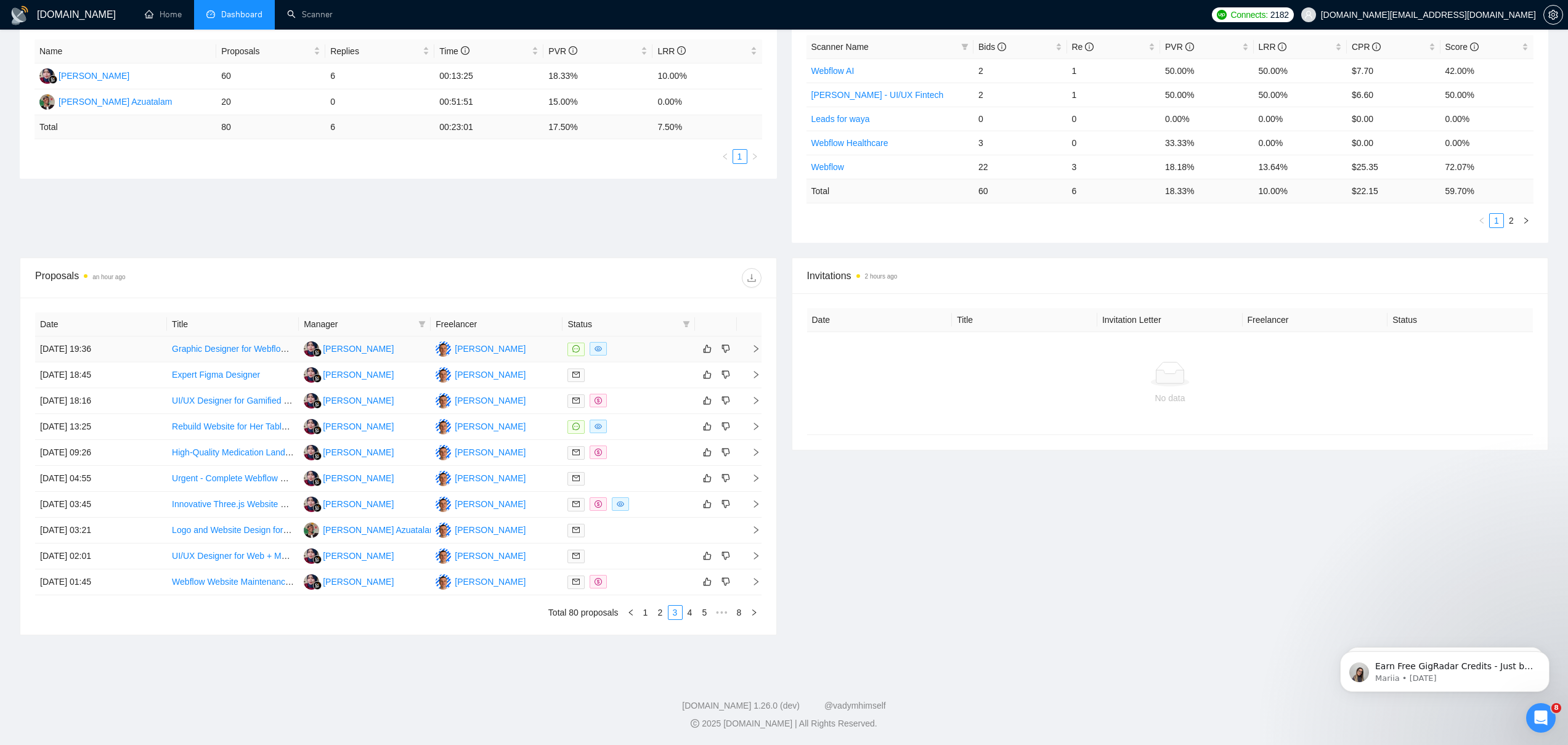
click at [244, 346] on link "Graphic Designer for Webflow Site Content Editing" at bounding box center [268, 349] width 193 height 10
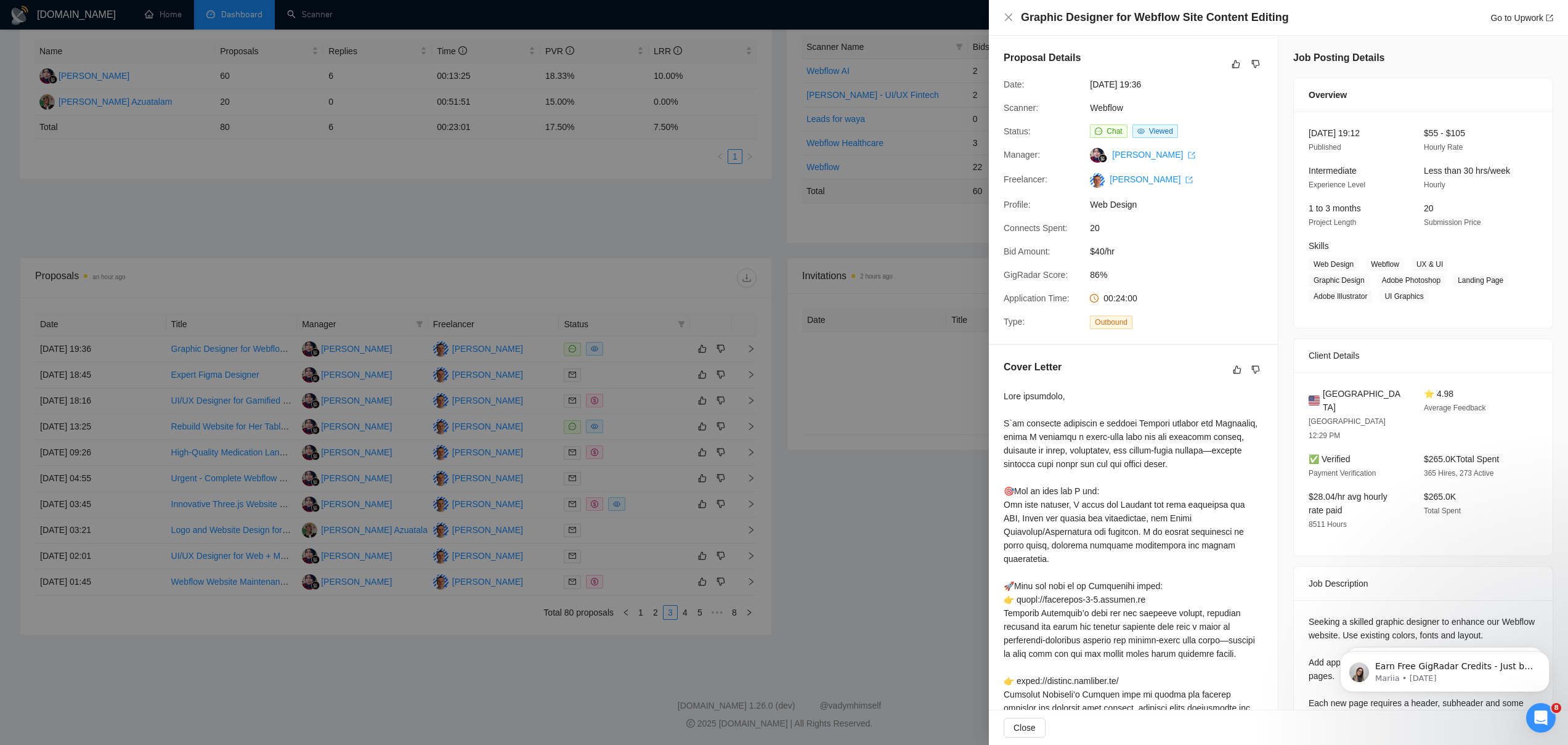
click at [625, 648] on div at bounding box center [784, 372] width 1568 height 745
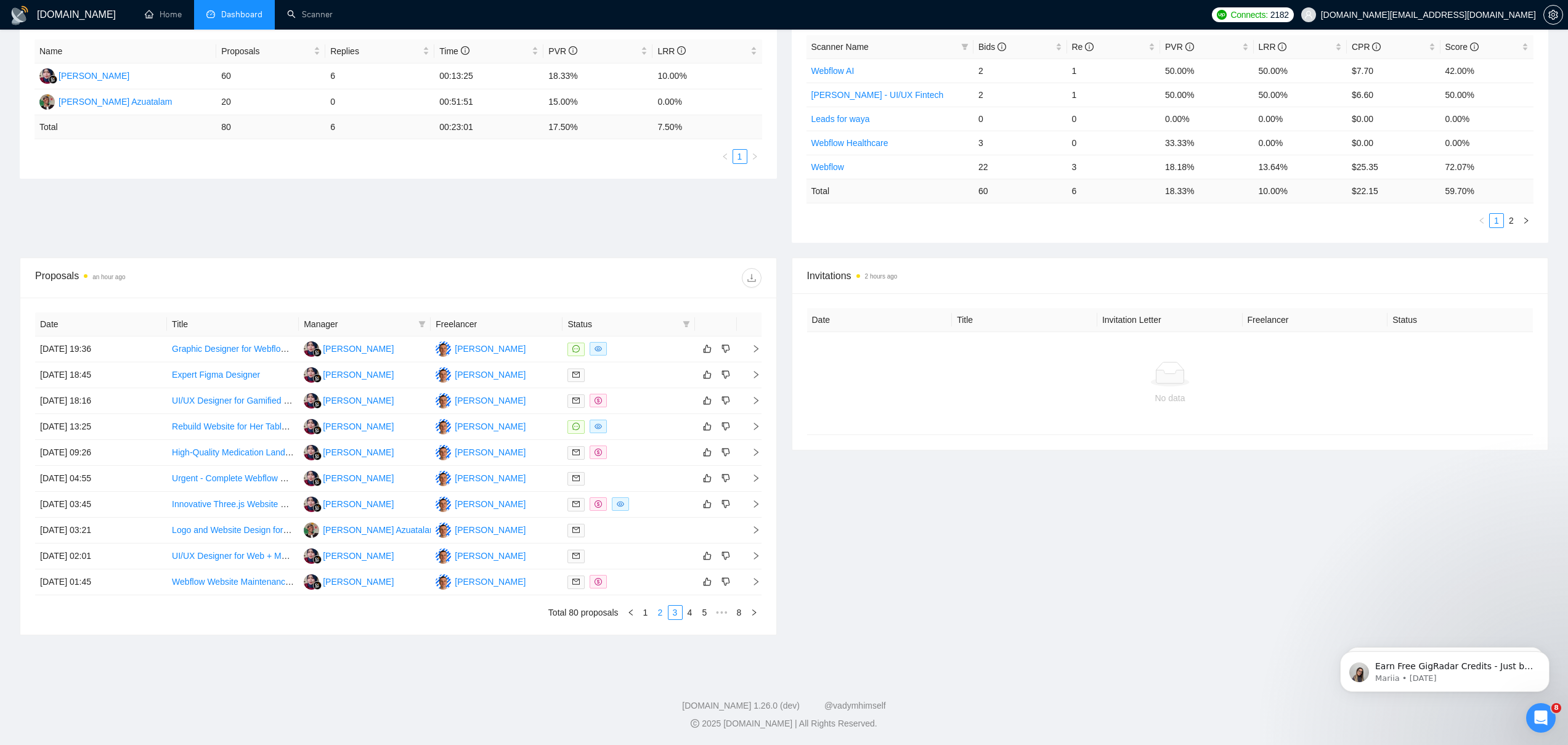
click at [658, 611] on link "2" at bounding box center [660, 612] width 14 height 14
click at [649, 615] on link "1" at bounding box center [646, 612] width 14 height 14
click at [252, 423] on link "No-Code / Low-Code Developer (Vibe Coding Expert) for SaaS Product" at bounding box center [308, 426] width 273 height 10
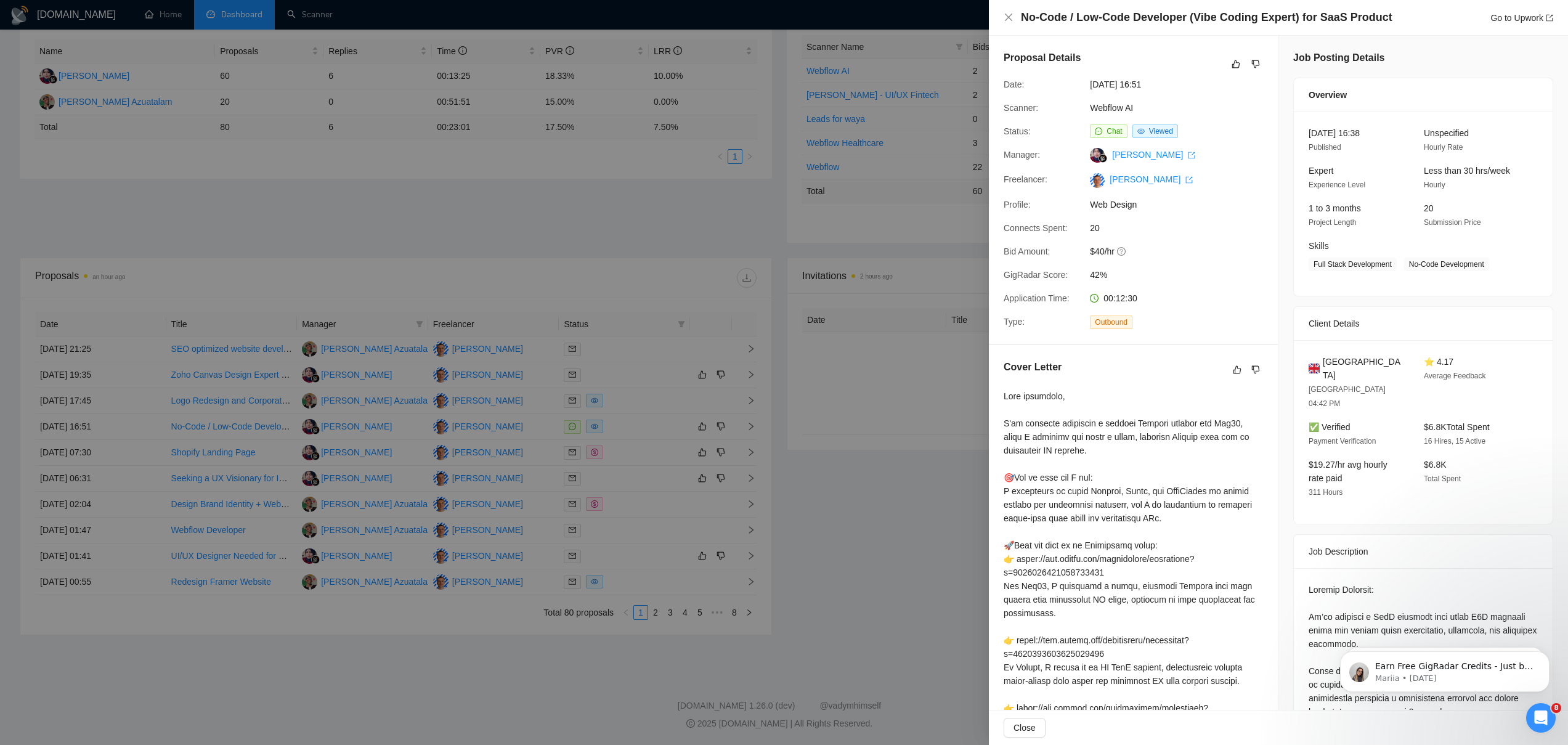
click at [840, 485] on div at bounding box center [784, 372] width 1568 height 745
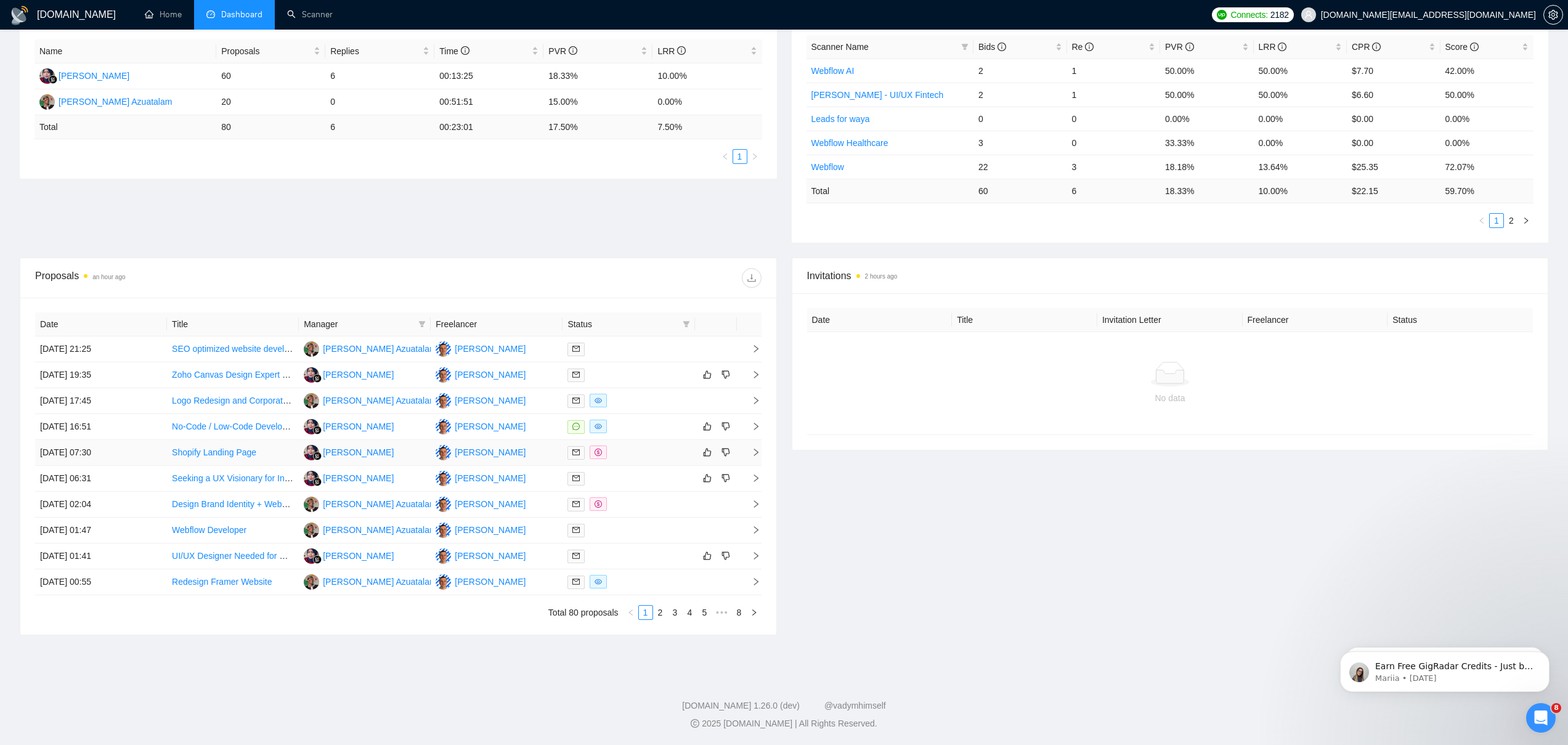
click at [283, 447] on td "Shopify Landing Page" at bounding box center [233, 453] width 132 height 26
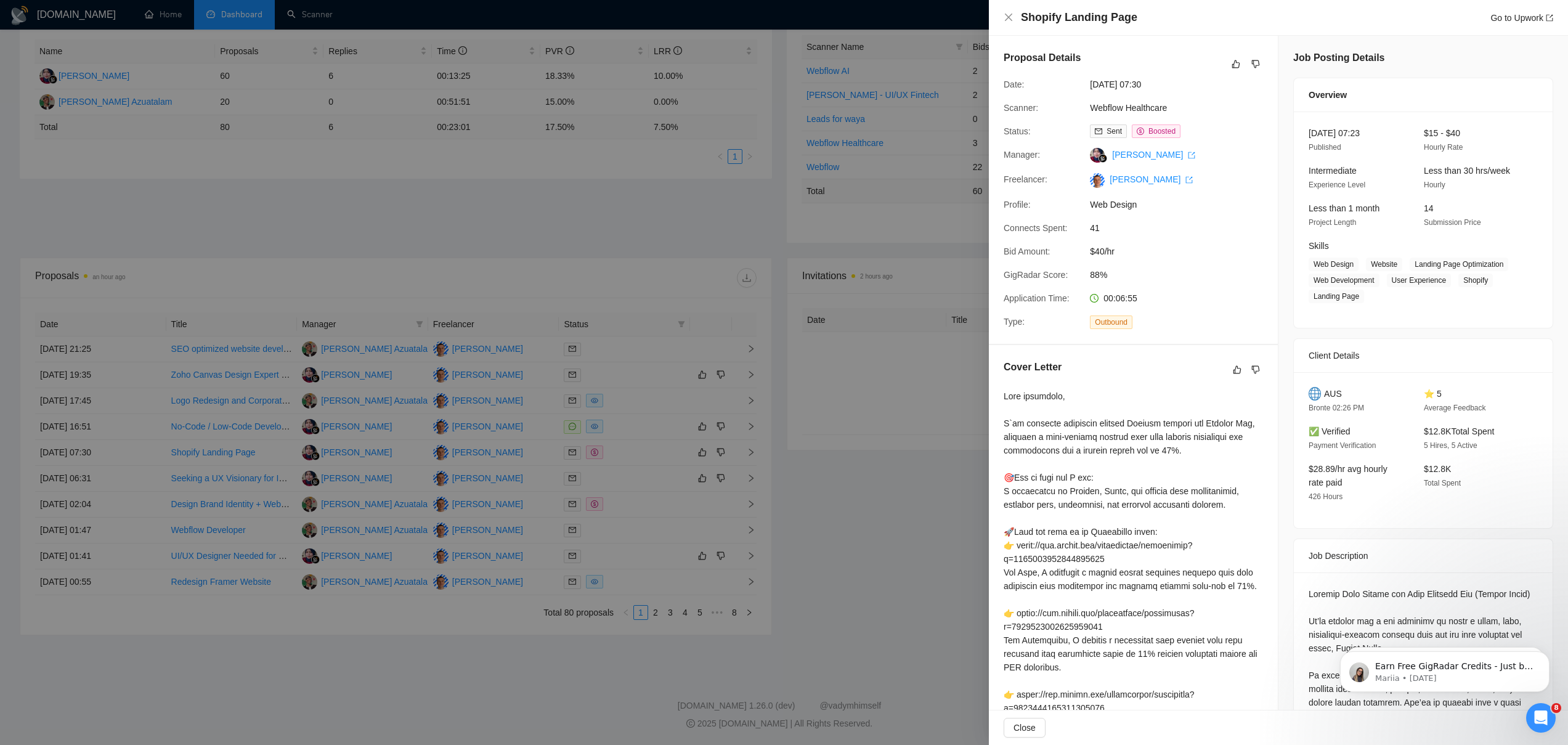
click at [915, 480] on div at bounding box center [784, 372] width 1568 height 745
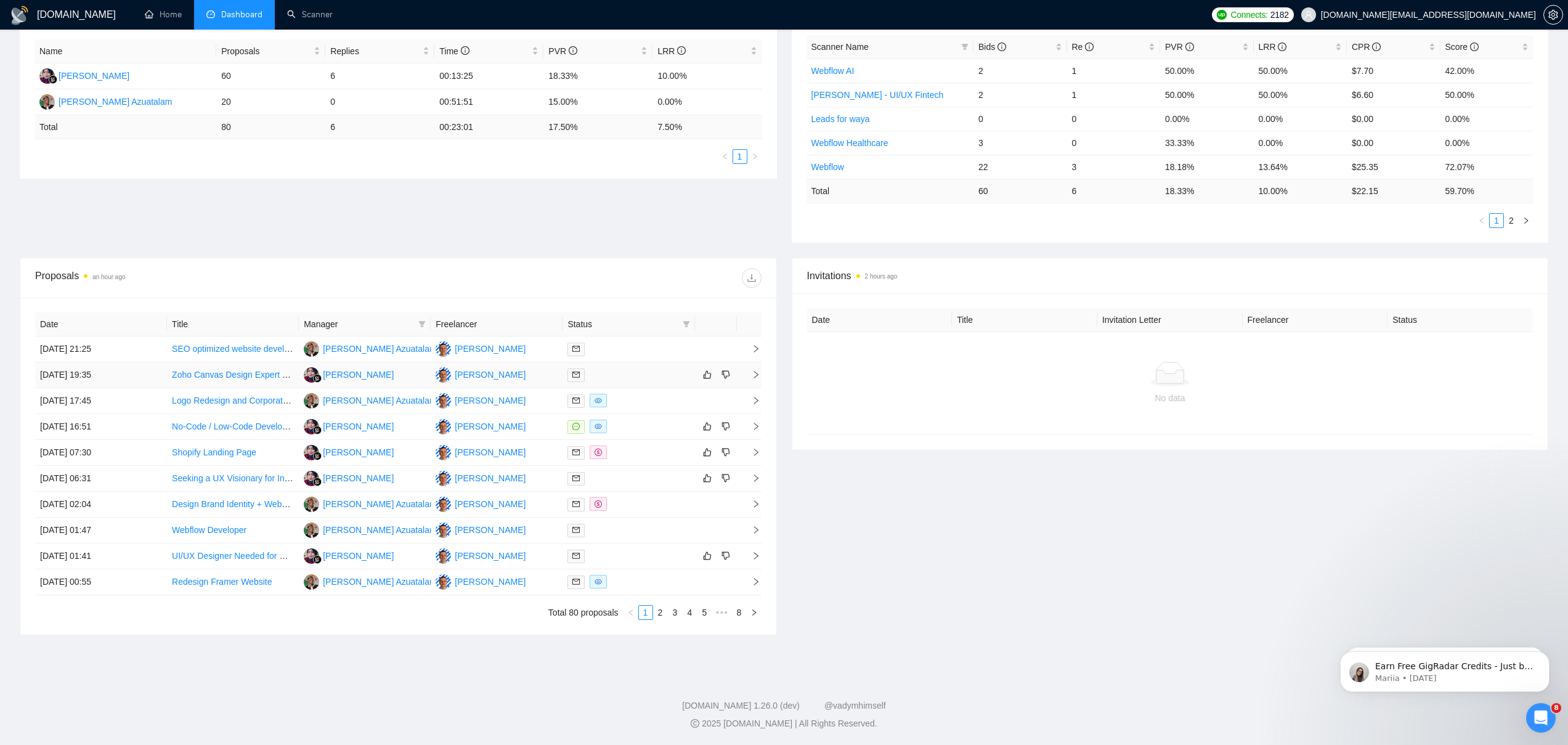
click at [241, 373] on link "Zoho Canvas Design Expert Needed to Create Custom Zoho CRM Layouts (Zoho One En…" at bounding box center [364, 374] width 384 height 10
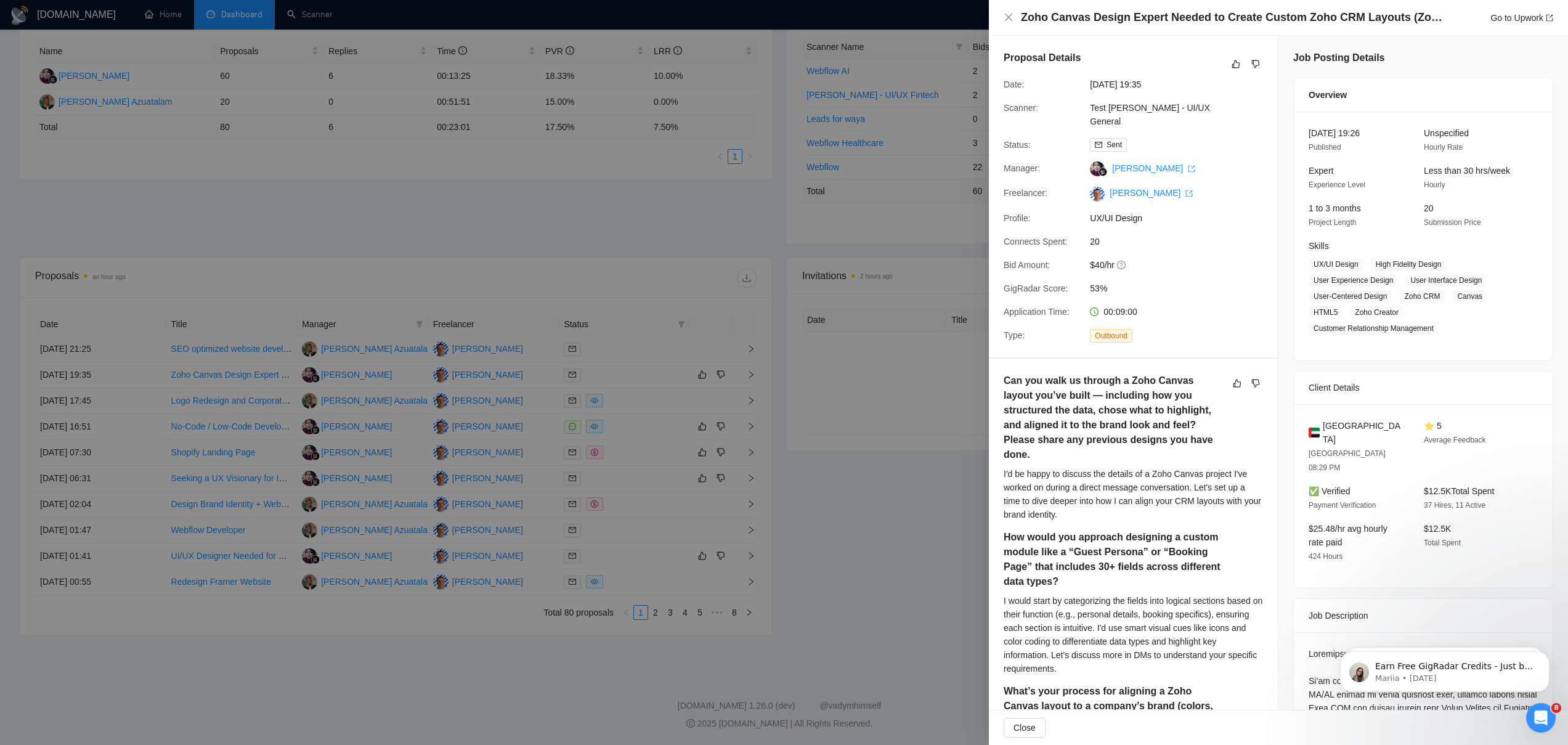
drag, startPoint x: 520, startPoint y: 390, endPoint x: 538, endPoint y: 384, distance: 19.0
click at [521, 390] on div at bounding box center [784, 372] width 1568 height 745
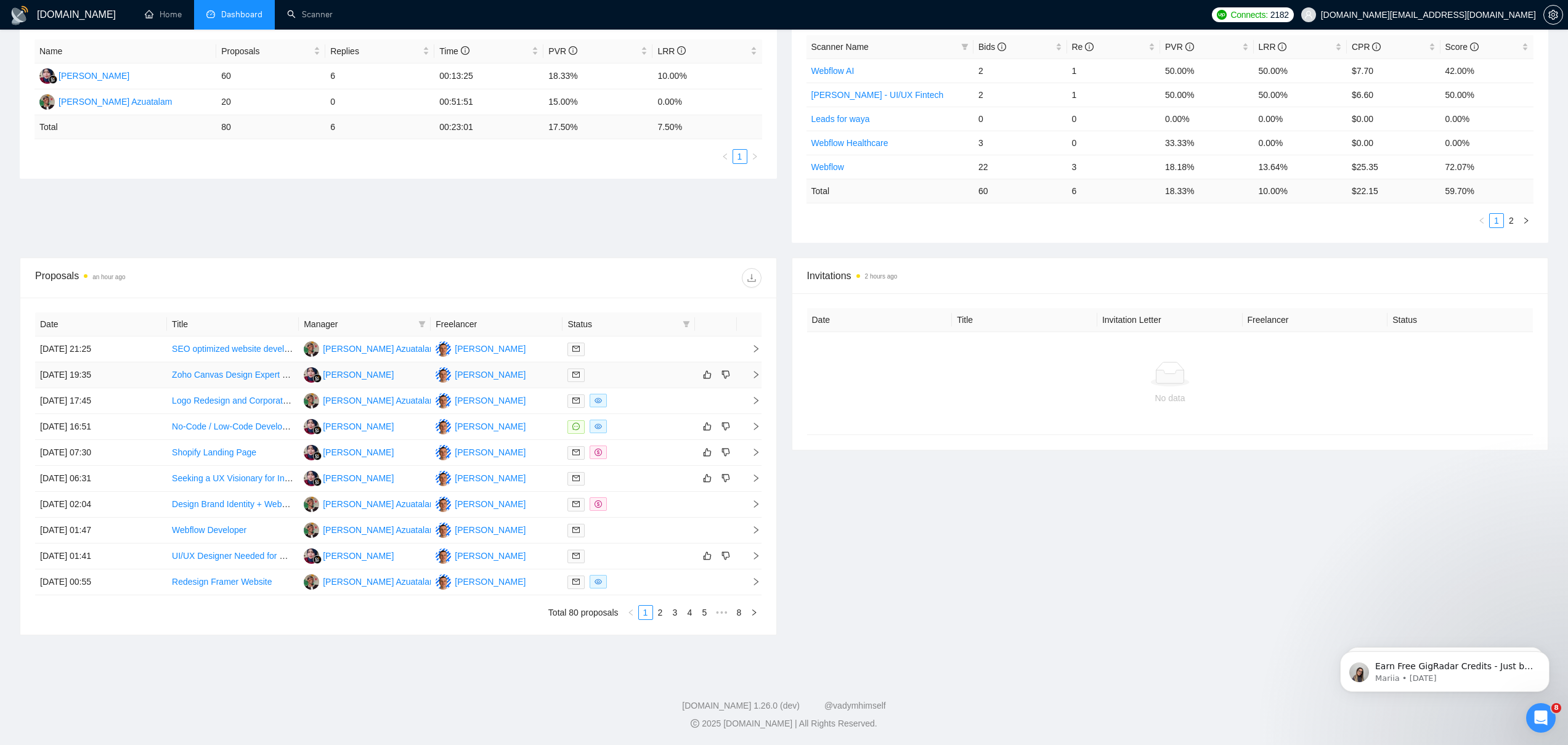
click at [605, 375] on div at bounding box center [628, 374] width 122 height 14
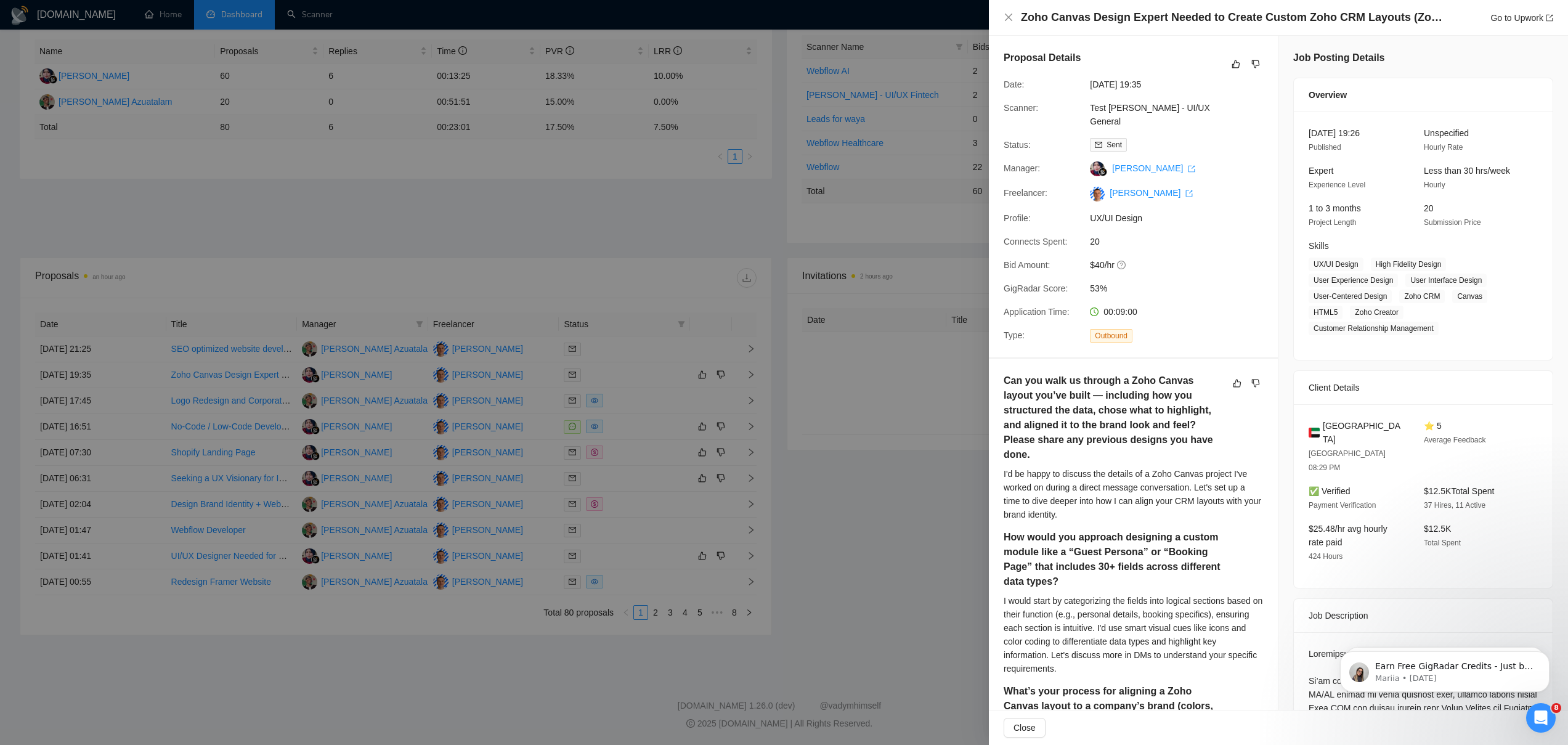
click at [237, 518] on div at bounding box center [784, 372] width 1568 height 745
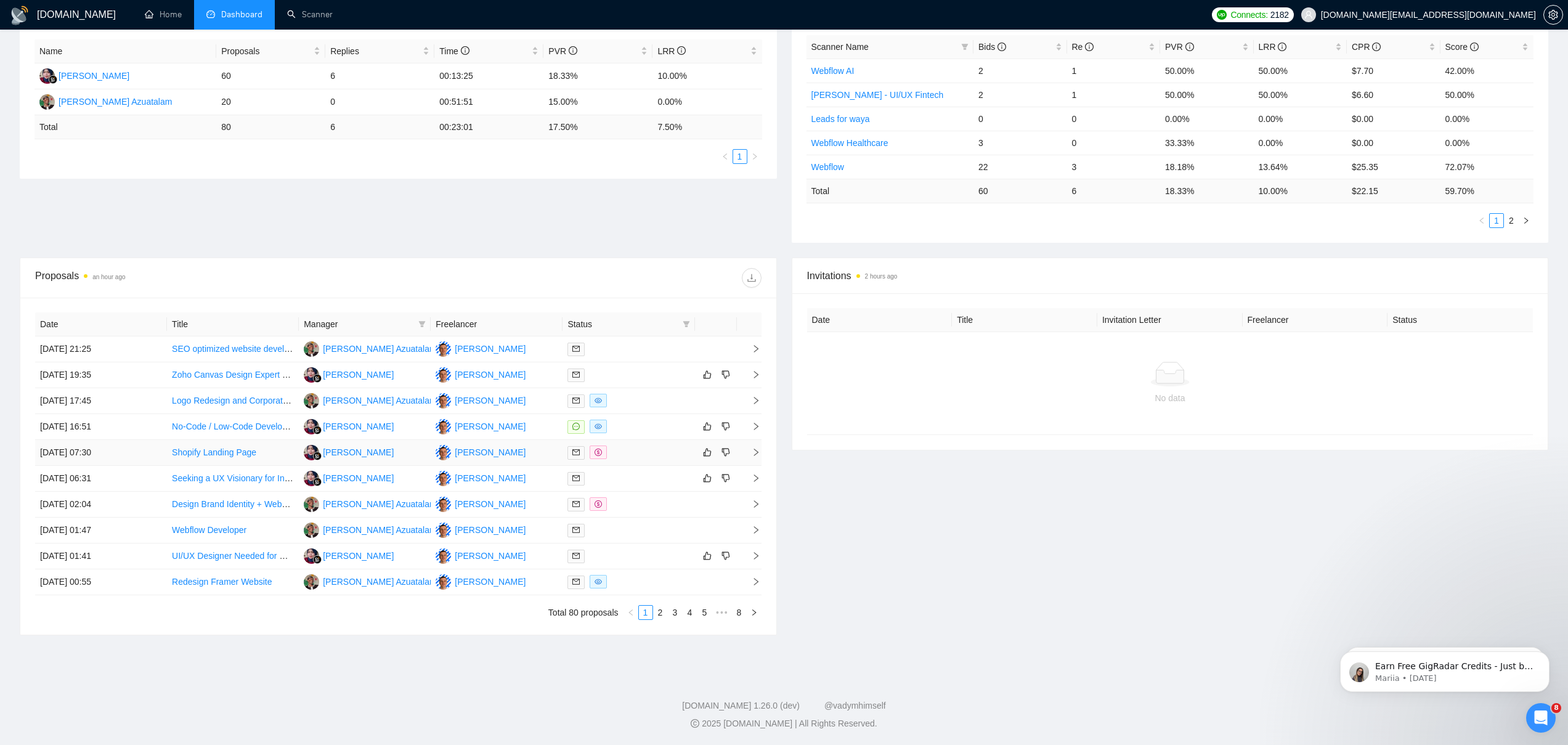
click at [393, 456] on td "[PERSON_NAME]" at bounding box center [365, 453] width 132 height 26
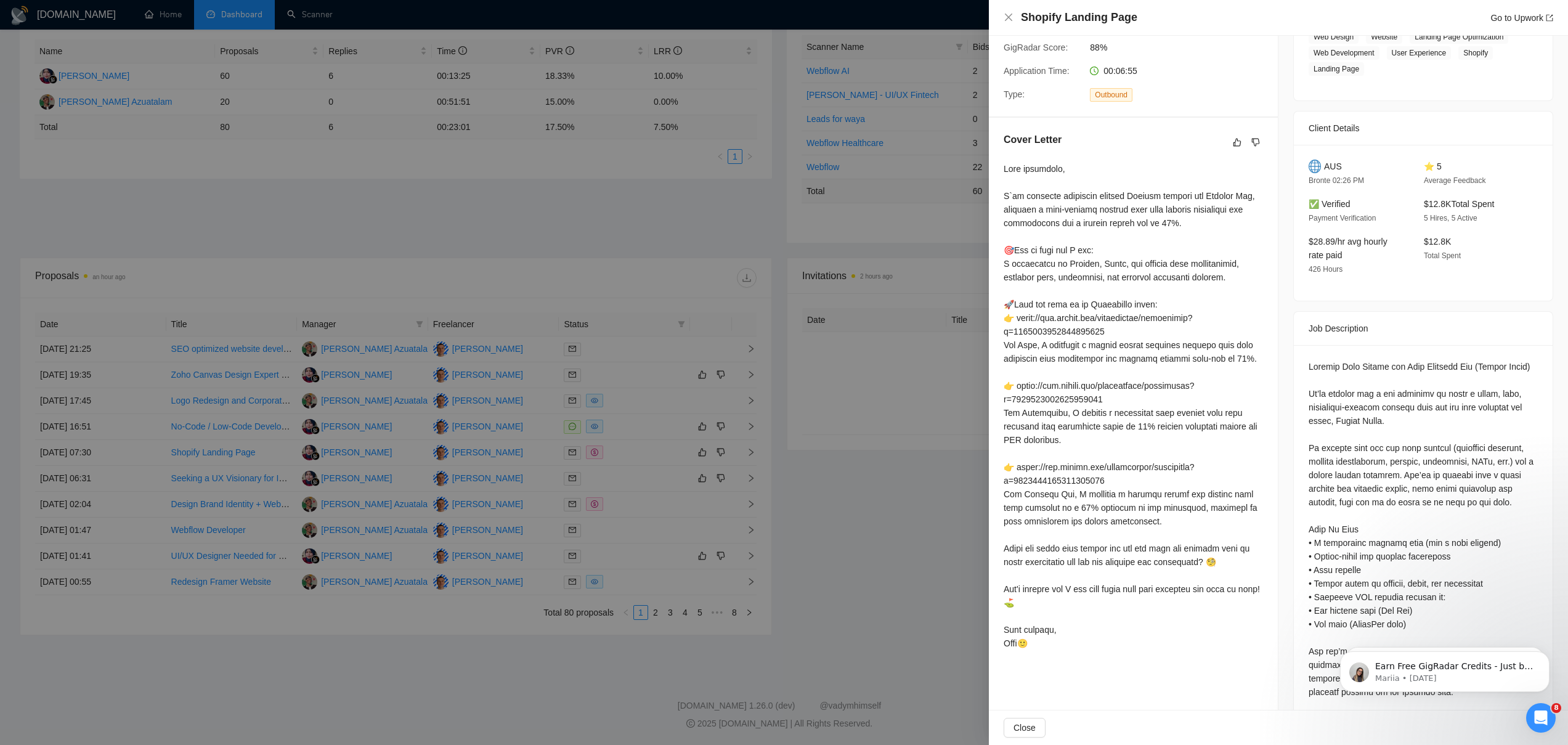
scroll to position [0, 0]
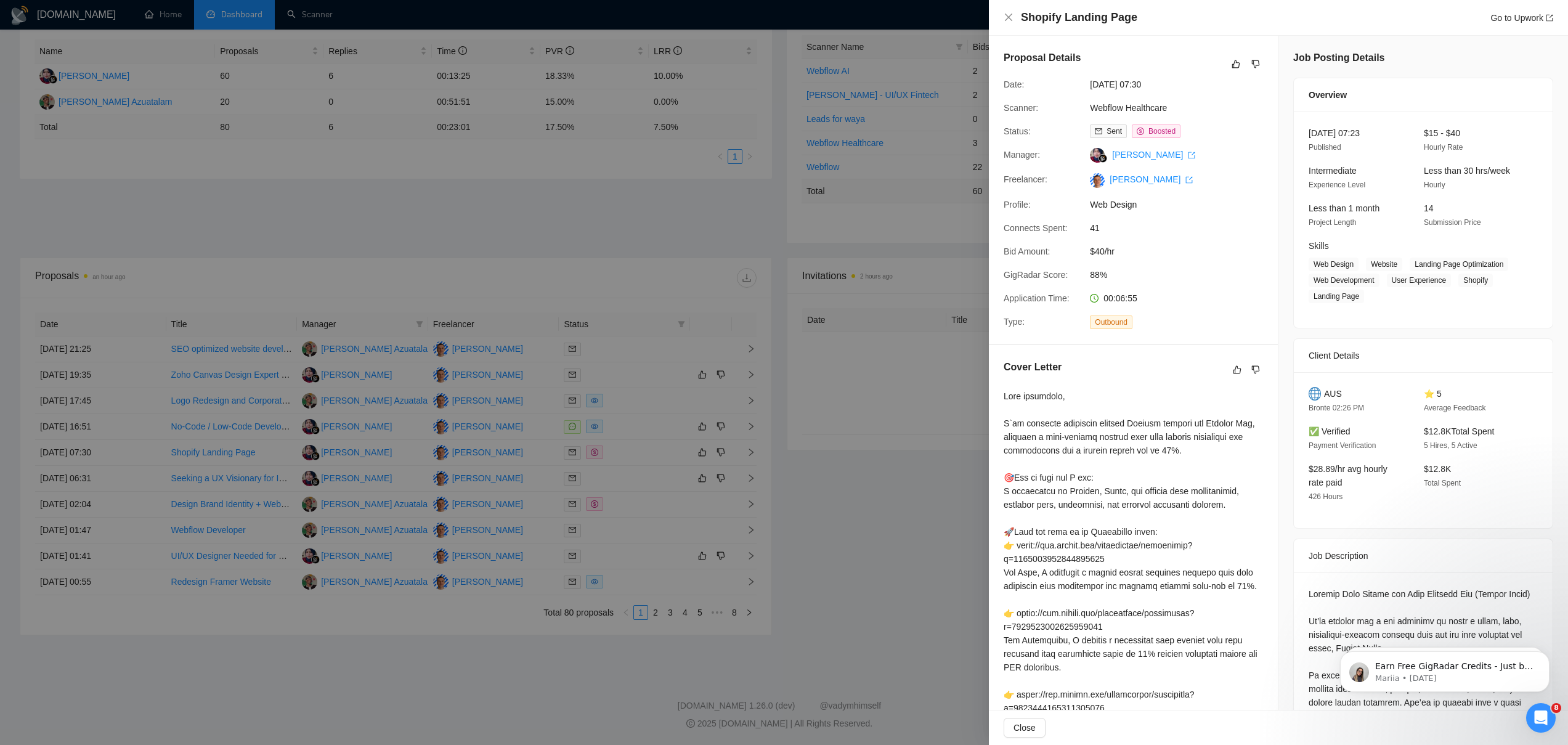
click at [238, 631] on div at bounding box center [784, 372] width 1568 height 745
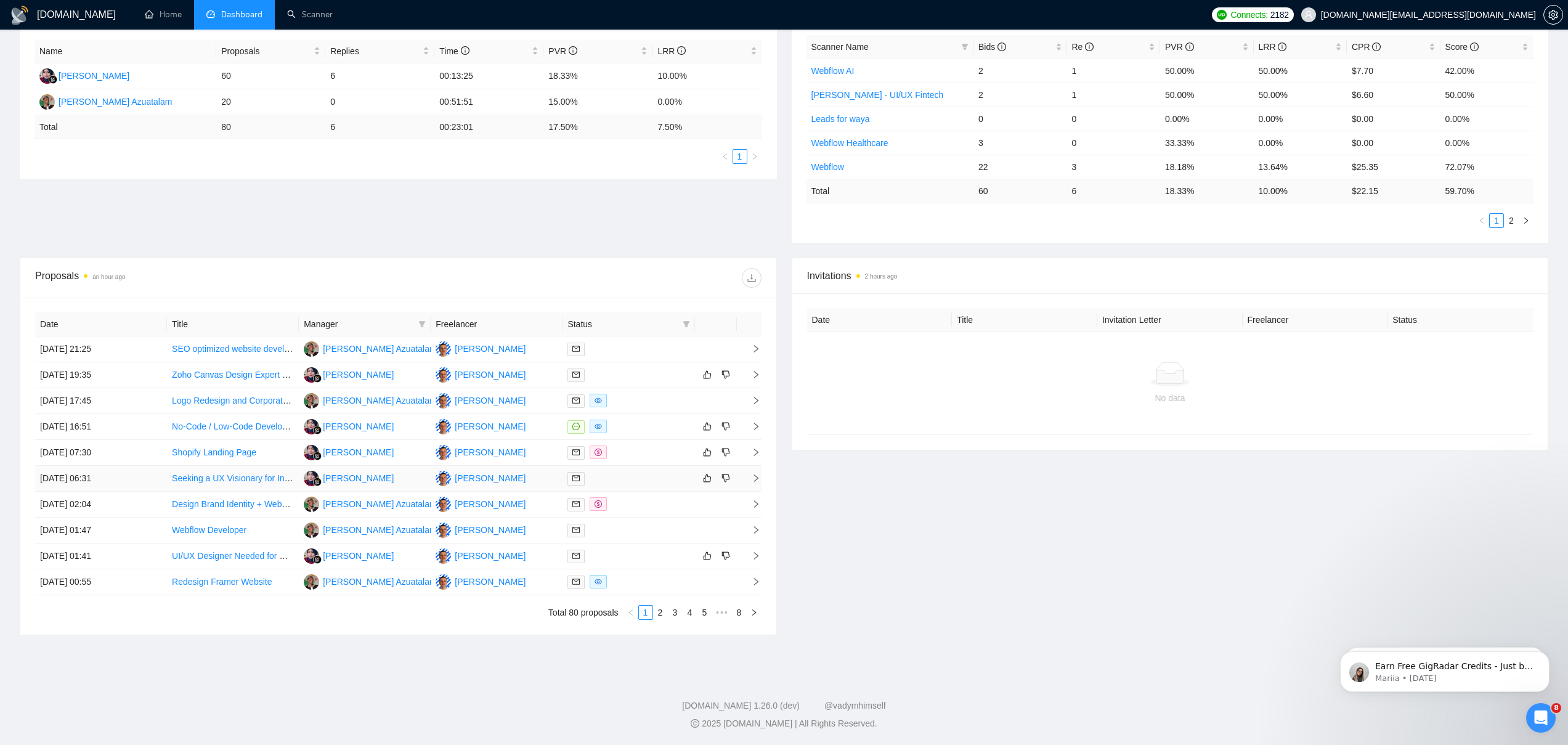
click at [217, 477] on link "Seeking a UX Visionary for Innovative Design Projects" at bounding box center [275, 478] width 208 height 10
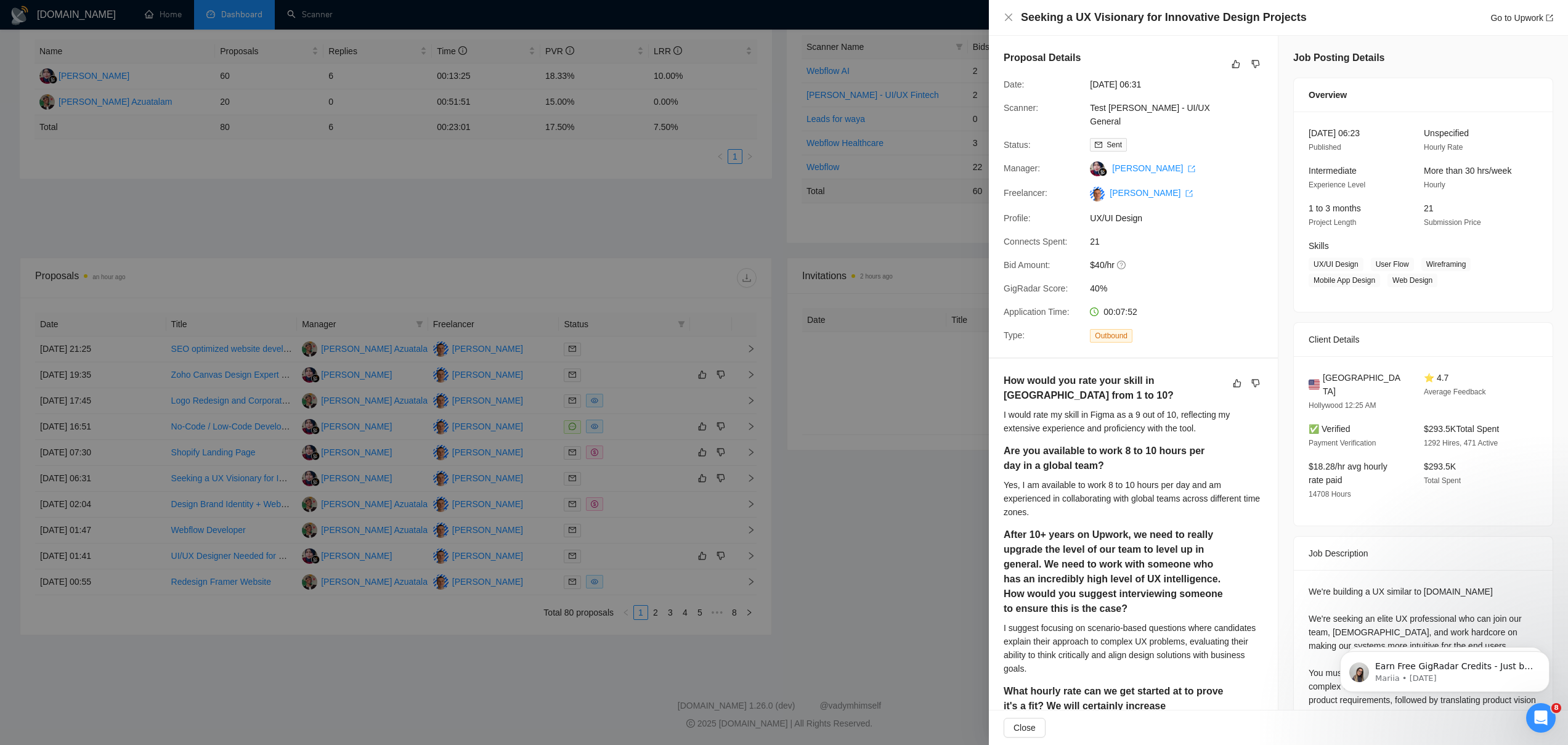
click at [440, 601] on div at bounding box center [784, 372] width 1568 height 745
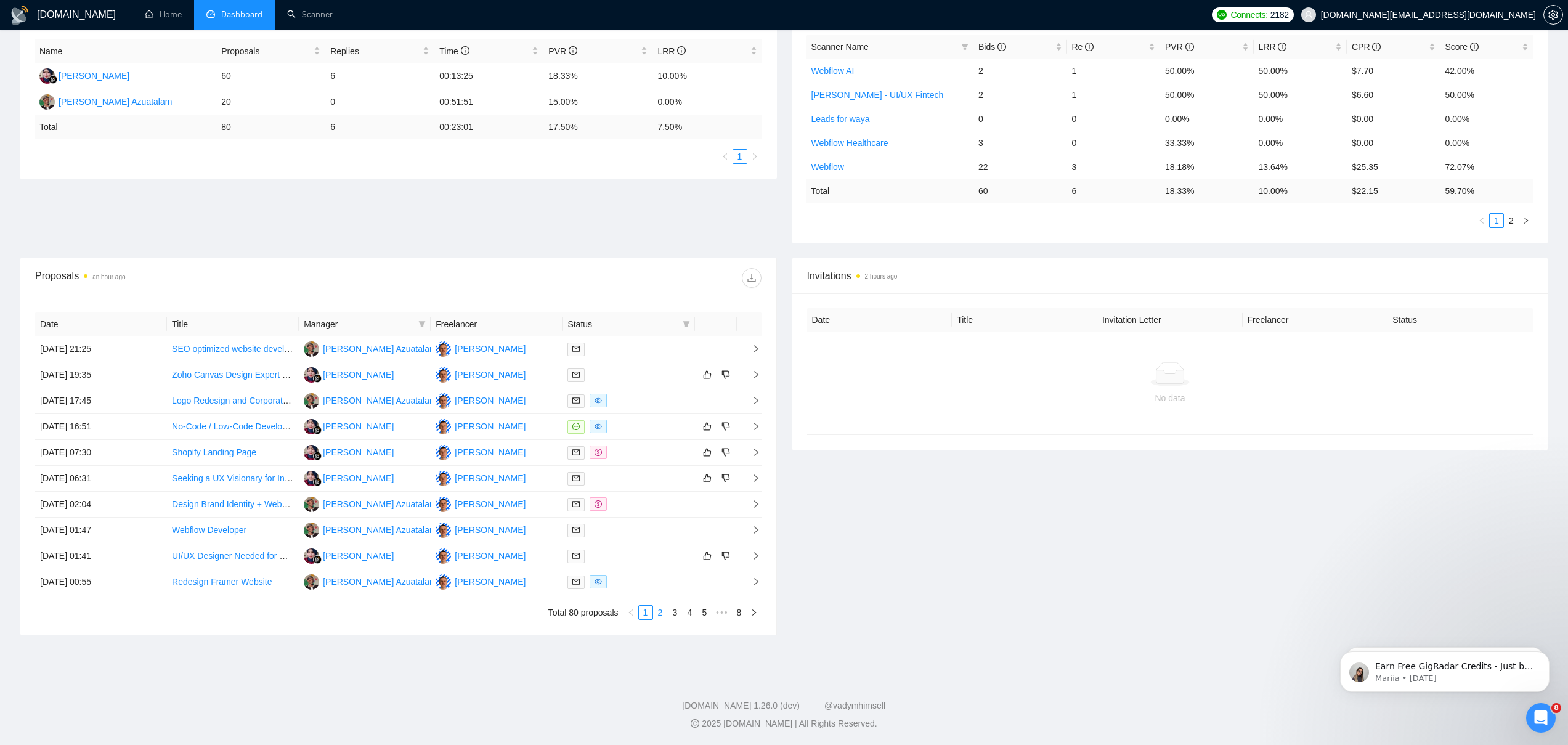
click at [658, 612] on link "2" at bounding box center [660, 612] width 14 height 14
click at [637, 506] on div at bounding box center [628, 504] width 122 height 14
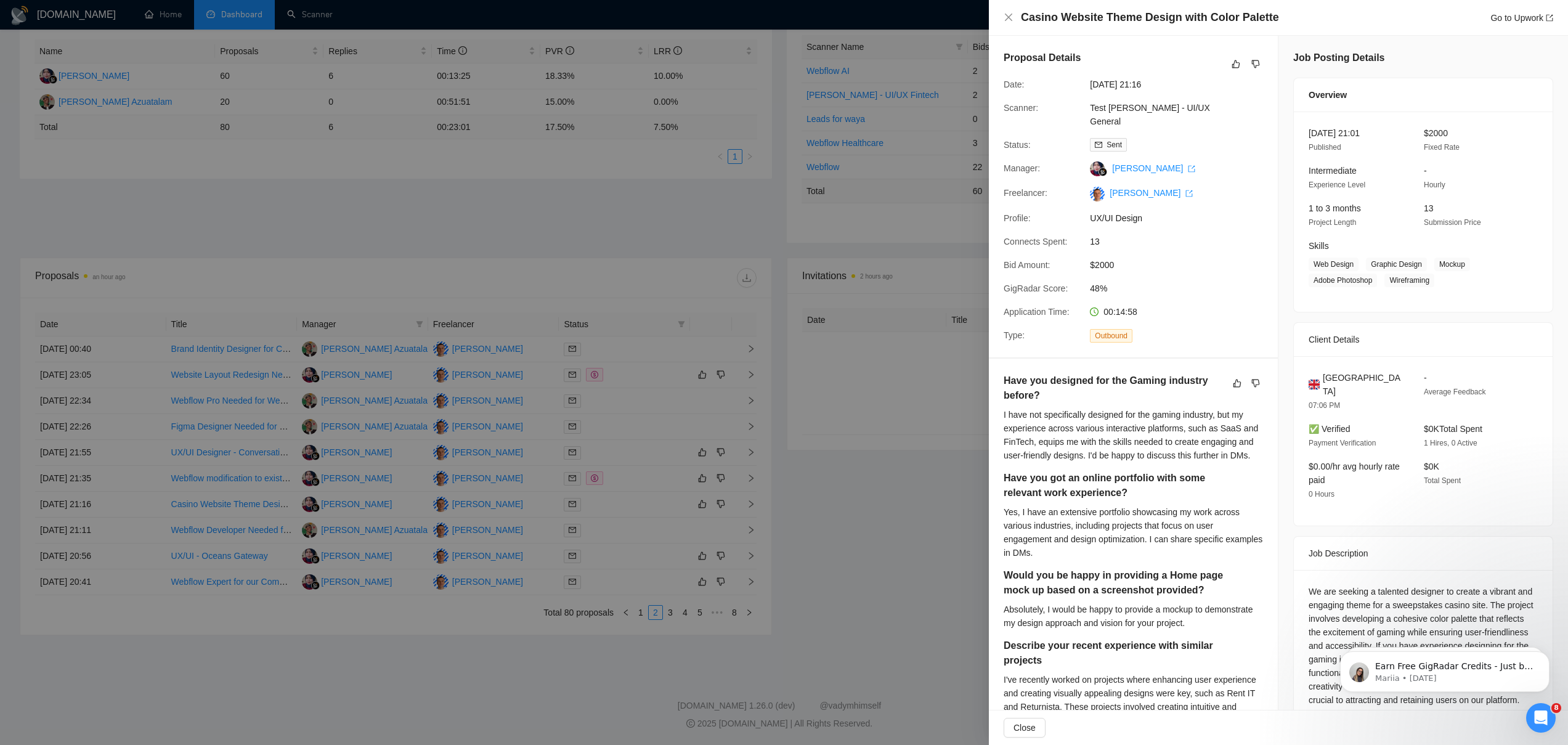
click at [623, 511] on div at bounding box center [784, 372] width 1568 height 745
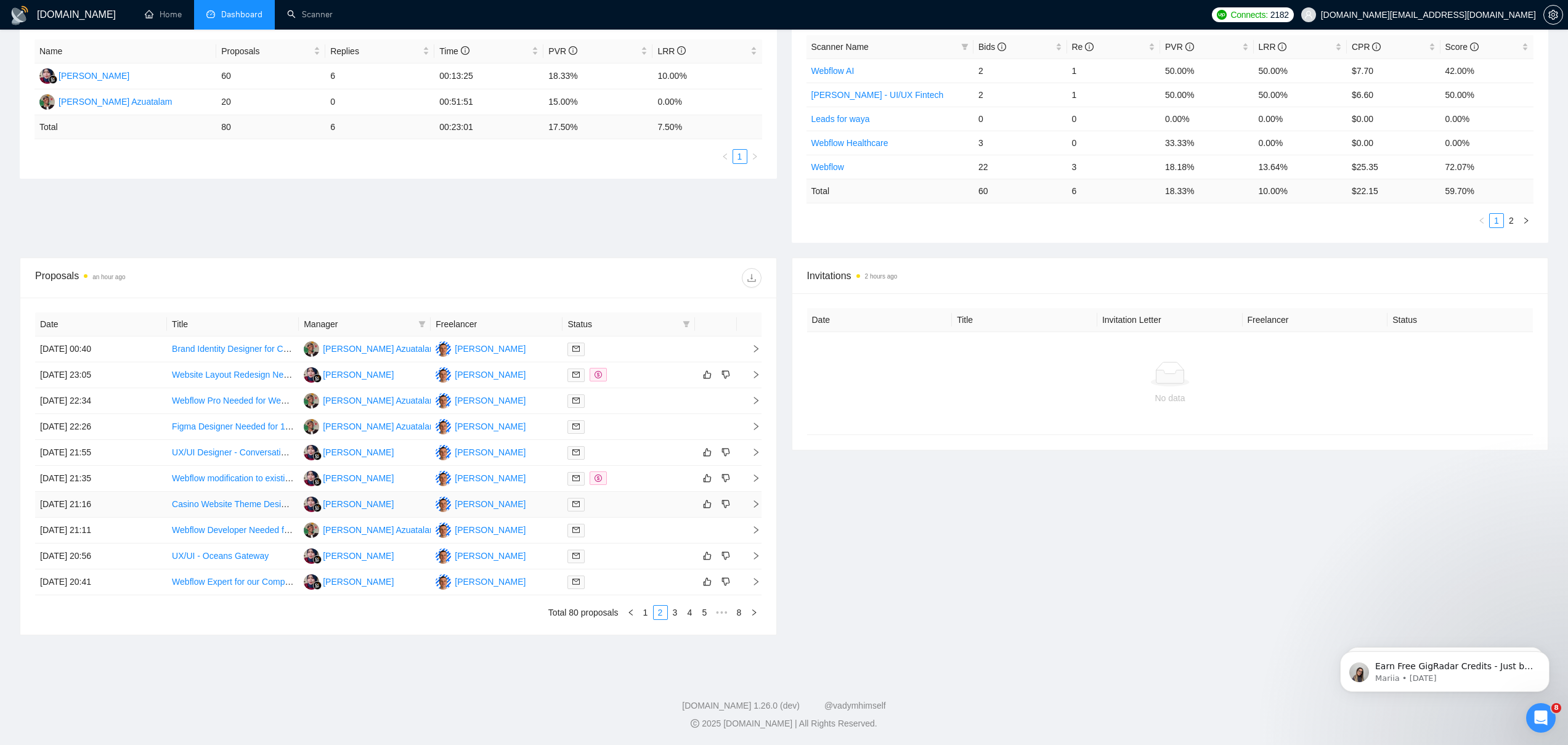
click at [627, 500] on div at bounding box center [628, 504] width 122 height 14
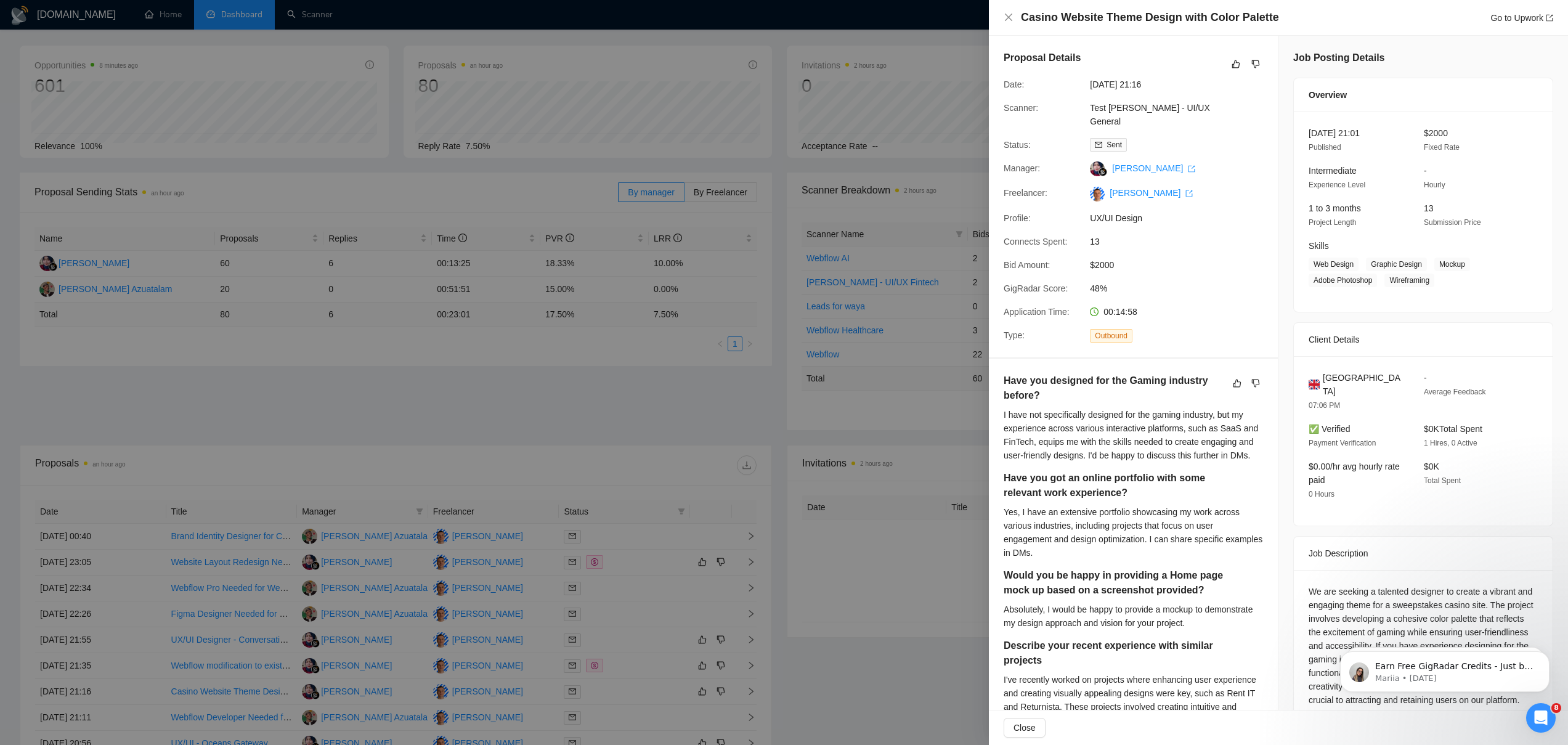
scroll to position [73, 0]
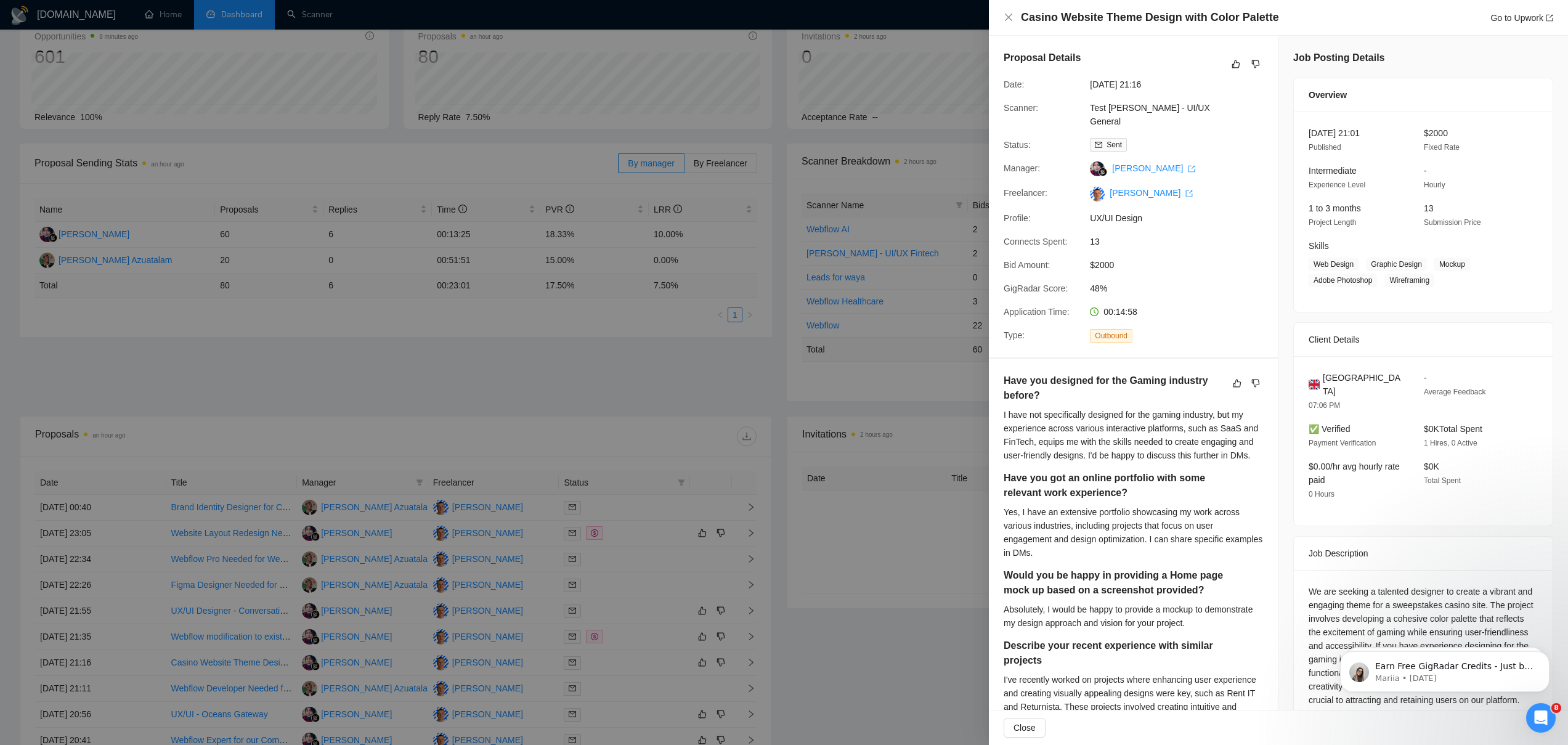
click at [352, 400] on div at bounding box center [784, 372] width 1568 height 745
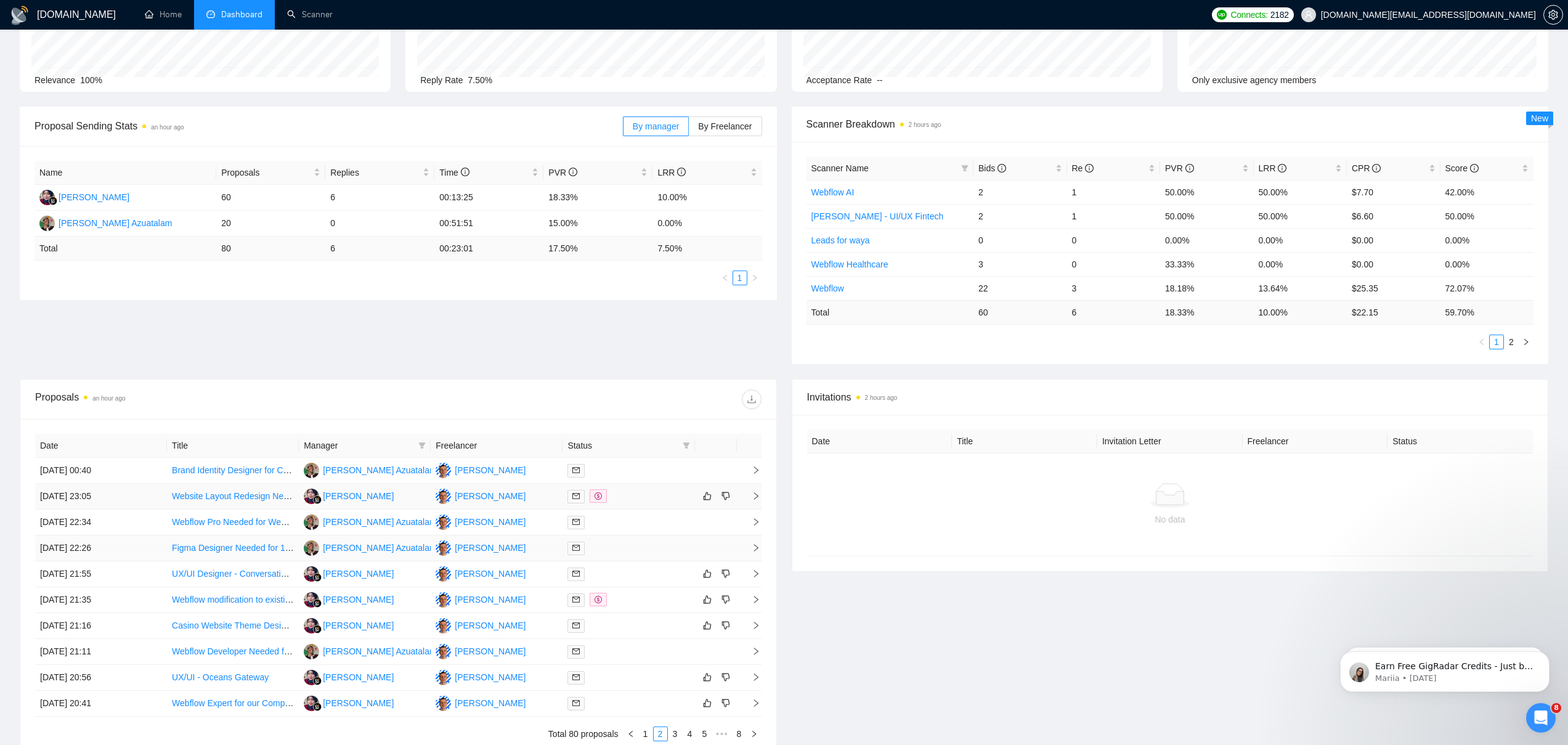
scroll to position [133, 0]
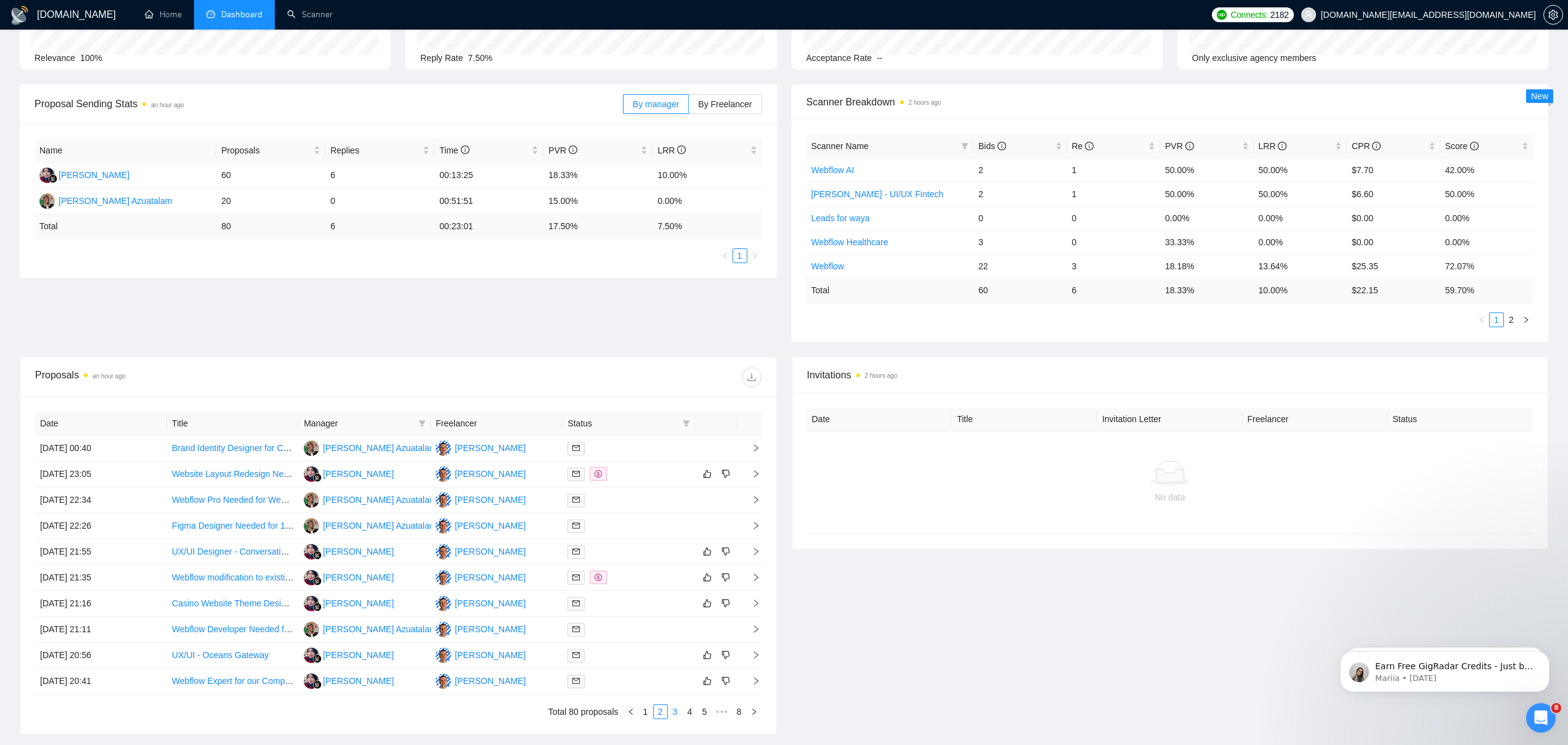
click at [673, 715] on link "3" at bounding box center [675, 712] width 14 height 14
click at [550, 599] on td "[PERSON_NAME]" at bounding box center [497, 604] width 132 height 26
